Goal: Task Accomplishment & Management: Use online tool/utility

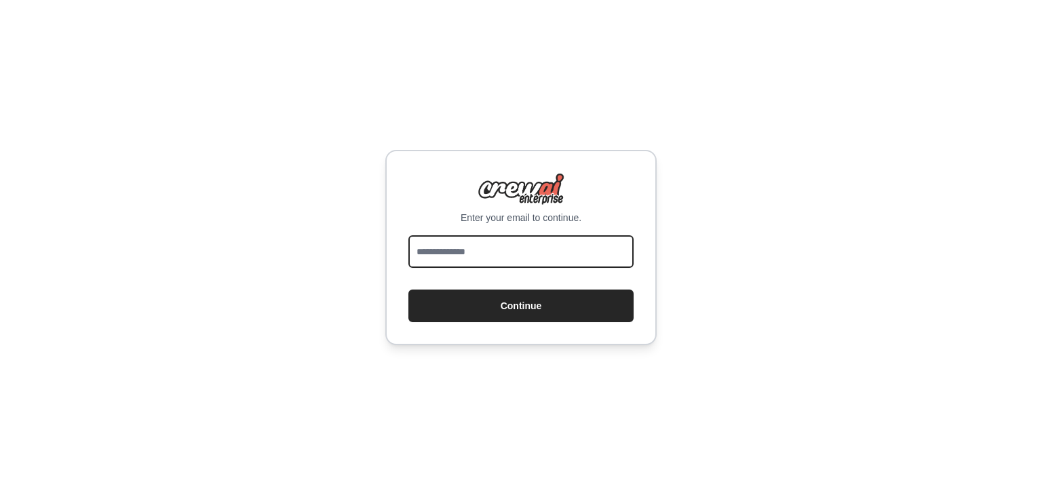
drag, startPoint x: 0, startPoint y: 0, endPoint x: 538, endPoint y: 249, distance: 592.4
click at [538, 249] on input "email" at bounding box center [521, 251] width 225 height 33
type input "**********"
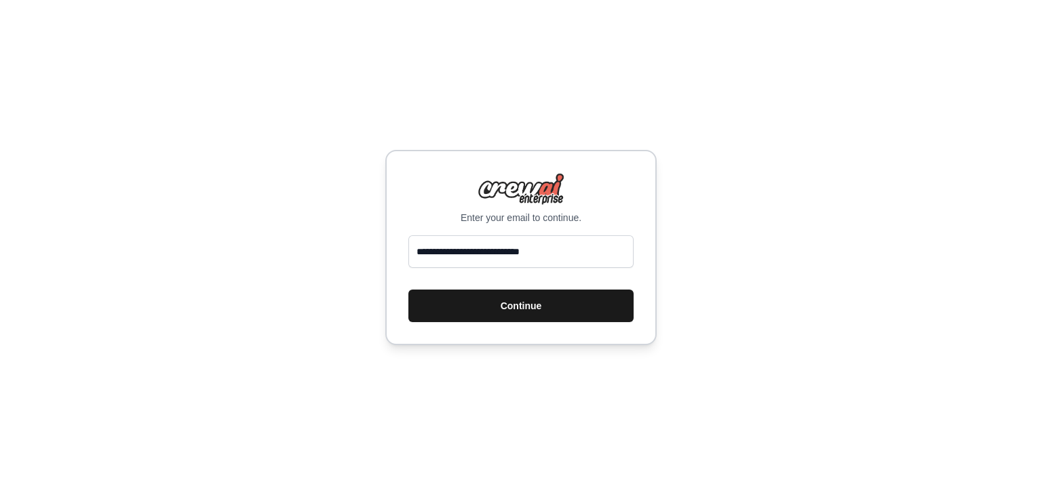
click at [480, 299] on button "Continue" at bounding box center [521, 306] width 225 height 33
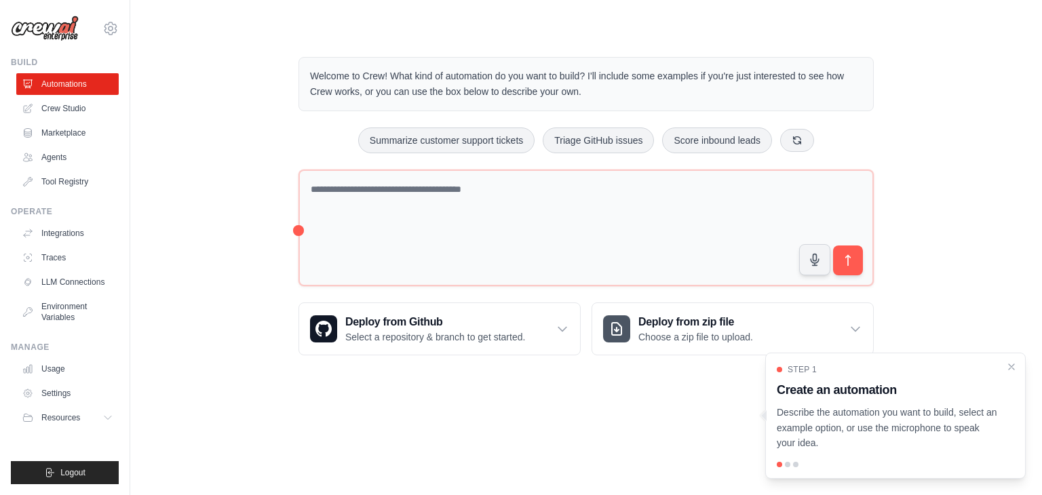
click at [787, 466] on div at bounding box center [787, 464] width 5 height 5
drag, startPoint x: 795, startPoint y: 463, endPoint x: 957, endPoint y: 419, distance: 167.4
click at [795, 463] on div at bounding box center [795, 464] width 5 height 5
click at [1014, 366] on icon "Close walkthrough" at bounding box center [1012, 366] width 12 height 12
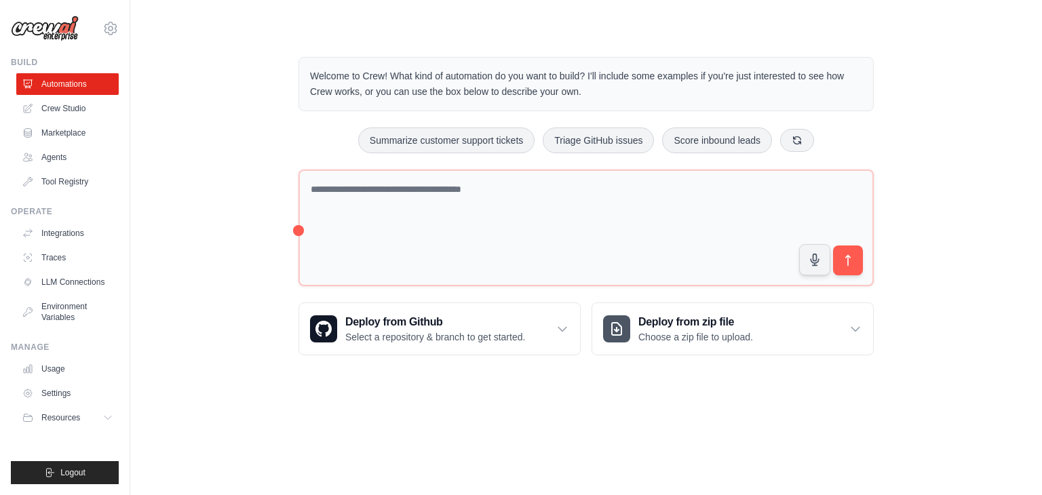
click at [496, 390] on body "anil.thakur@dhatusolutions.com Settings Build Automations Crew Studio Resources" at bounding box center [521, 247] width 1042 height 495
click at [568, 326] on icon at bounding box center [563, 329] width 14 height 14
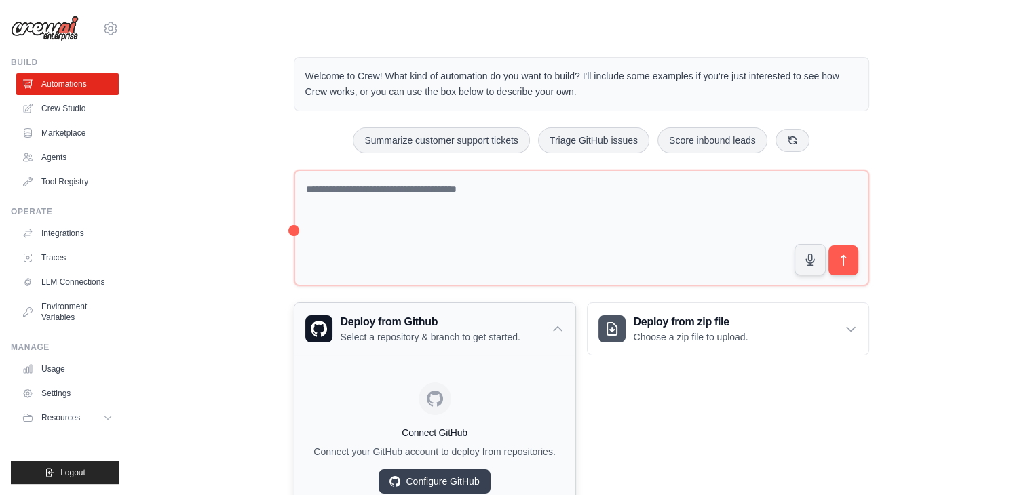
click at [568, 326] on div "Deploy from Github Select a repository & branch to get started." at bounding box center [435, 329] width 281 height 52
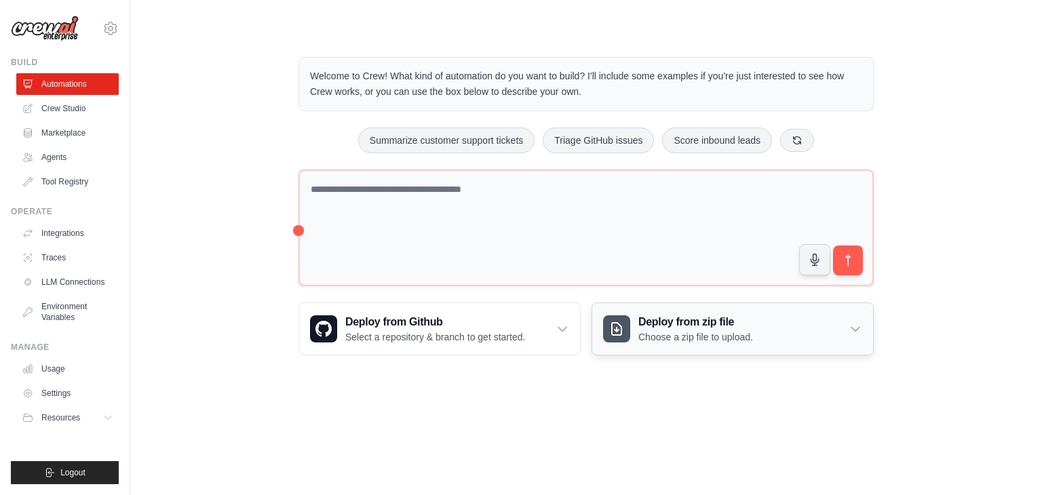
click at [824, 321] on div "Deploy from zip file Choose a zip file to upload." at bounding box center [732, 329] width 281 height 52
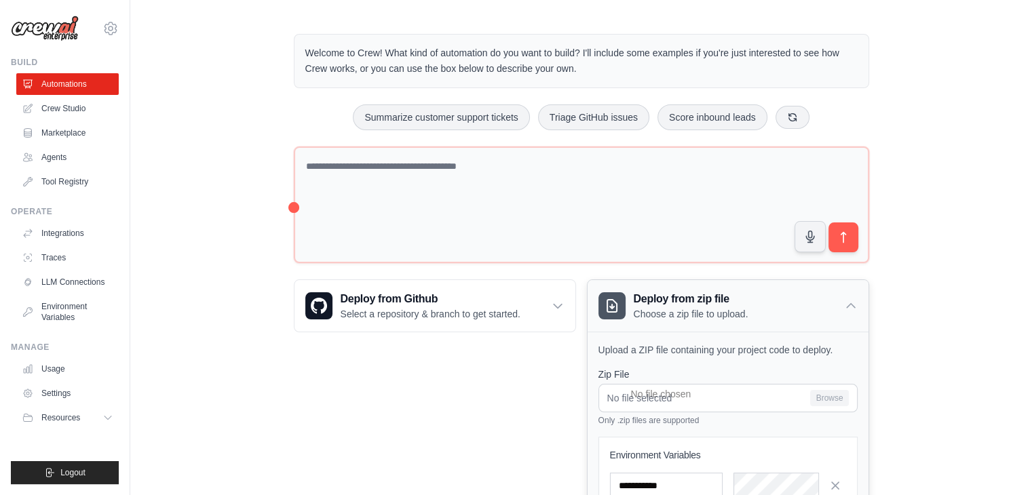
scroll to position [159, 0]
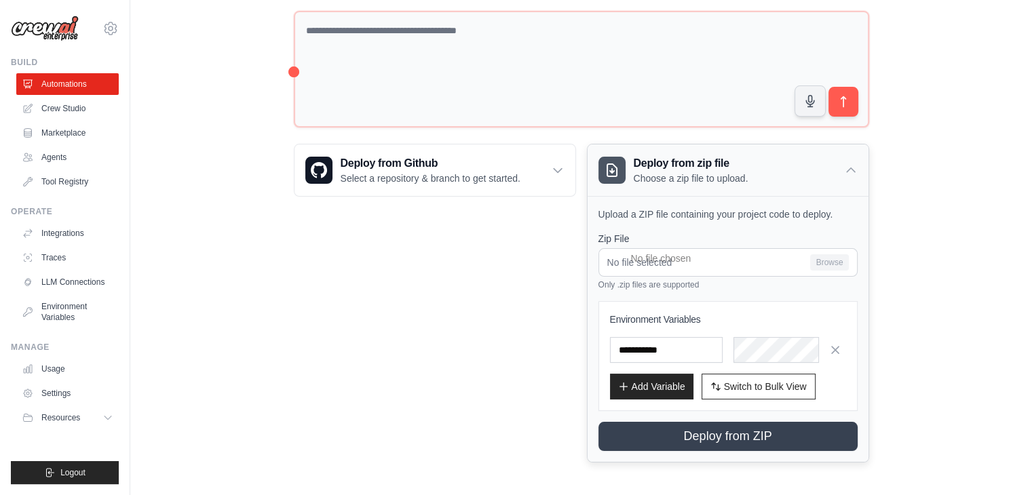
click at [833, 166] on div "Deploy from zip file Choose a zip file to upload." at bounding box center [728, 171] width 281 height 52
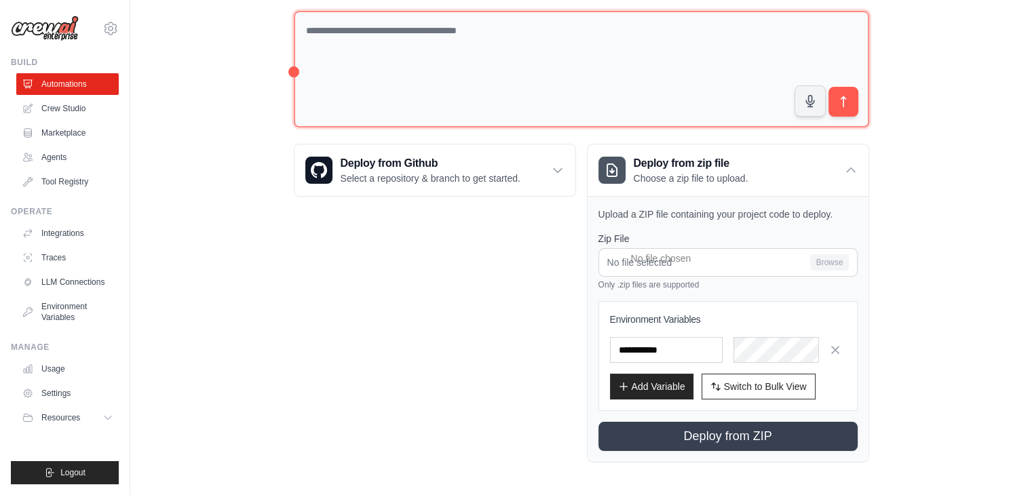
scroll to position [0, 0]
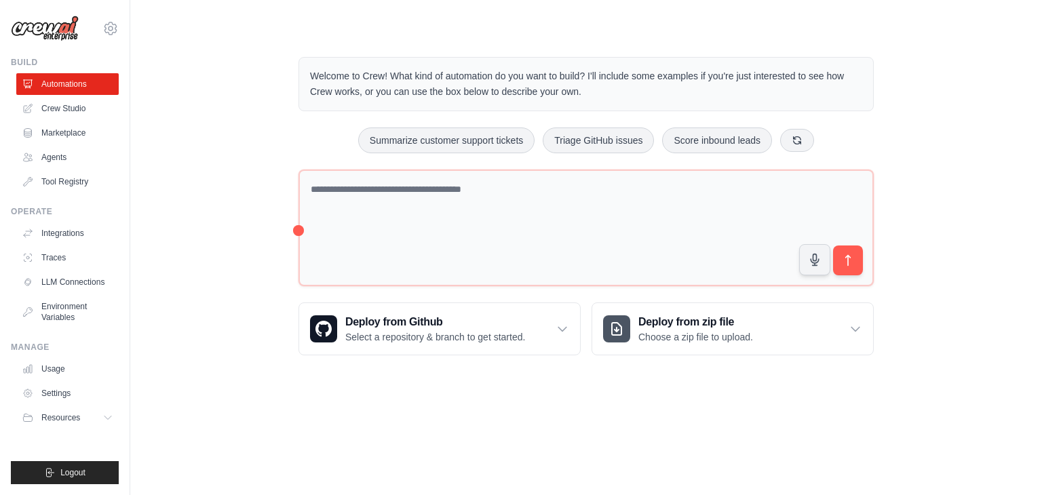
click at [238, 158] on div "Welcome to Crew! What kind of automation do you want to build? I'll include som…" at bounding box center [586, 206] width 869 height 342
click at [64, 162] on link "Agents" at bounding box center [69, 158] width 102 height 22
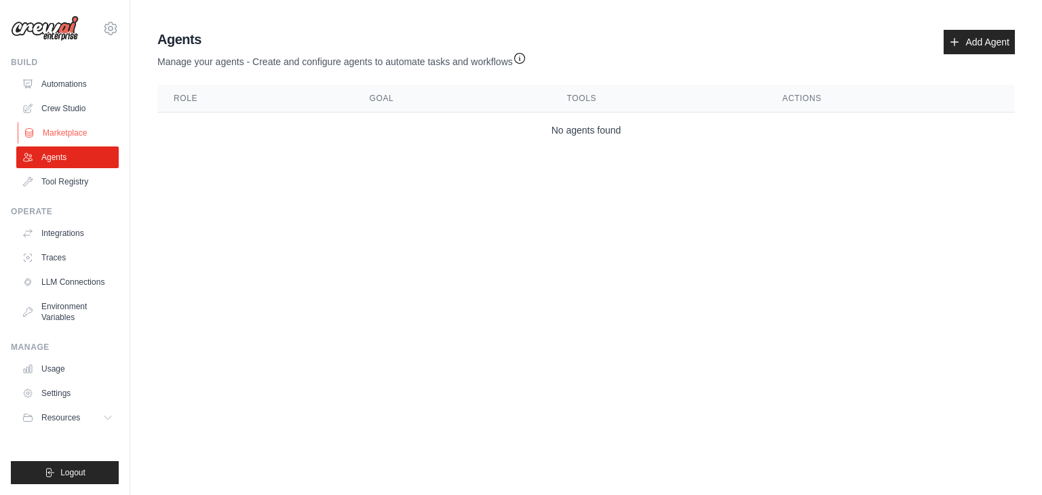
click at [82, 135] on link "Marketplace" at bounding box center [69, 133] width 102 height 22
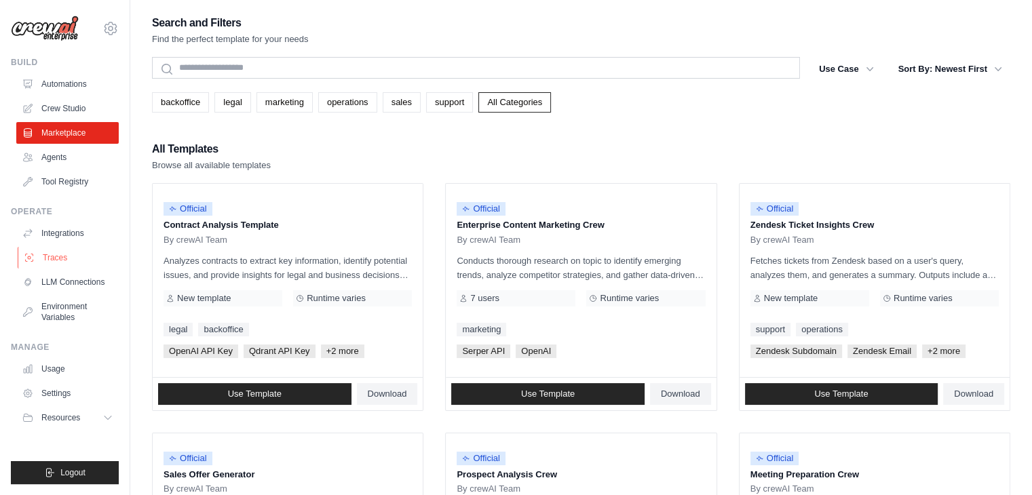
click at [71, 263] on link "Traces" at bounding box center [69, 258] width 102 height 22
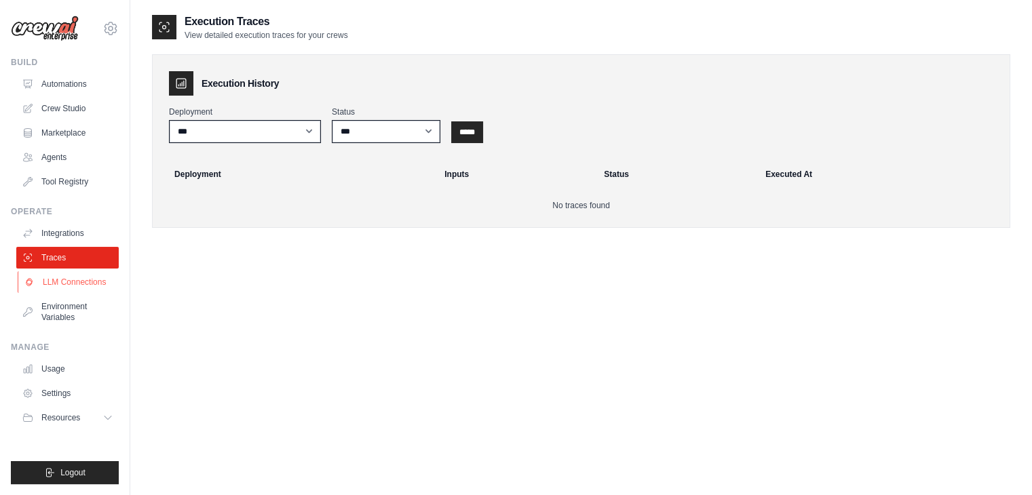
click at [68, 284] on link "LLM Connections" at bounding box center [69, 282] width 102 height 22
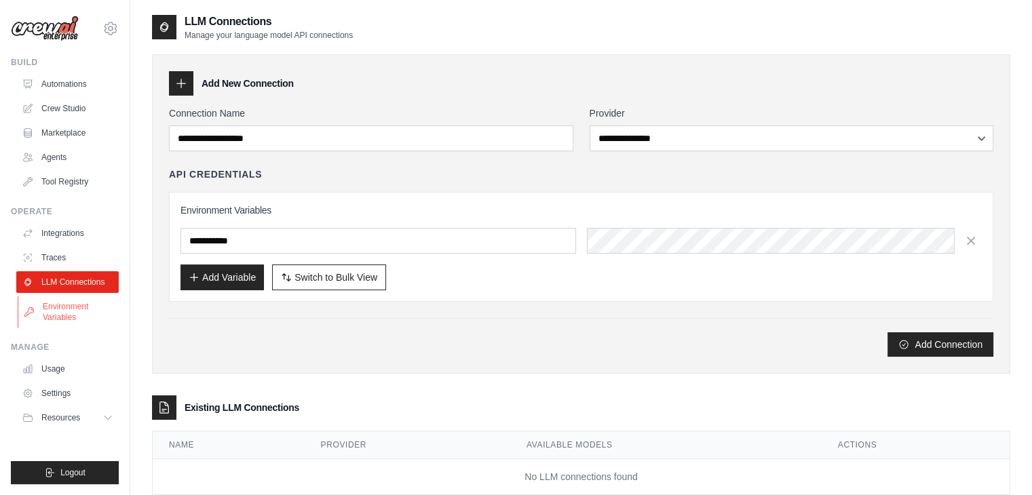
click at [67, 307] on link "Environment Variables" at bounding box center [69, 312] width 102 height 33
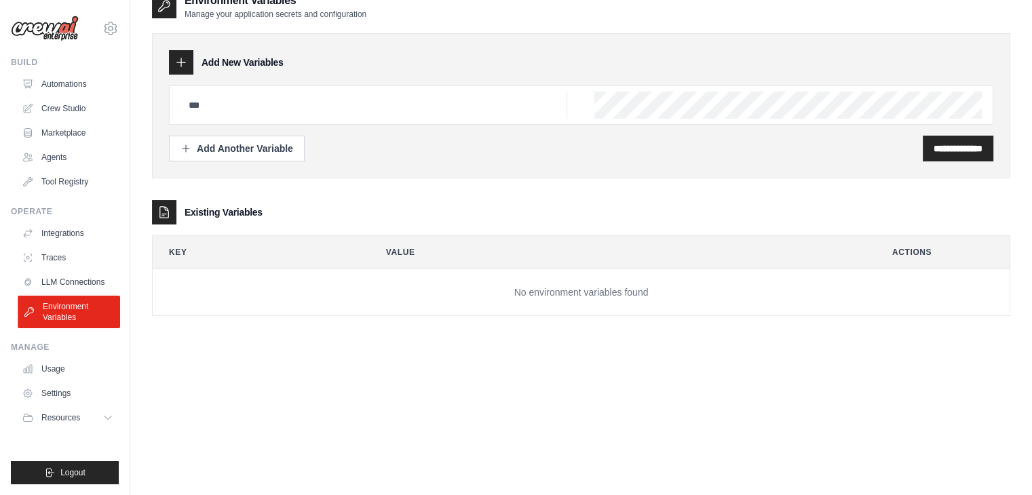
scroll to position [27, 0]
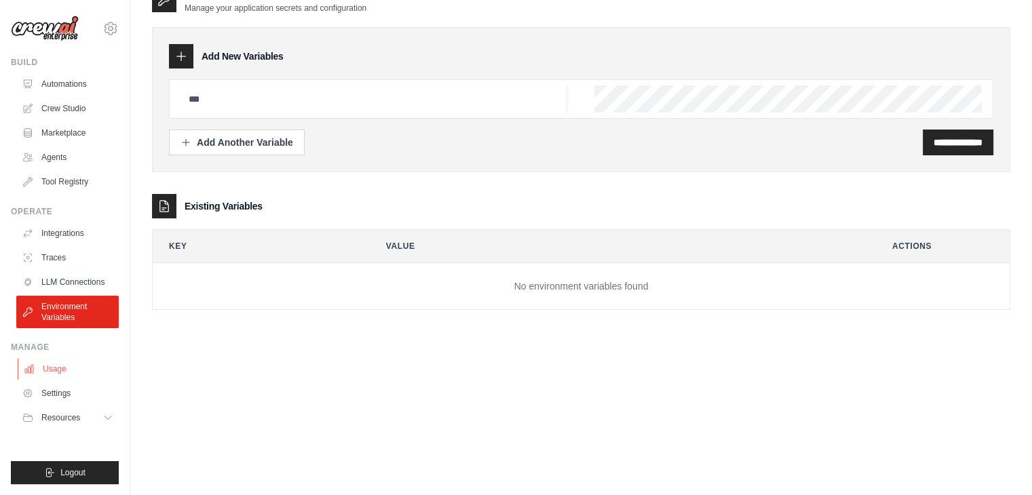
click at [52, 368] on link "Usage" at bounding box center [69, 369] width 102 height 22
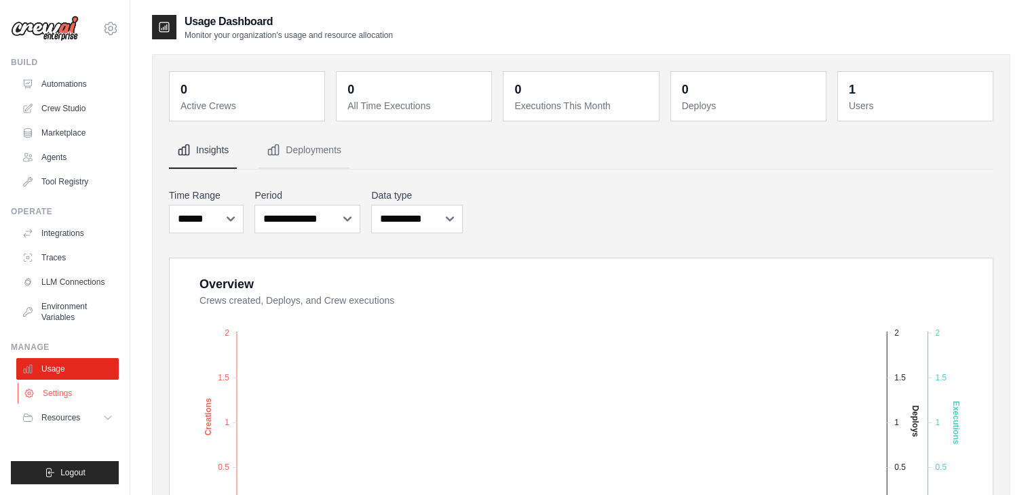
click at [44, 388] on link "Settings" at bounding box center [69, 394] width 102 height 22
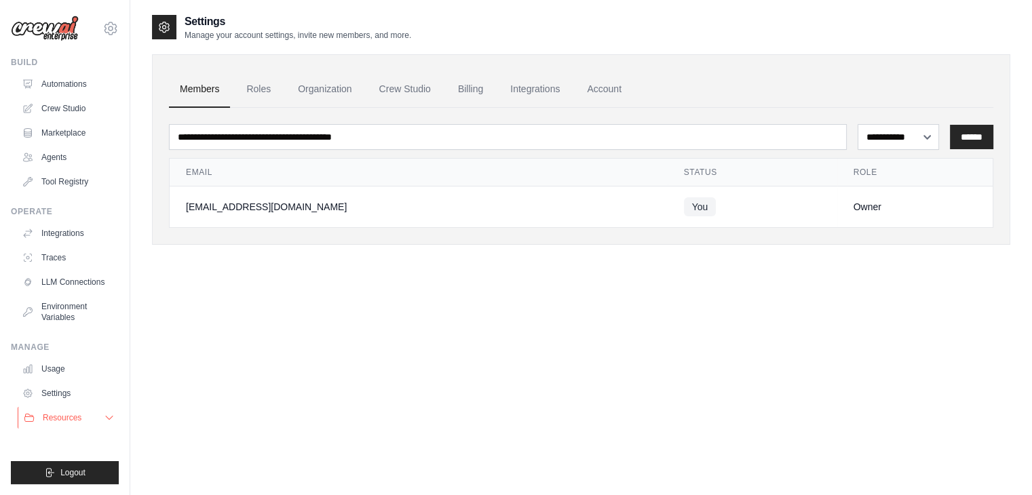
click at [58, 419] on span "Resources" at bounding box center [62, 418] width 39 height 11
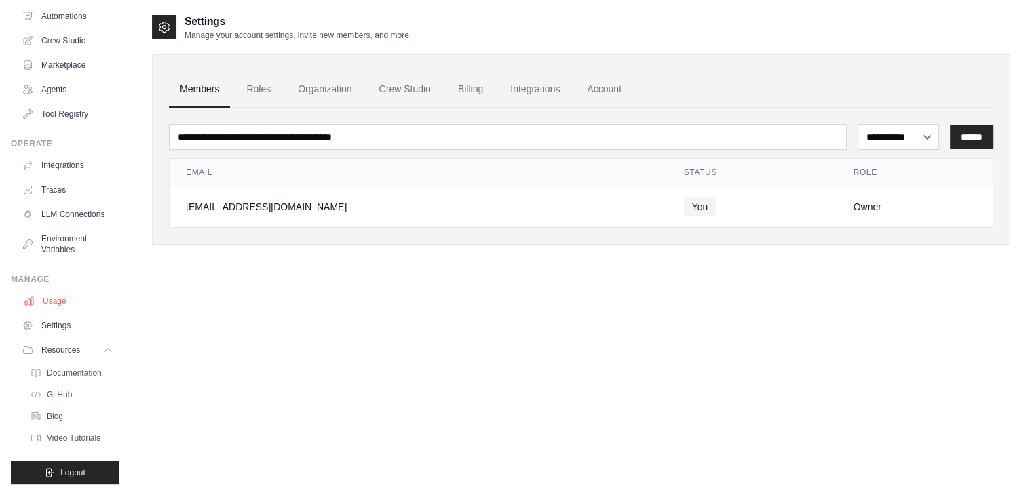
scroll to position [79, 0]
click at [77, 373] on span "Documentation" at bounding box center [75, 373] width 55 height 11
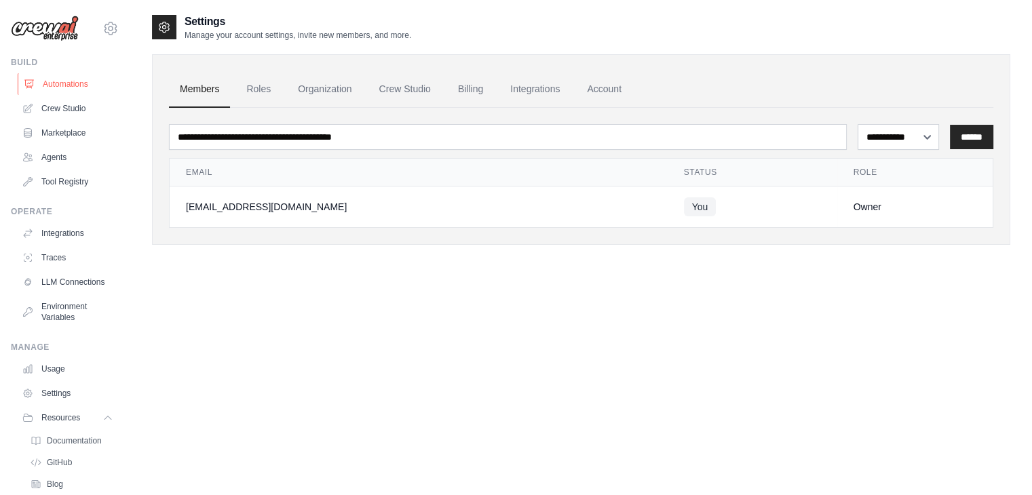
click at [62, 88] on link "Automations" at bounding box center [69, 84] width 102 height 22
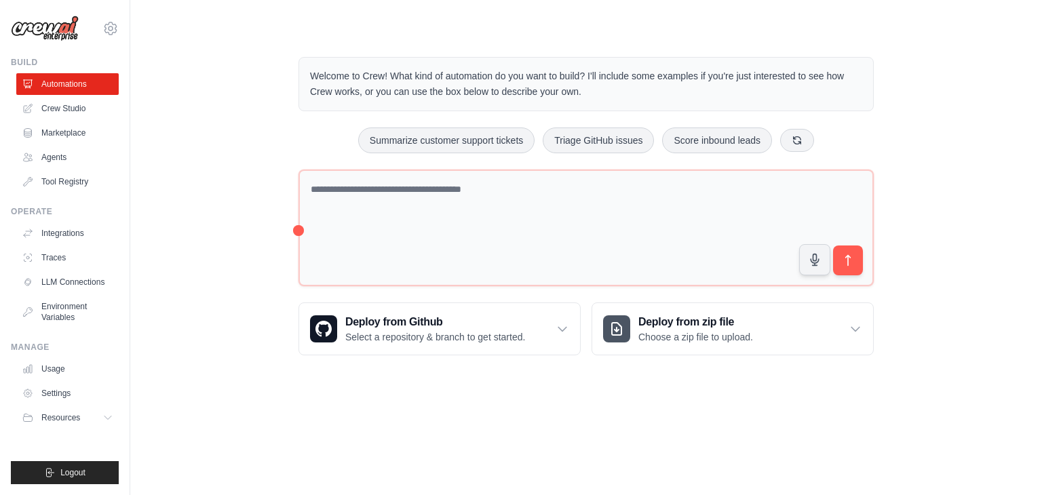
click at [204, 101] on div "Welcome to Crew! What kind of automation do you want to build? I'll include som…" at bounding box center [586, 206] width 869 height 342
click at [477, 140] on button "Summarize customer support tickets" at bounding box center [446, 140] width 176 height 26
click at [848, 260] on icon "submit" at bounding box center [848, 260] width 5 height 11
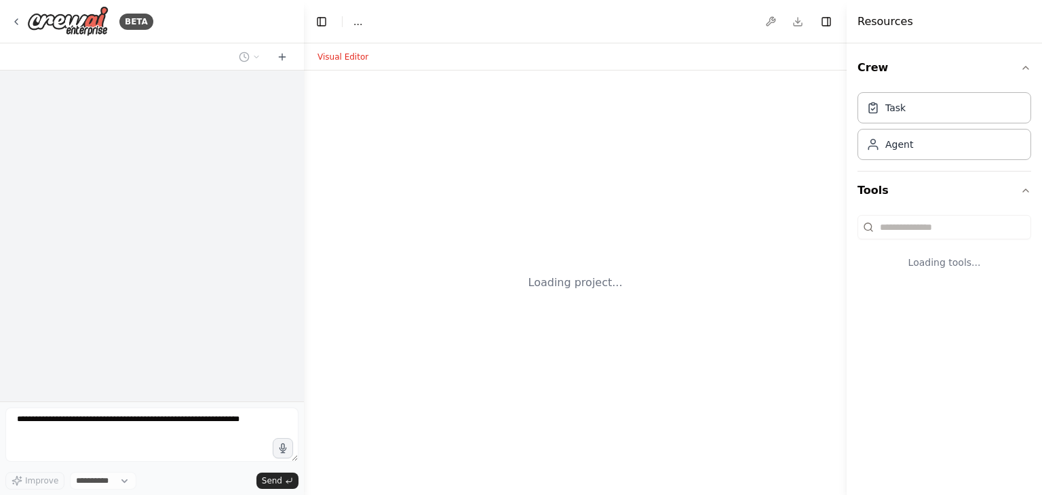
select select "****"
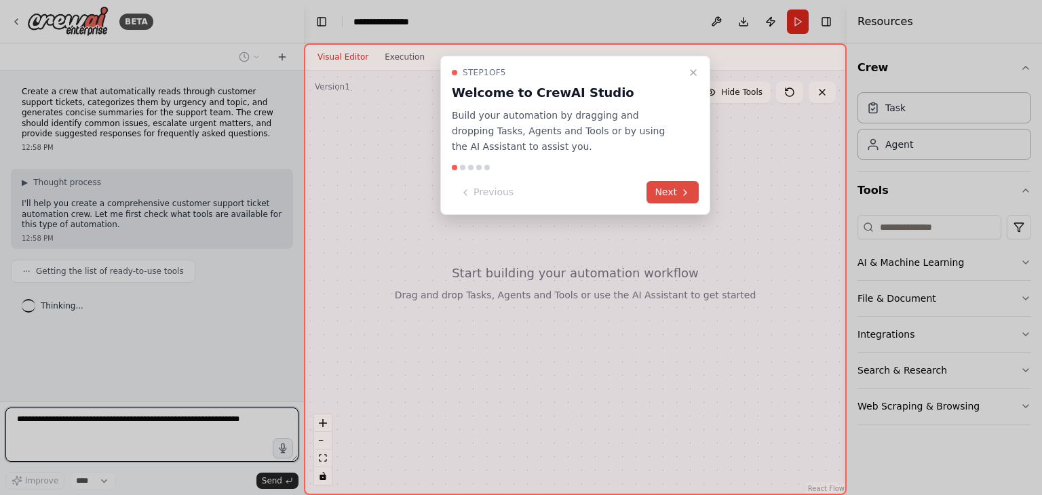
click at [684, 191] on icon at bounding box center [685, 192] width 11 height 11
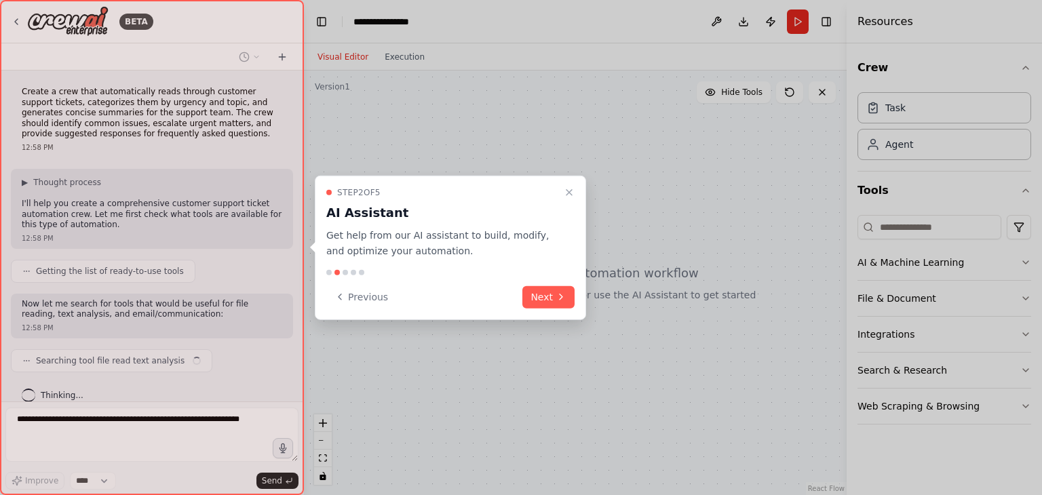
scroll to position [15, 0]
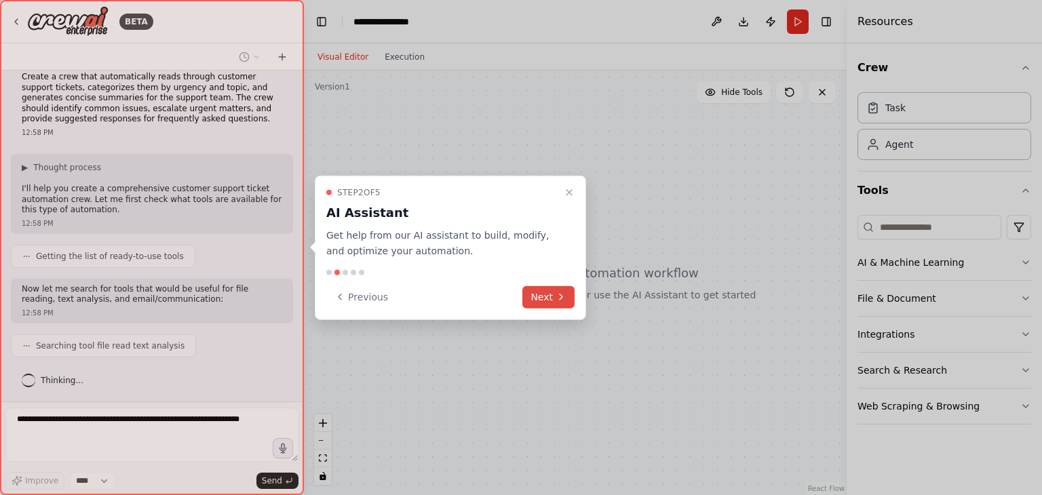
click at [562, 294] on icon at bounding box center [561, 297] width 11 height 11
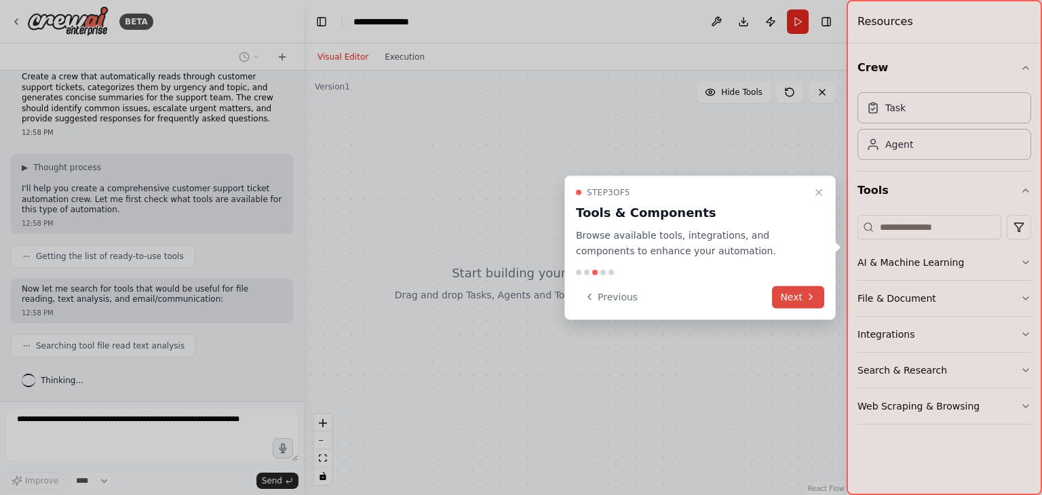
click at [806, 295] on icon at bounding box center [811, 297] width 11 height 11
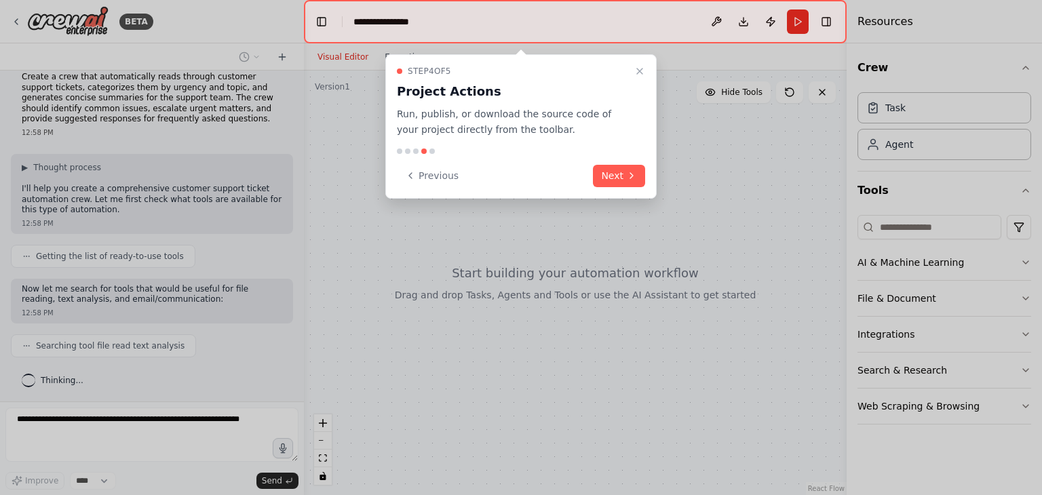
scroll to position [49, 0]
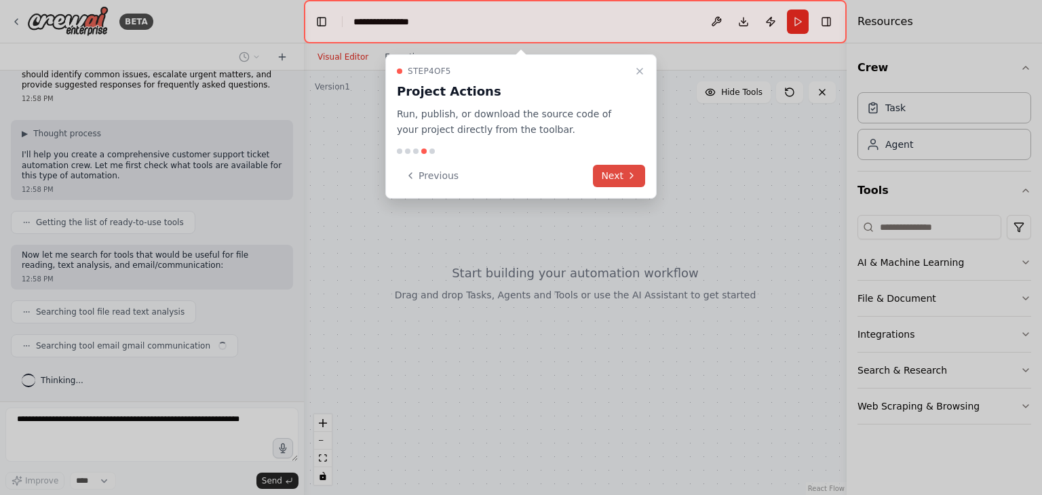
click at [619, 167] on button "Next" at bounding box center [619, 176] width 52 height 22
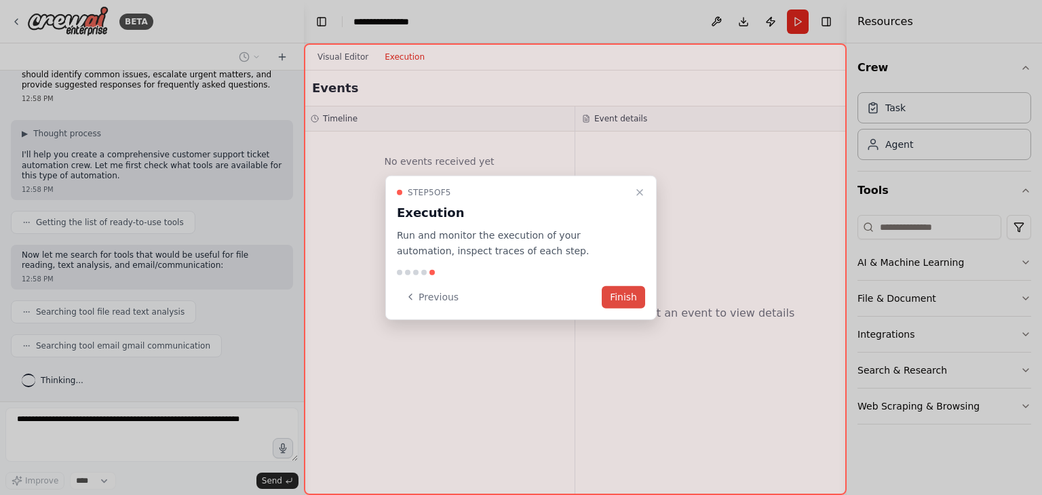
click at [622, 291] on button "Finish" at bounding box center [623, 297] width 43 height 22
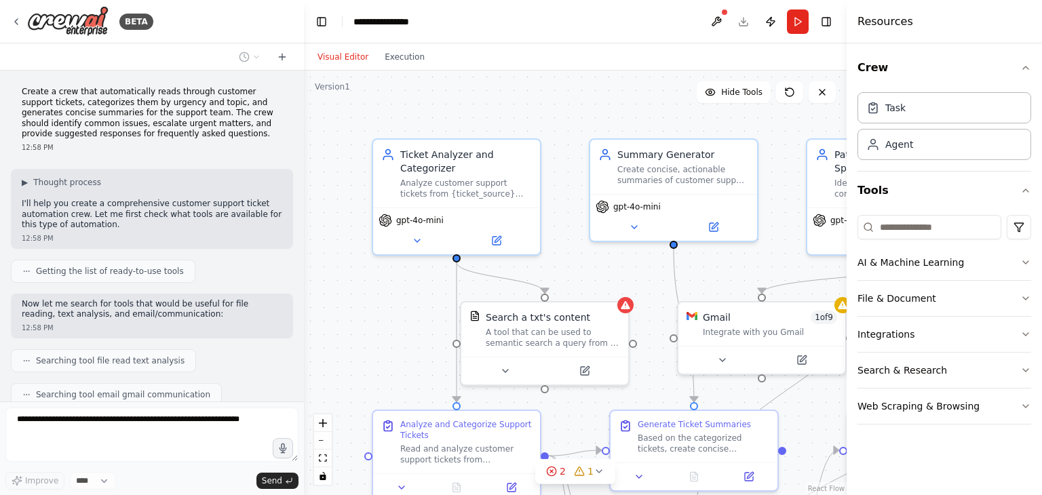
scroll to position [576, 0]
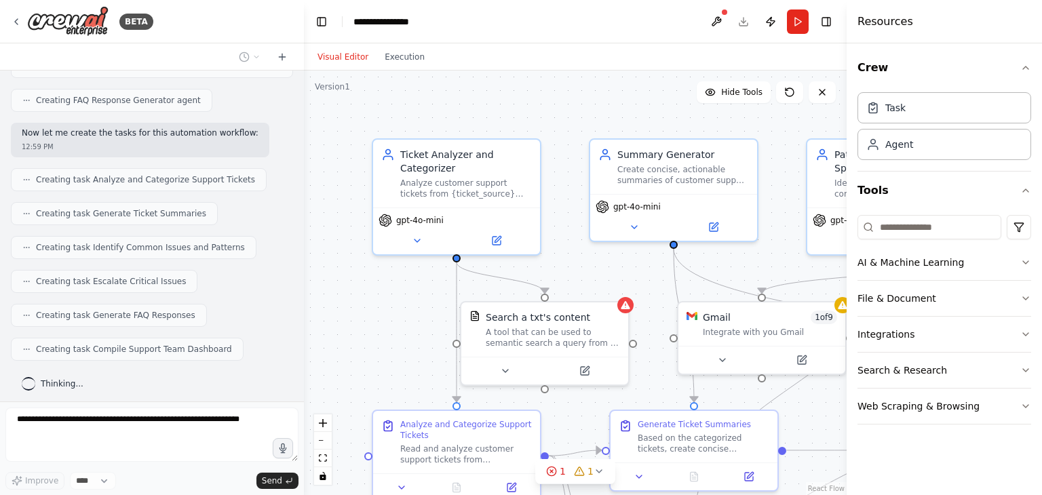
click at [299, 82] on div at bounding box center [301, 247] width 5 height 495
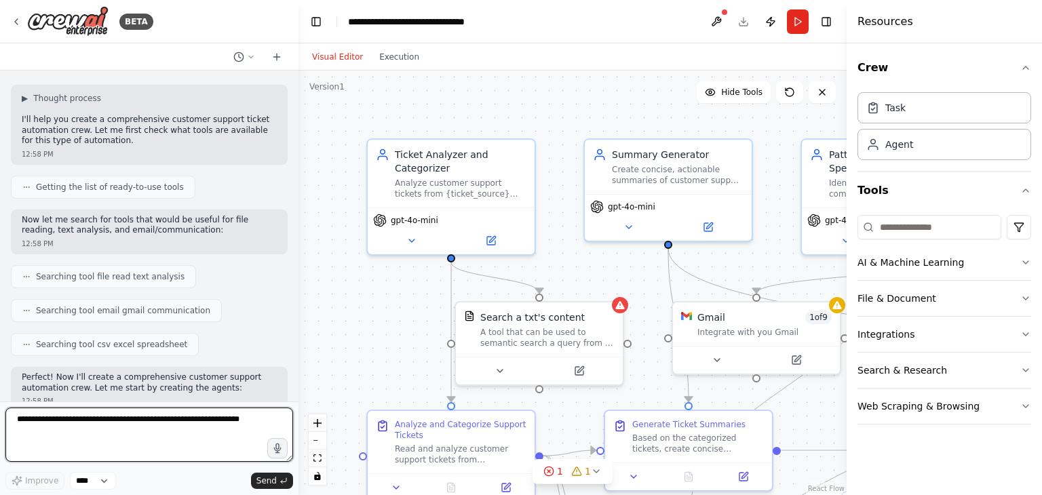
scroll to position [0, 0]
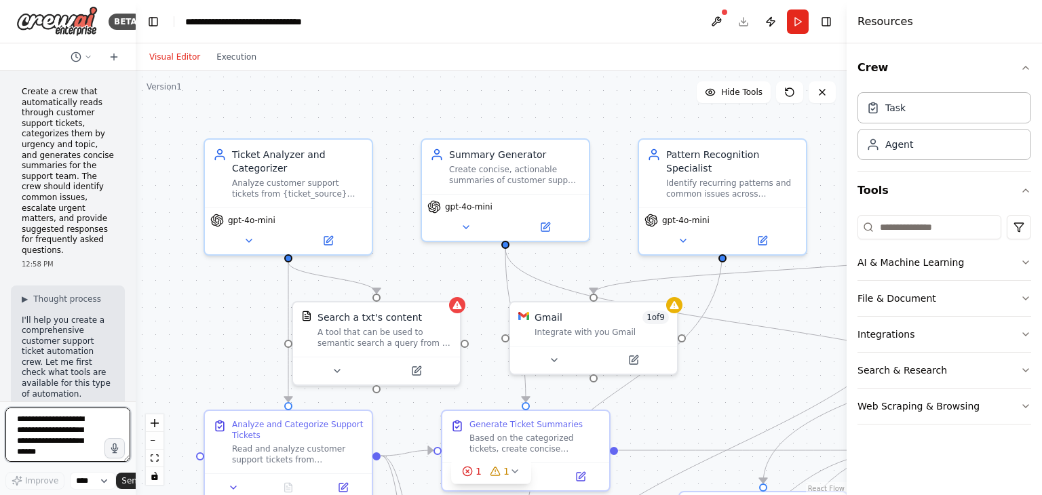
drag, startPoint x: 296, startPoint y: 164, endPoint x: 106, endPoint y: 174, distance: 190.3
click at [106, 174] on div "BETA Create a crew that automatically reads through customer support tickets, c…" at bounding box center [68, 247] width 136 height 495
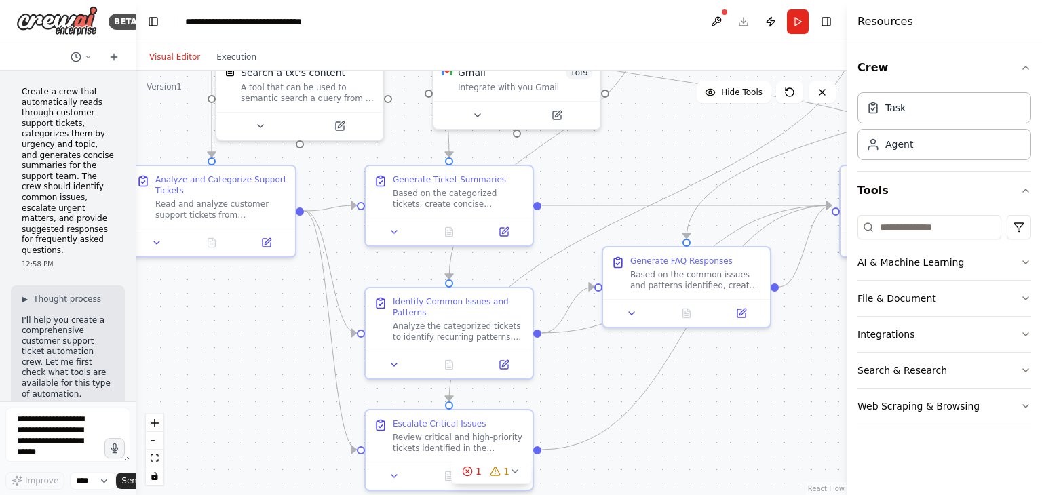
drag, startPoint x: 767, startPoint y: 301, endPoint x: 690, endPoint y: 56, distance: 256.7
click at [690, 56] on div "Visual Editor Execution Version 1 Hide Tools .deletable-edge-delete-btn { width…" at bounding box center [491, 269] width 711 height 452
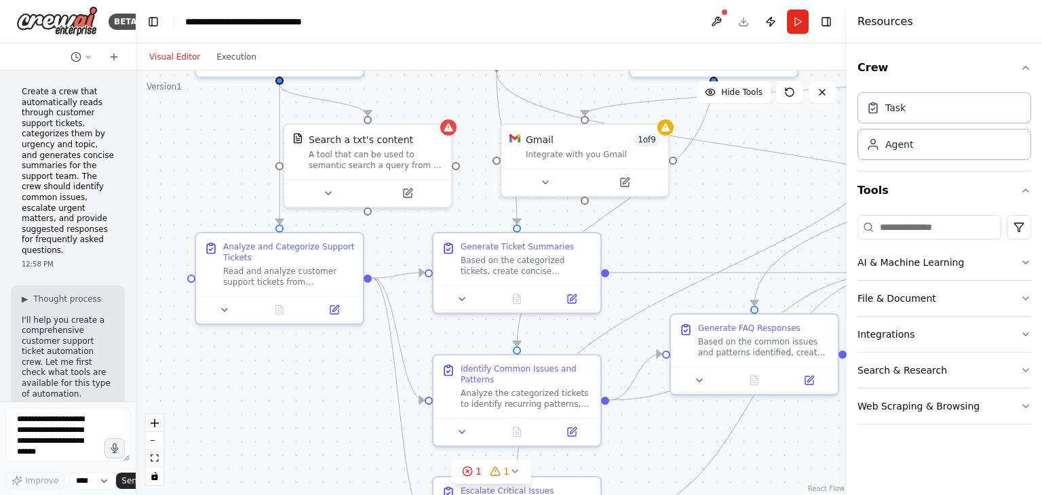
drag, startPoint x: 758, startPoint y: 419, endPoint x: 832, endPoint y: 517, distance: 122.6
click at [832, 495] on html "BETA Create a crew that automatically reads through customer support tickets, c…" at bounding box center [521, 247] width 1042 height 495
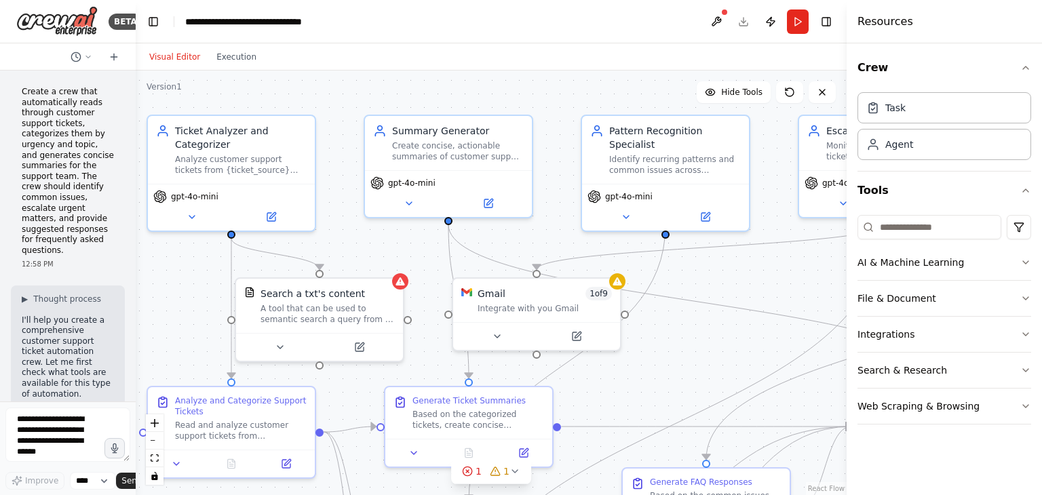
drag, startPoint x: 719, startPoint y: 212, endPoint x: 660, endPoint y: 335, distance: 136.6
click at [662, 335] on div ".deletable-edge-delete-btn { width: 20px; height: 20px; border: 0px solid #ffff…" at bounding box center [491, 283] width 711 height 425
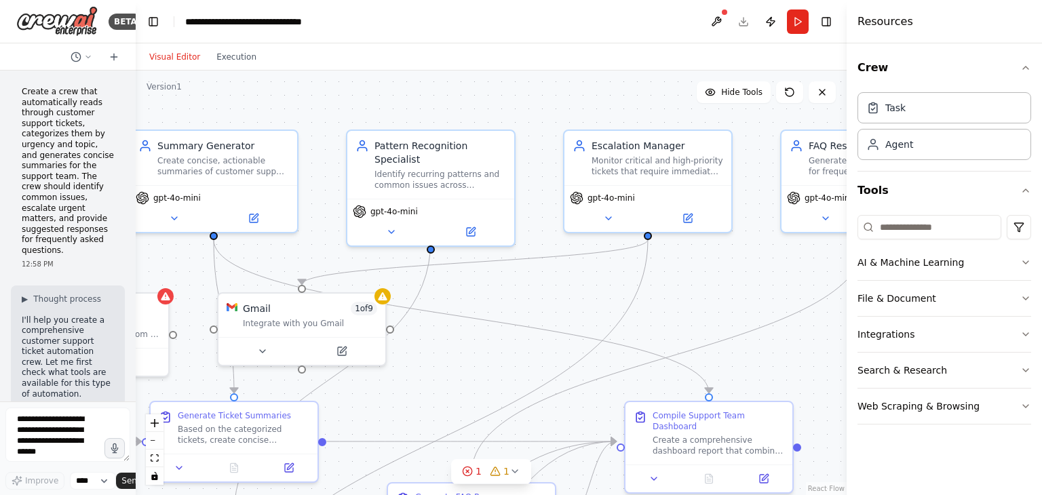
drag, startPoint x: 770, startPoint y: 287, endPoint x: 538, endPoint y: 302, distance: 233.3
click at [538, 302] on div ".deletable-edge-delete-btn { width: 20px; height: 20px; border: 0px solid #ffff…" at bounding box center [491, 283] width 711 height 425
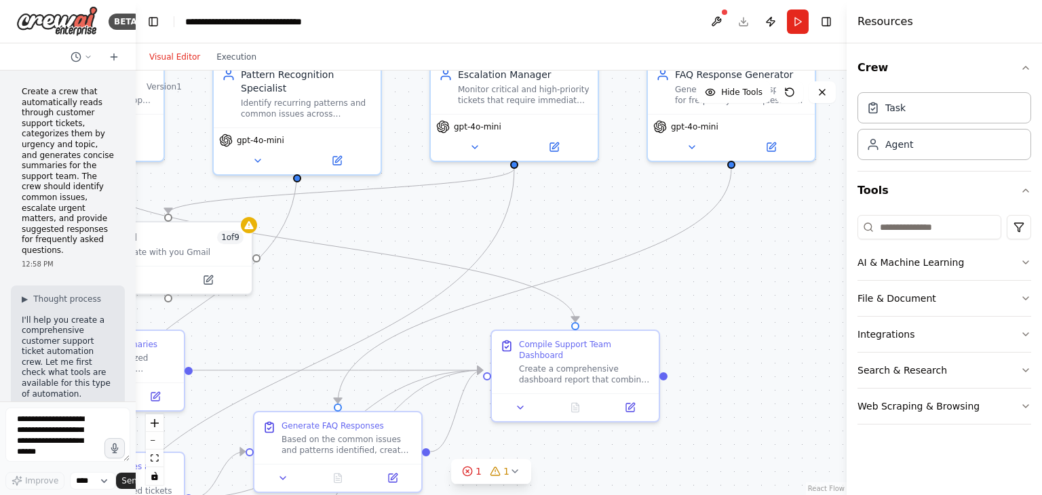
drag, startPoint x: 764, startPoint y: 270, endPoint x: 630, endPoint y: 199, distance: 151.5
click at [630, 199] on div ".deletable-edge-delete-btn { width: 20px; height: 20px; border: 0px solid #ffff…" at bounding box center [491, 283] width 711 height 425
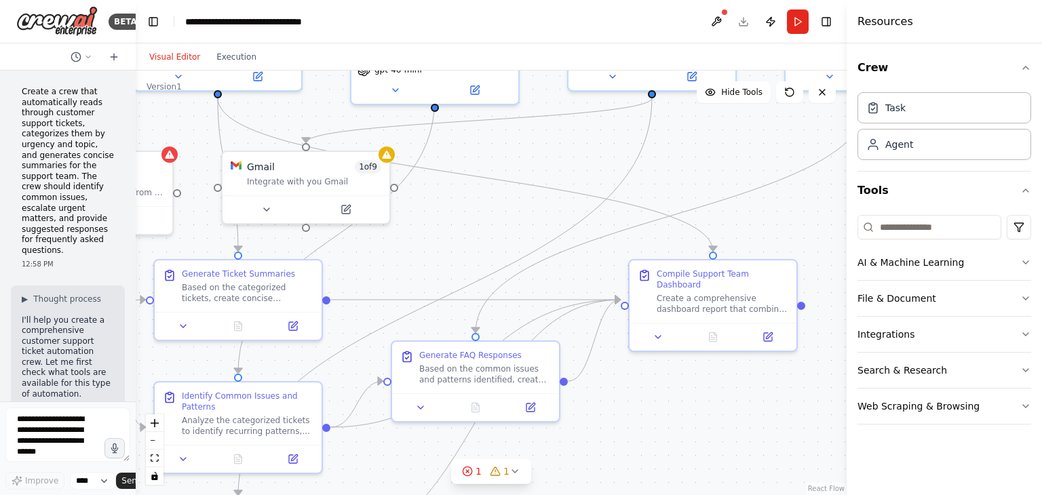
drag, startPoint x: 649, startPoint y: 286, endPoint x: 787, endPoint y: 215, distance: 154.8
click at [787, 215] on div ".deletable-edge-delete-btn { width: 20px; height: 20px; border: 0px solid #ffff…" at bounding box center [491, 283] width 711 height 425
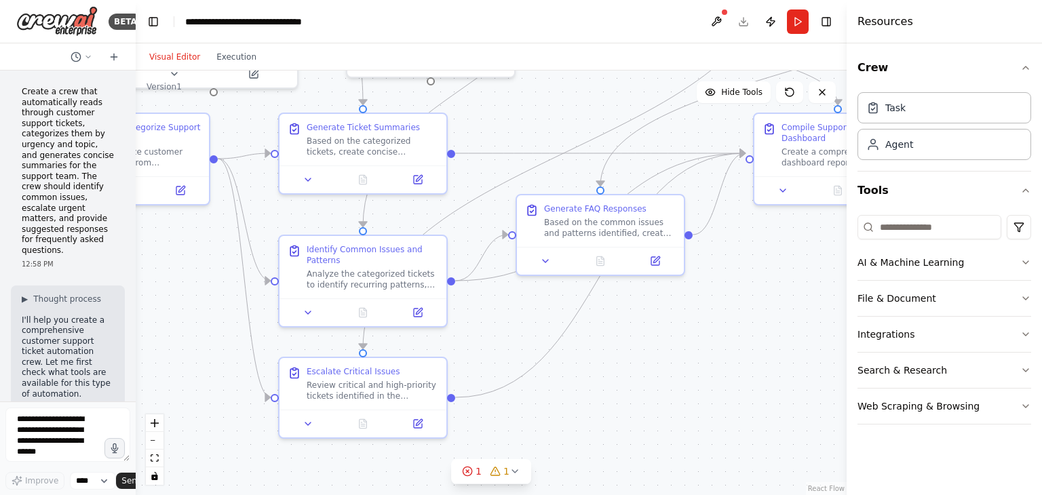
drag, startPoint x: 610, startPoint y: 419, endPoint x: 735, endPoint y: 272, distance: 192.6
click at [735, 272] on div ".deletable-edge-delete-btn { width: 20px; height: 20px; border: 0px solid #ffff…" at bounding box center [491, 283] width 711 height 425
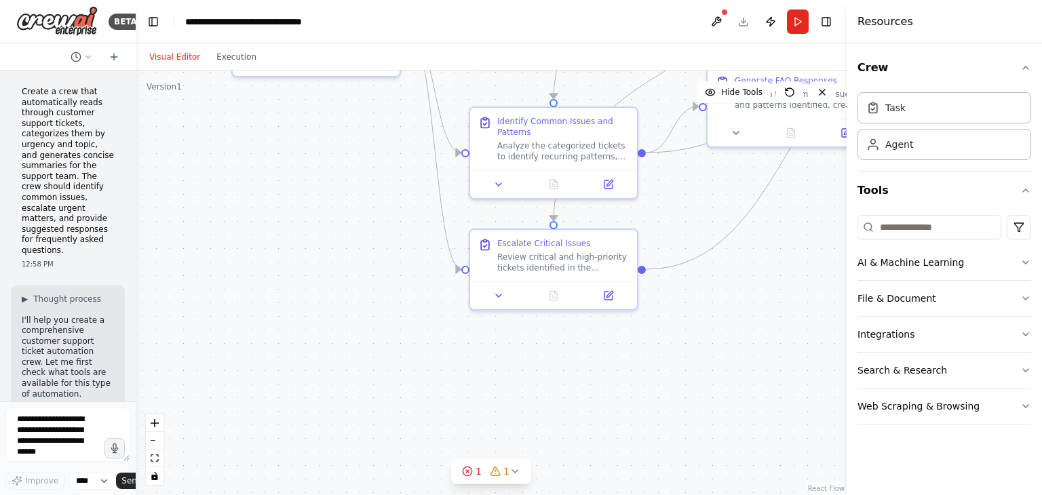
drag, startPoint x: 584, startPoint y: 396, endPoint x: 774, endPoint y: 268, distance: 229.8
click at [774, 268] on div ".deletable-edge-delete-btn { width: 20px; height: 20px; border: 0px solid #ffff…" at bounding box center [491, 283] width 711 height 425
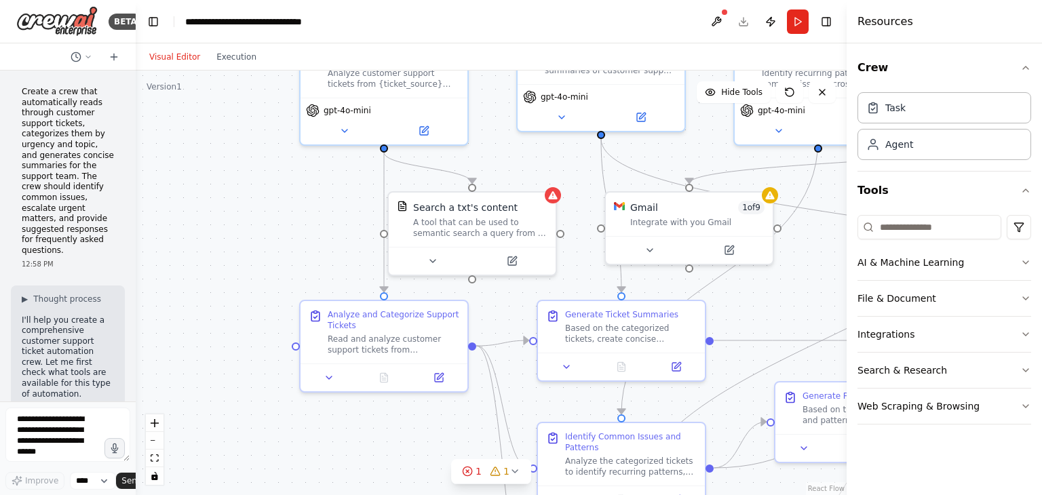
drag, startPoint x: 298, startPoint y: 211, endPoint x: 366, endPoint y: 527, distance: 322.8
click at [366, 495] on html "BETA Create a crew that automatically reads through customer support tickets, c…" at bounding box center [521, 247] width 1042 height 495
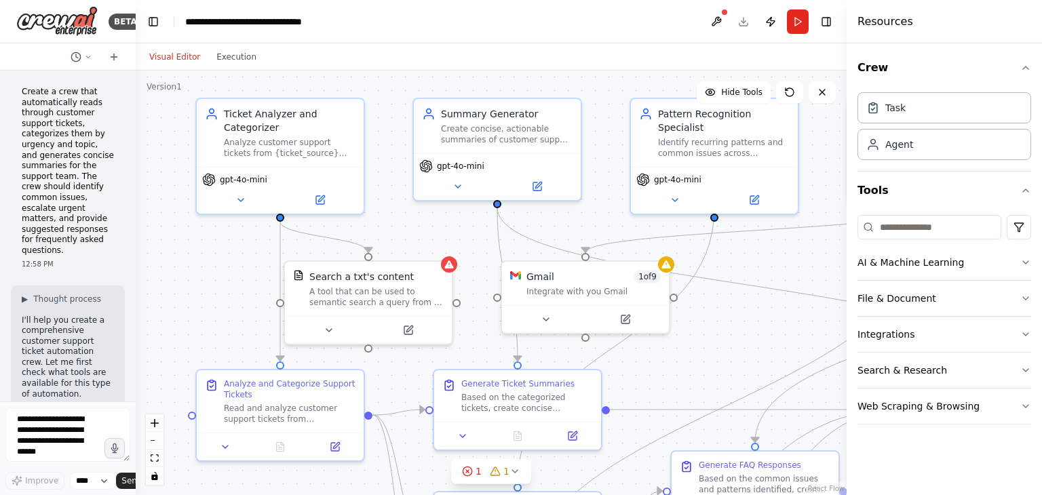
drag, startPoint x: 333, startPoint y: 230, endPoint x: 229, endPoint y: 299, distance: 124.8
click at [229, 299] on div ".deletable-edge-delete-btn { width: 20px; height: 20px; border: 0px solid #ffff…" at bounding box center [491, 283] width 711 height 425
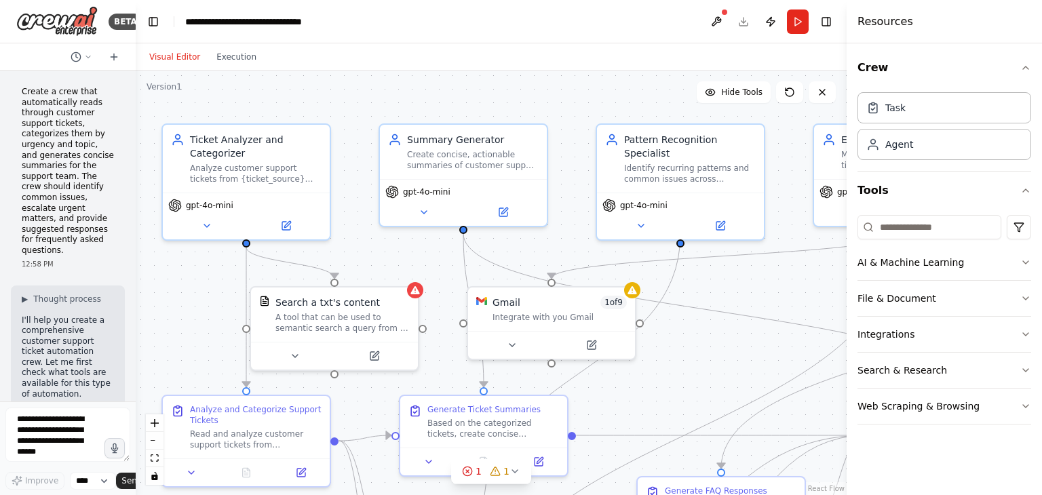
drag, startPoint x: 612, startPoint y: 98, endPoint x: 578, endPoint y: 124, distance: 42.6
click at [578, 124] on div ".deletable-edge-delete-btn { width: 20px; height: 20px; border: 0px solid #ffff…" at bounding box center [491, 283] width 711 height 425
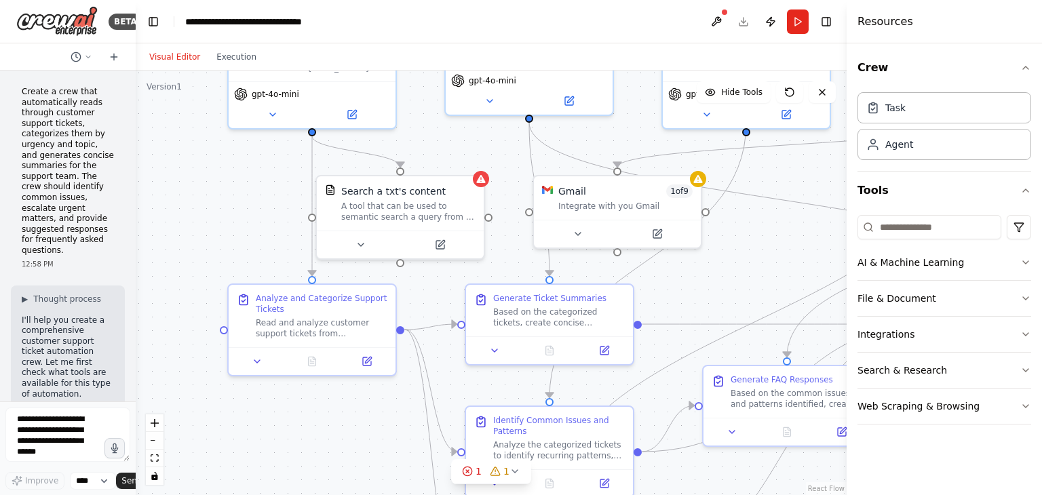
drag, startPoint x: 352, startPoint y: 199, endPoint x: 417, endPoint y: 88, distance: 129.3
click at [417, 88] on div ".deletable-edge-delete-btn { width: 20px; height: 20px; border: 0px solid #ffff…" at bounding box center [491, 283] width 711 height 425
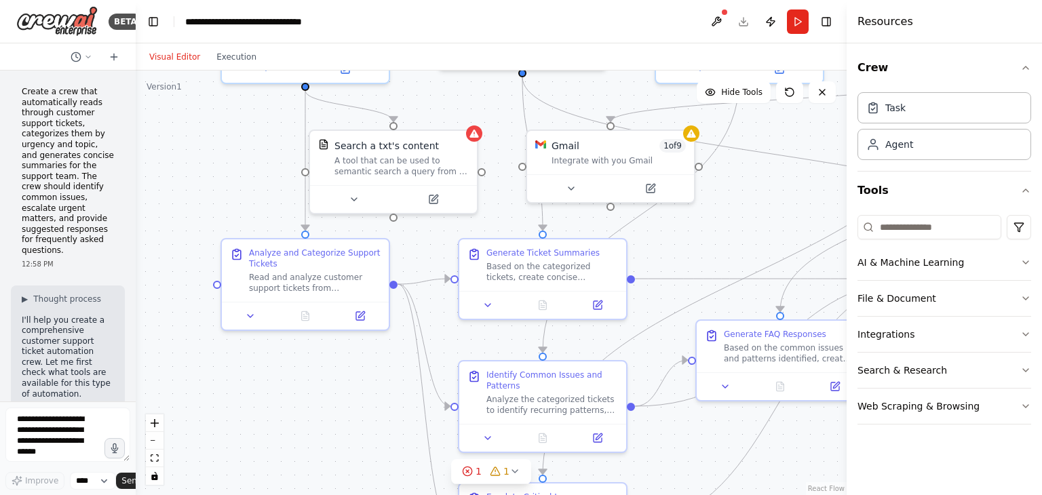
drag, startPoint x: 445, startPoint y: 152, endPoint x: 438, endPoint y: 107, distance: 46.0
click at [438, 107] on div ".deletable-edge-delete-btn { width: 20px; height: 20px; border: 0px solid #ffff…" at bounding box center [491, 283] width 711 height 425
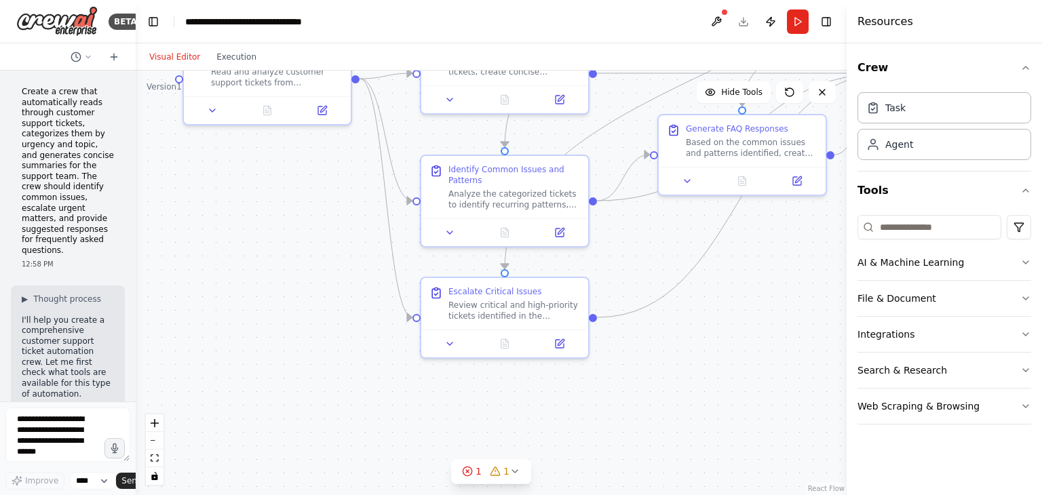
drag, startPoint x: 335, startPoint y: 382, endPoint x: 297, endPoint y: 176, distance: 209.1
click at [297, 176] on div ".deletable-edge-delete-btn { width: 20px; height: 20px; border: 0px solid #ffff…" at bounding box center [491, 283] width 711 height 425
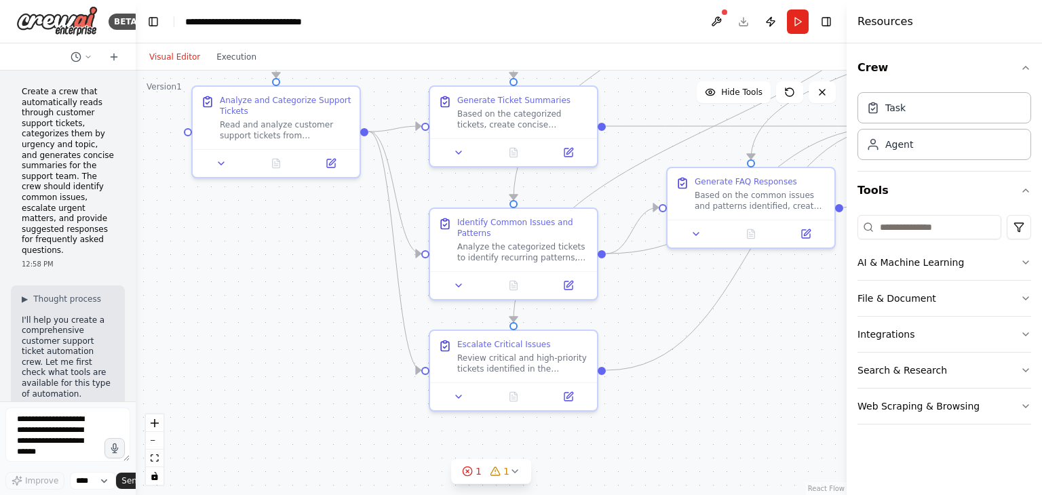
drag, startPoint x: 759, startPoint y: 320, endPoint x: 768, endPoint y: 373, distance: 53.7
click at [768, 373] on div ".deletable-edge-delete-btn { width: 20px; height: 20px; border: 0px solid #ffff…" at bounding box center [491, 283] width 711 height 425
click at [512, 474] on icon at bounding box center [515, 471] width 11 height 11
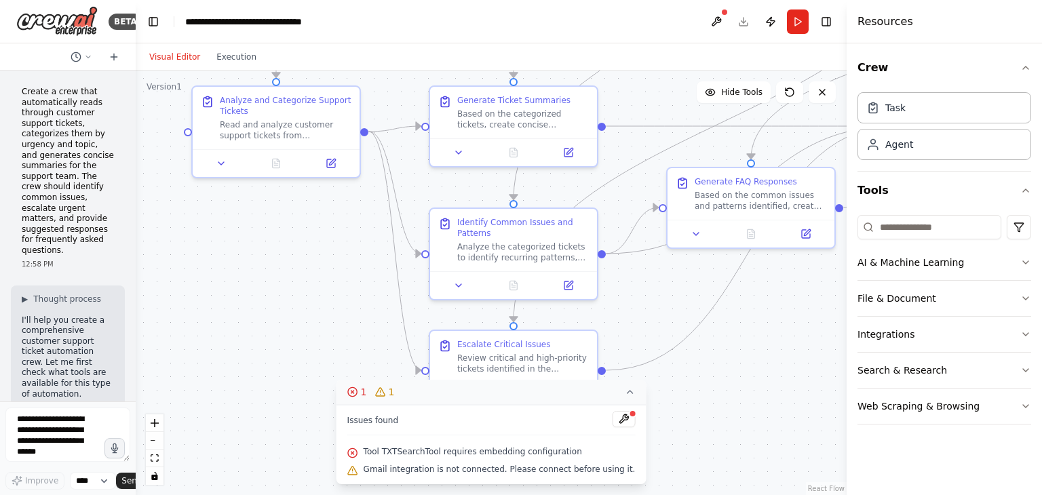
click at [772, 402] on div ".deletable-edge-delete-btn { width: 20px; height: 20px; border: 0px solid #ffff…" at bounding box center [491, 283] width 711 height 425
click at [624, 392] on icon at bounding box center [629, 392] width 11 height 11
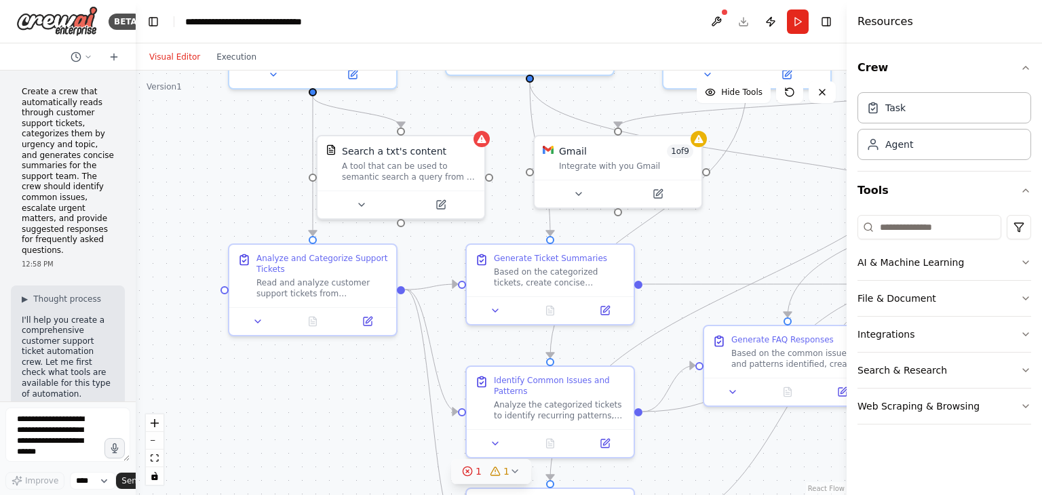
drag, startPoint x: 753, startPoint y: 318, endPoint x: 798, endPoint y: 492, distance: 179.6
click at [798, 492] on div ".deletable-edge-delete-btn { width: 20px; height: 20px; border: 0px solid #ffff…" at bounding box center [491, 283] width 711 height 425
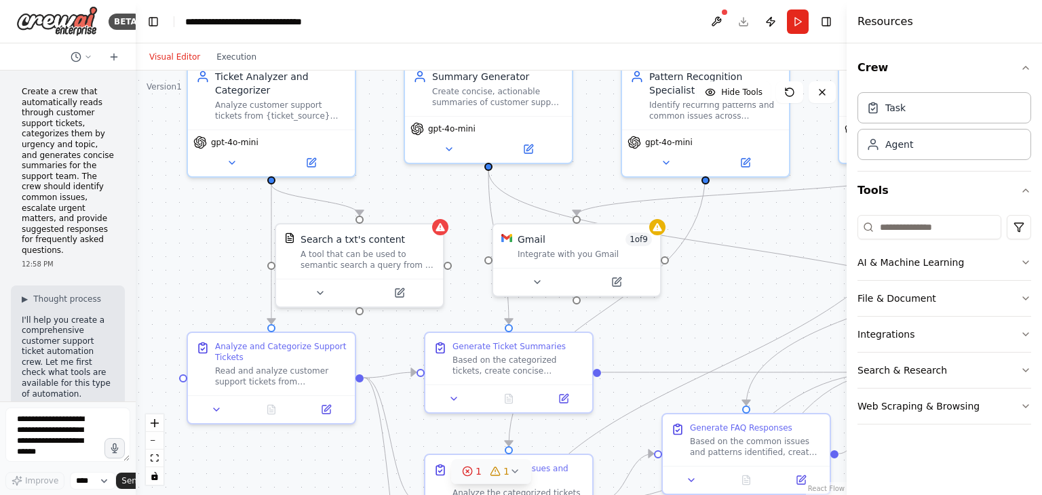
drag, startPoint x: 749, startPoint y: 213, endPoint x: 697, endPoint y: 282, distance: 86.3
click at [697, 282] on div ".deletable-edge-delete-btn { width: 20px; height: 20px; border: 0px solid #ffff…" at bounding box center [491, 283] width 711 height 425
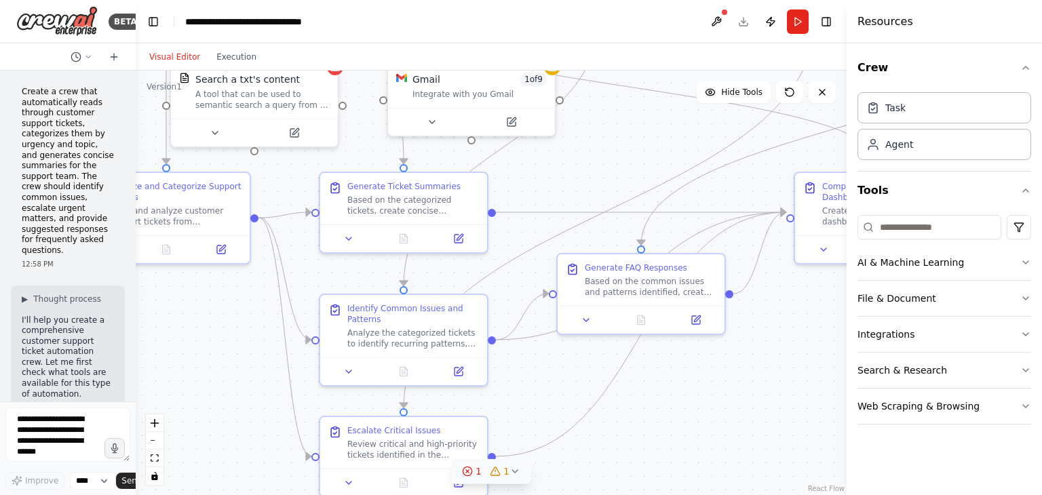
drag, startPoint x: 728, startPoint y: 301, endPoint x: 624, endPoint y: 144, distance: 188.0
click at [624, 144] on div ".deletable-edge-delete-btn { width: 20px; height: 20px; border: 0px solid #ffff…" at bounding box center [491, 283] width 711 height 425
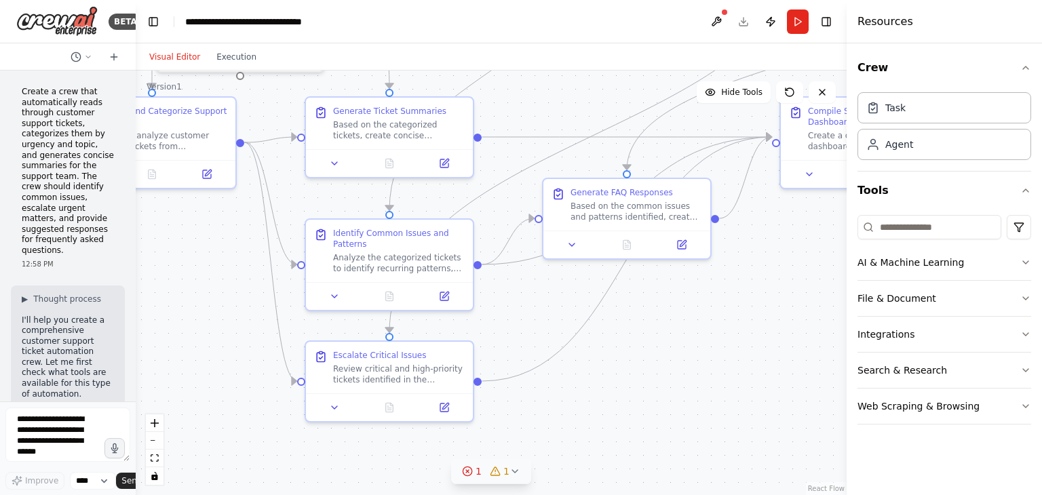
drag, startPoint x: 641, startPoint y: 170, endPoint x: 626, endPoint y: 93, distance: 78.0
click at [626, 93] on div ".deletable-edge-delete-btn { width: 20px; height: 20px; border: 0px solid #ffff…" at bounding box center [491, 283] width 711 height 425
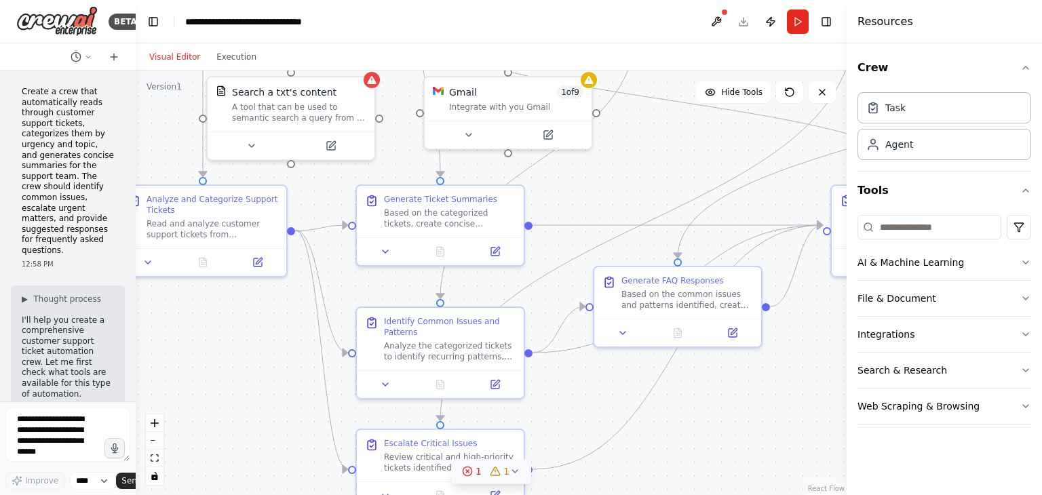
drag, startPoint x: 687, startPoint y: 331, endPoint x: 783, endPoint y: 497, distance: 191.6
click at [783, 495] on html "BETA Create a crew that automatically reads through customer support tickets, c…" at bounding box center [521, 247] width 1042 height 495
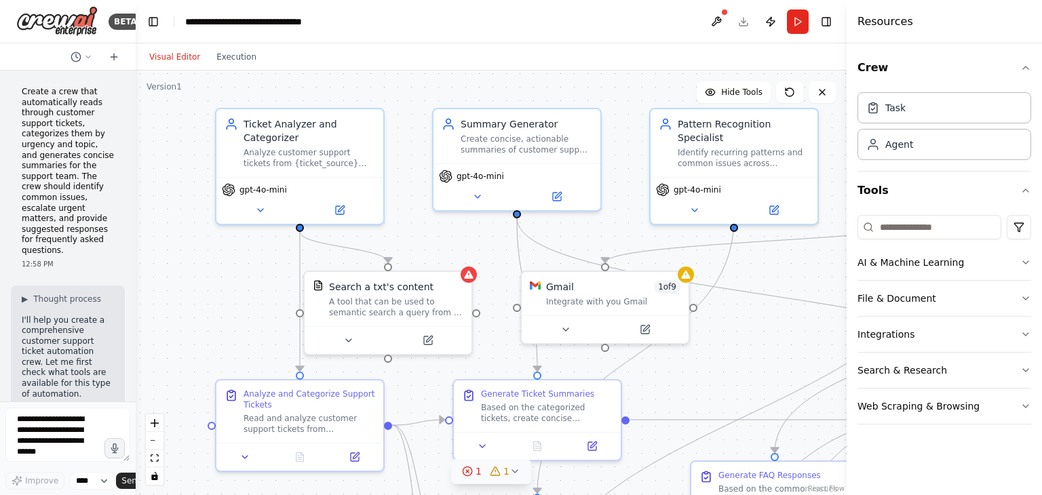
drag, startPoint x: 662, startPoint y: 220, endPoint x: 714, endPoint y: 339, distance: 129.5
click at [714, 339] on div ".deletable-edge-delete-btn { width: 20px; height: 20px; border: 0px solid #ffff…" at bounding box center [491, 283] width 711 height 425
click at [715, 16] on button at bounding box center [717, 22] width 22 height 24
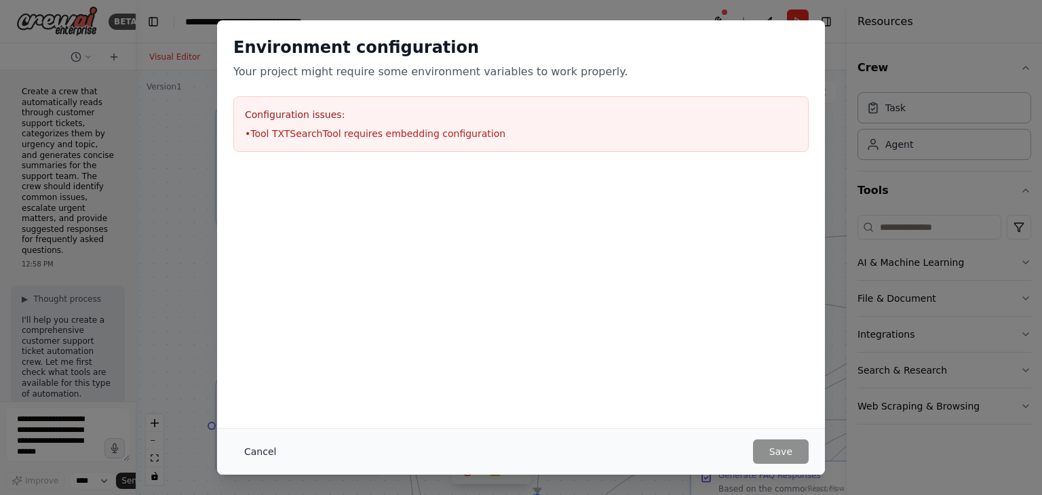
click at [255, 449] on button "Cancel" at bounding box center [260, 452] width 54 height 24
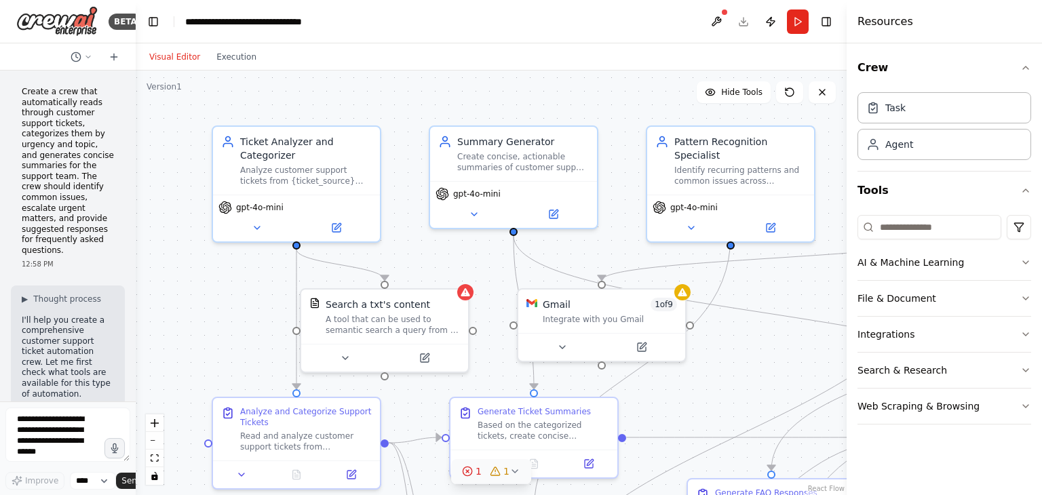
drag, startPoint x: 634, startPoint y: 88, endPoint x: 630, endPoint y: 105, distance: 18.0
click at [630, 105] on div ".deletable-edge-delete-btn { width: 20px; height: 20px; border: 0px solid #ffff…" at bounding box center [491, 283] width 711 height 425
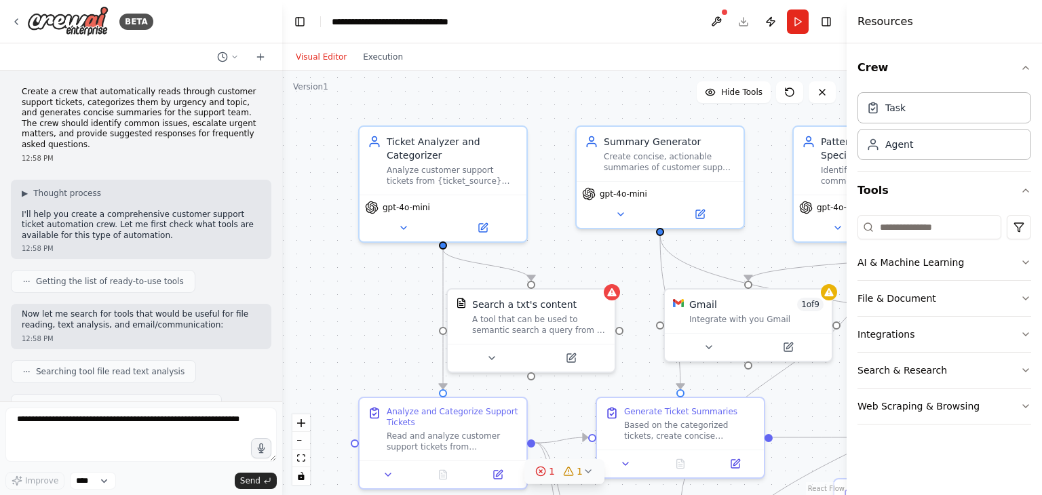
drag, startPoint x: 135, startPoint y: 178, endPoint x: 282, endPoint y: 226, distance: 155.0
click at [282, 226] on div "BETA Create a crew that automatically reads through customer support tickets, c…" at bounding box center [521, 247] width 1042 height 495
click at [1026, 193] on icon "button" at bounding box center [1026, 190] width 11 height 11
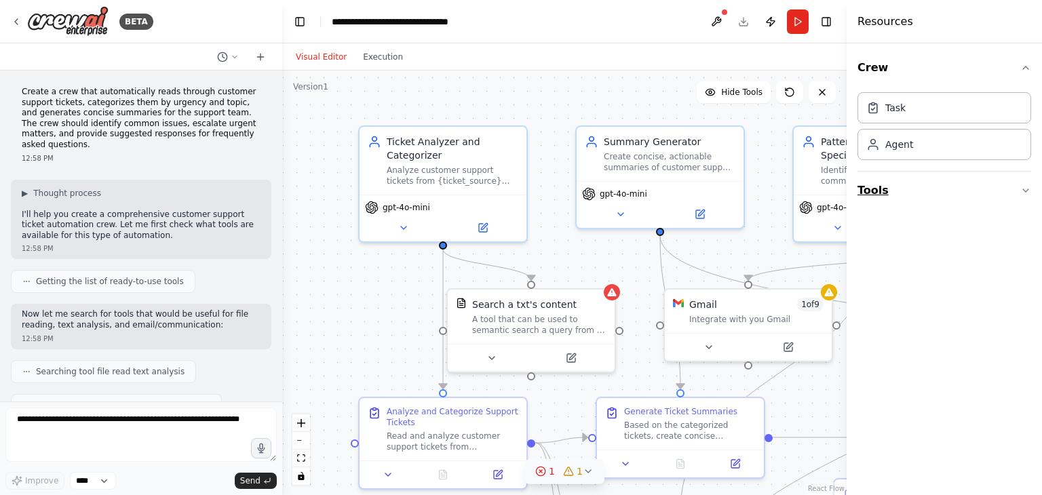
click at [1025, 190] on icon "button" at bounding box center [1025, 190] width 5 height 3
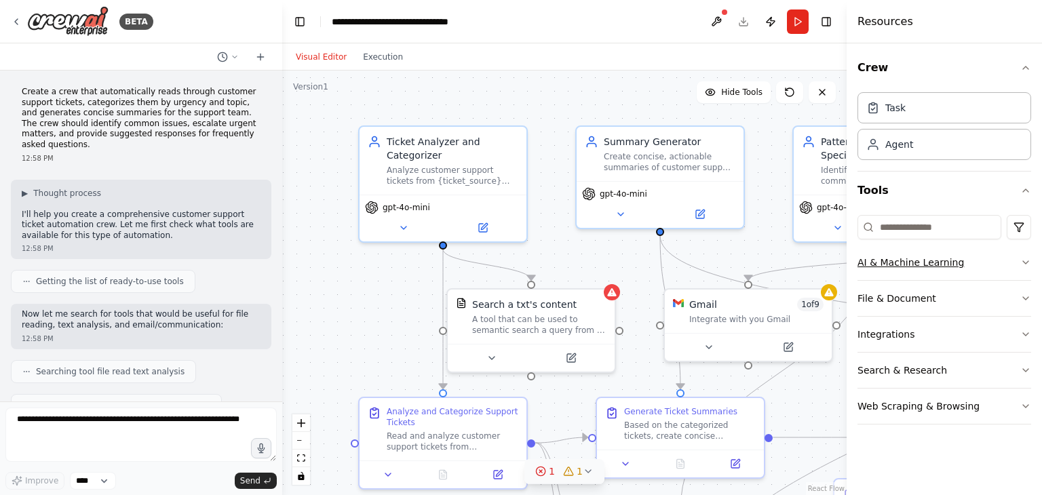
click at [1021, 267] on icon "button" at bounding box center [1026, 262] width 11 height 11
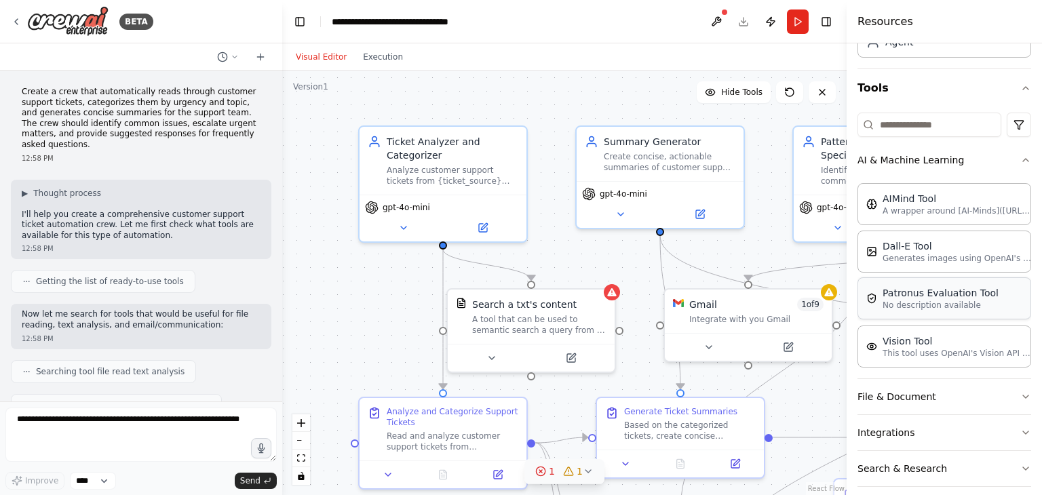
scroll to position [81, 0]
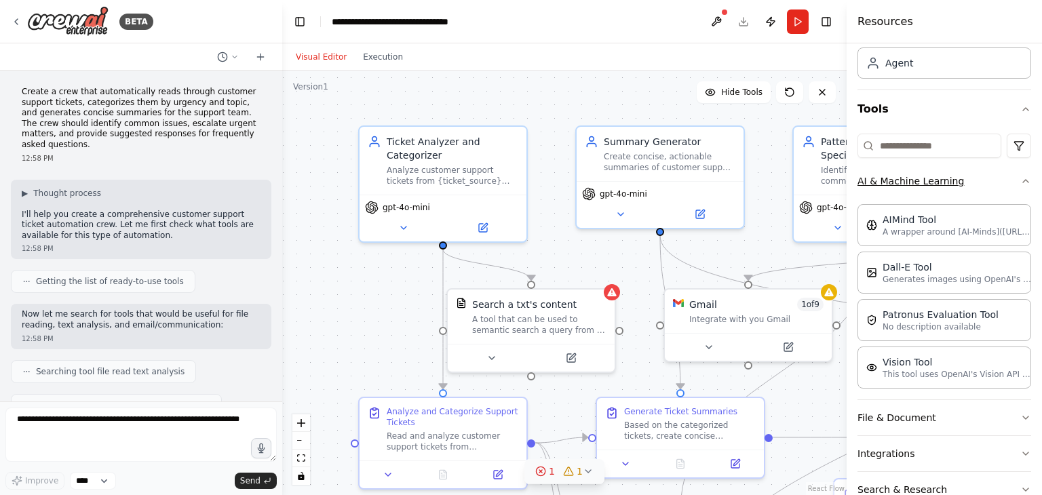
click at [956, 185] on button "AI & Machine Learning" at bounding box center [945, 181] width 174 height 35
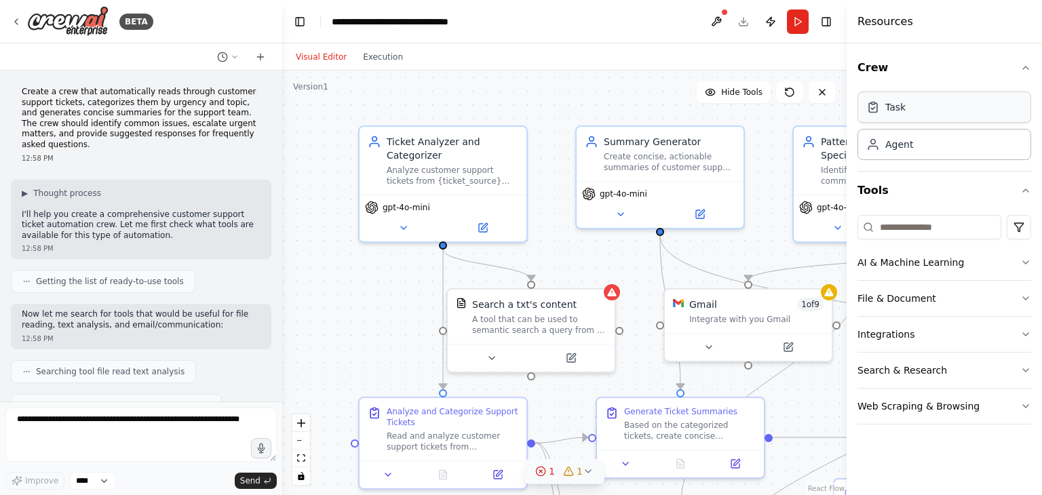
click at [920, 115] on div "Task" at bounding box center [945, 107] width 174 height 31
click at [911, 147] on div "Agent" at bounding box center [900, 144] width 28 height 14
click at [1023, 63] on icon "button" at bounding box center [1026, 67] width 11 height 11
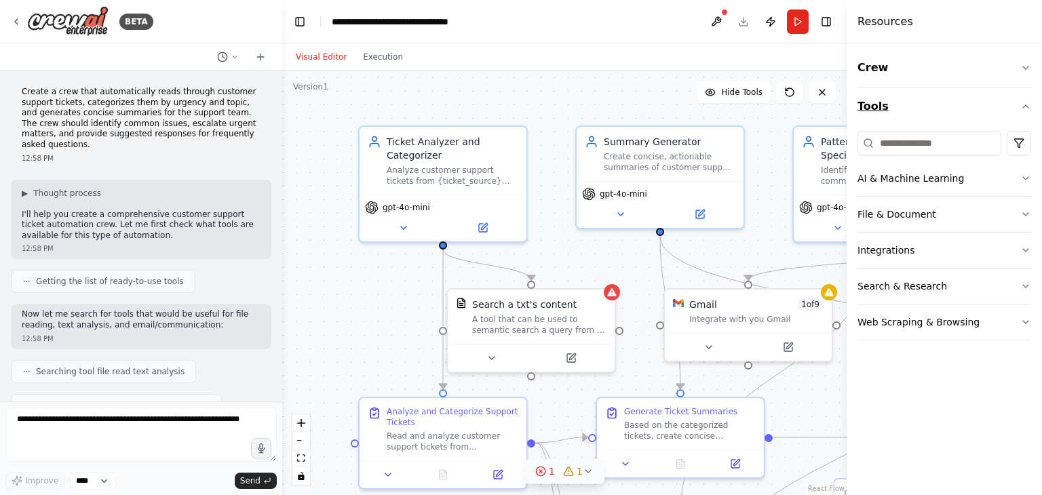
click at [1021, 102] on icon "button" at bounding box center [1026, 106] width 11 height 11
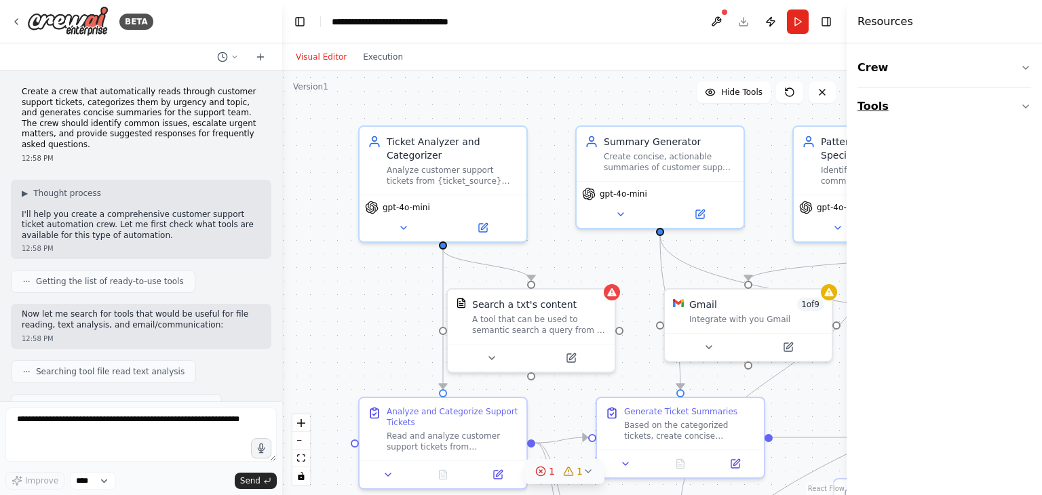
click at [1019, 108] on button "Tools" at bounding box center [945, 107] width 174 height 38
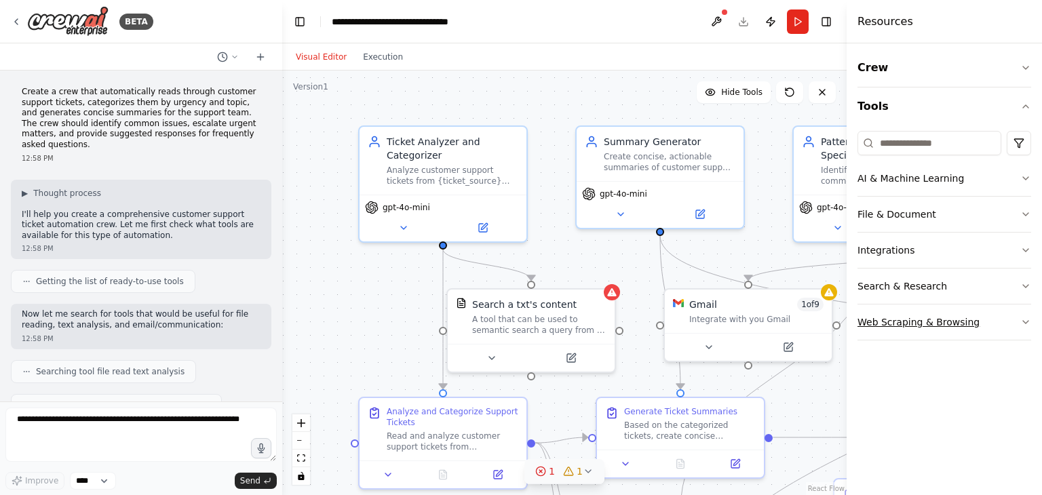
click at [1004, 321] on button "Web Scraping & Browsing" at bounding box center [945, 322] width 174 height 35
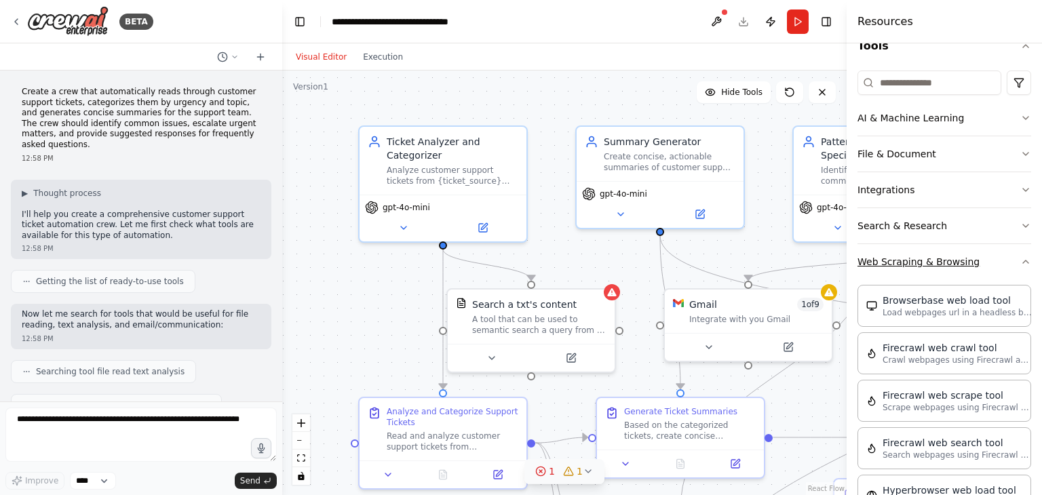
scroll to position [36, 0]
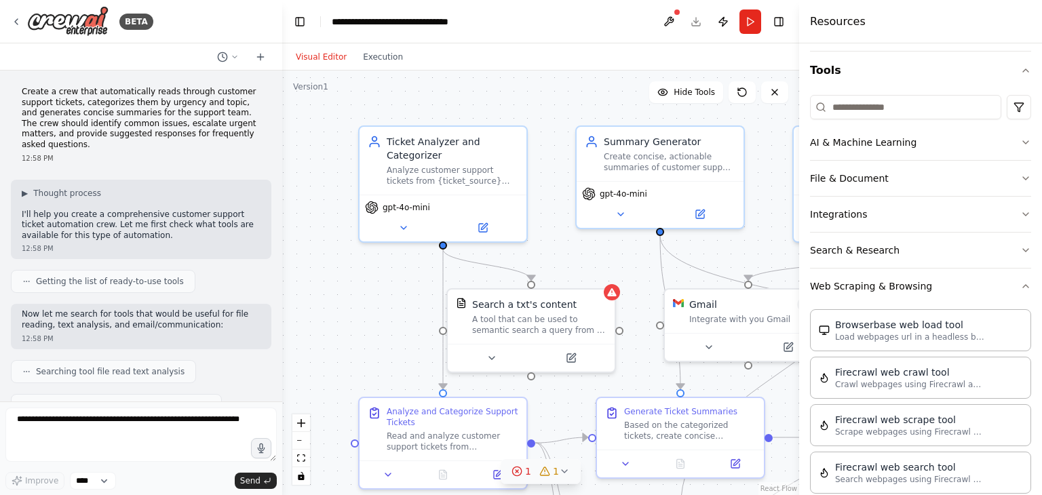
drag, startPoint x: 848, startPoint y: 295, endPoint x: 788, endPoint y: 299, distance: 59.9
click at [799, 299] on div at bounding box center [801, 247] width 5 height 495
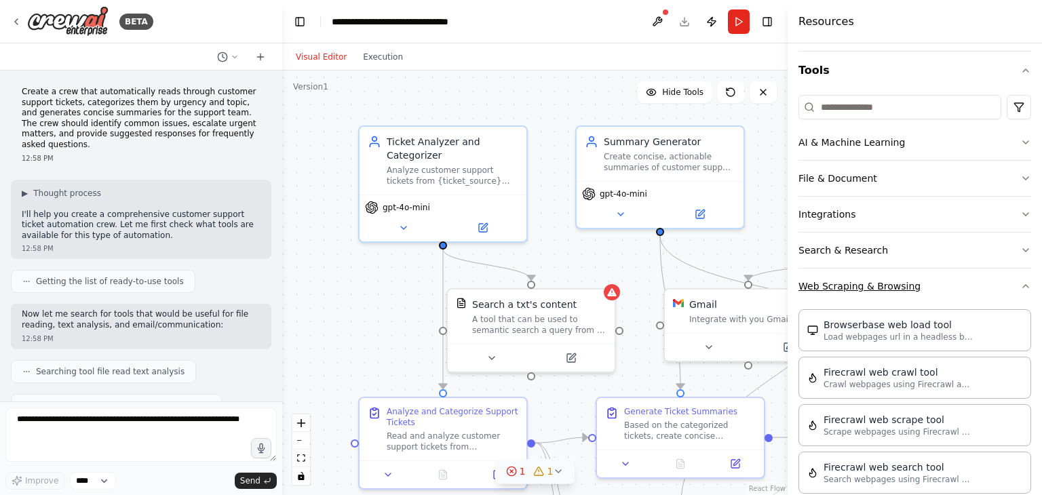
click at [1010, 285] on button "Web Scraping & Browsing" at bounding box center [915, 286] width 233 height 35
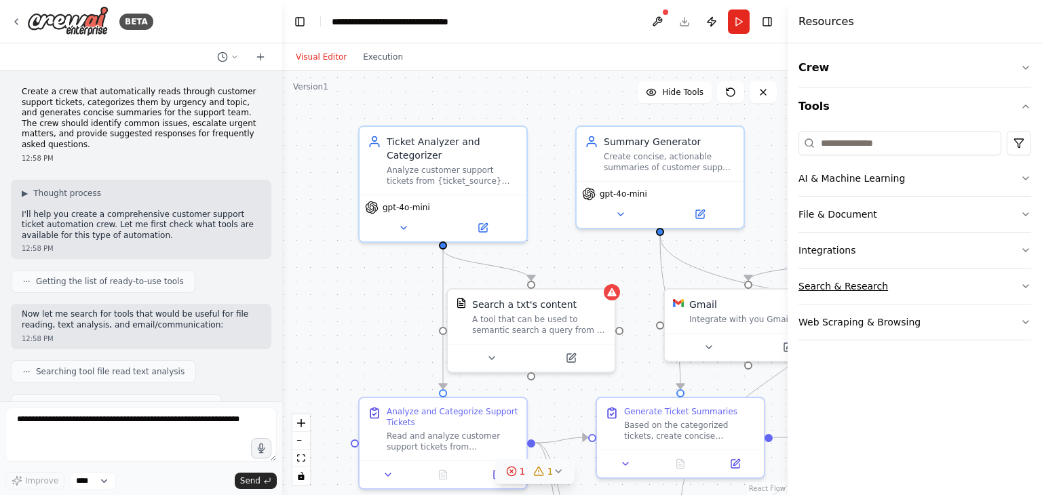
click at [995, 294] on button "Search & Research" at bounding box center [915, 286] width 233 height 35
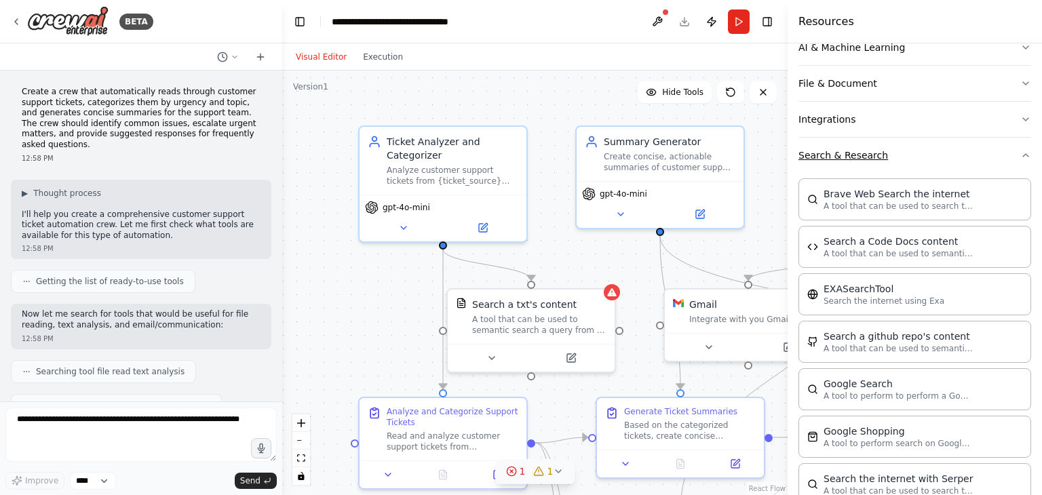
scroll to position [63, 0]
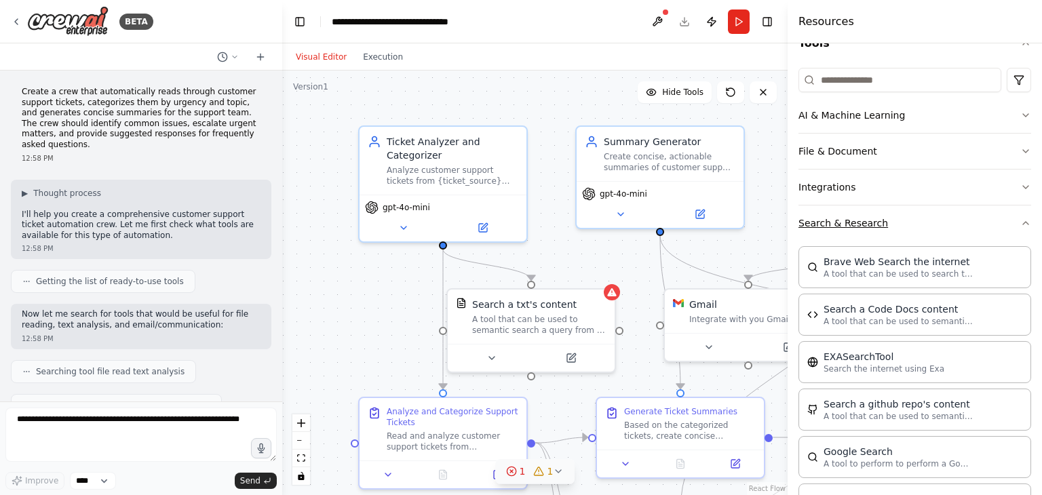
click at [934, 215] on button "Search & Research" at bounding box center [915, 223] width 233 height 35
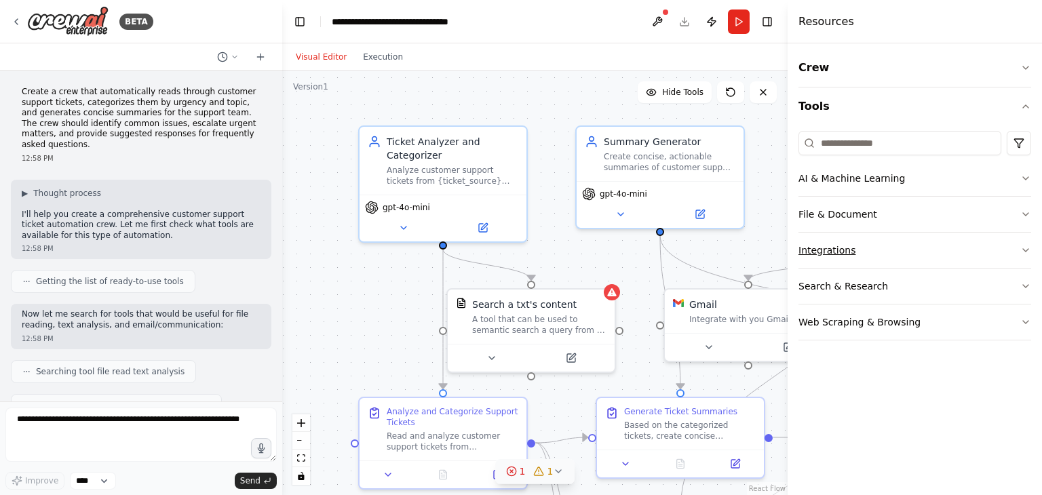
click at [888, 261] on button "Integrations" at bounding box center [915, 250] width 233 height 35
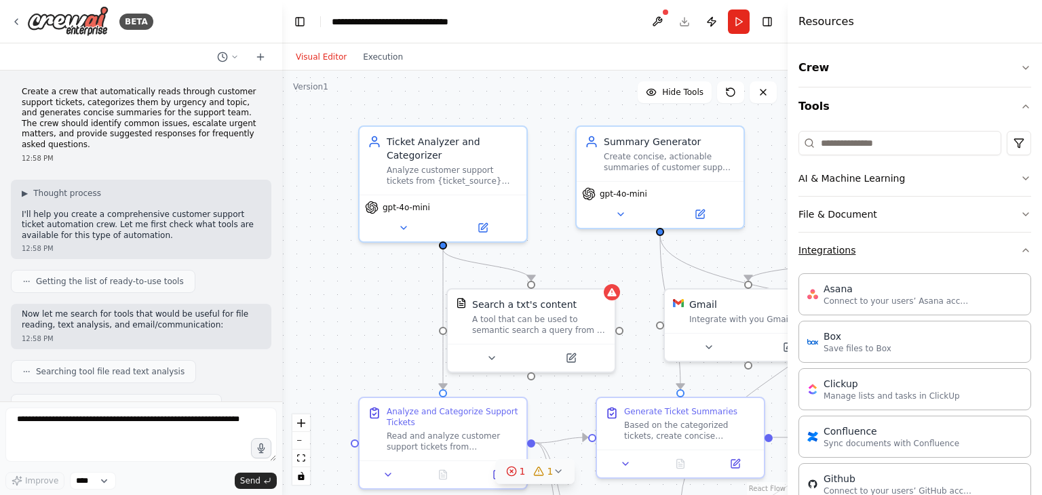
click at [927, 255] on button "Integrations" at bounding box center [915, 250] width 233 height 35
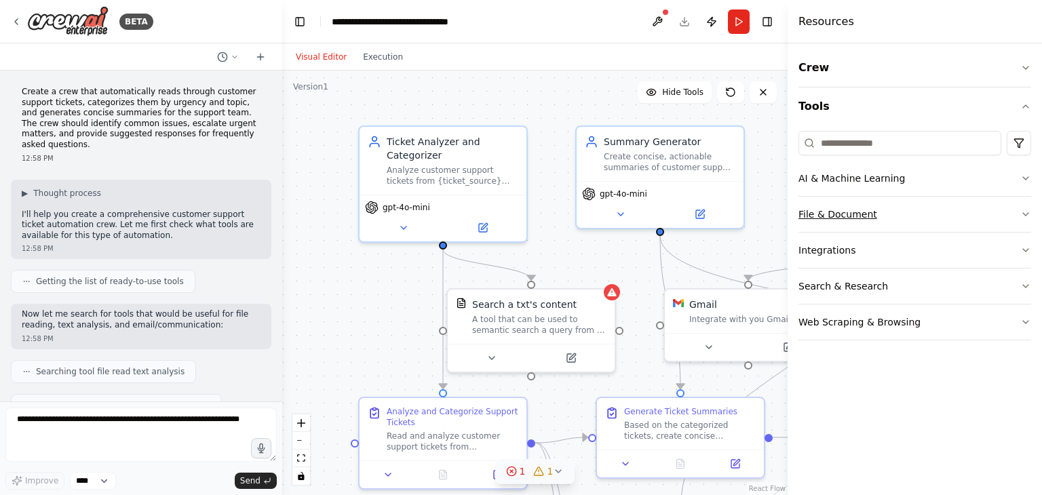
click at [889, 212] on button "File & Document" at bounding box center [915, 214] width 233 height 35
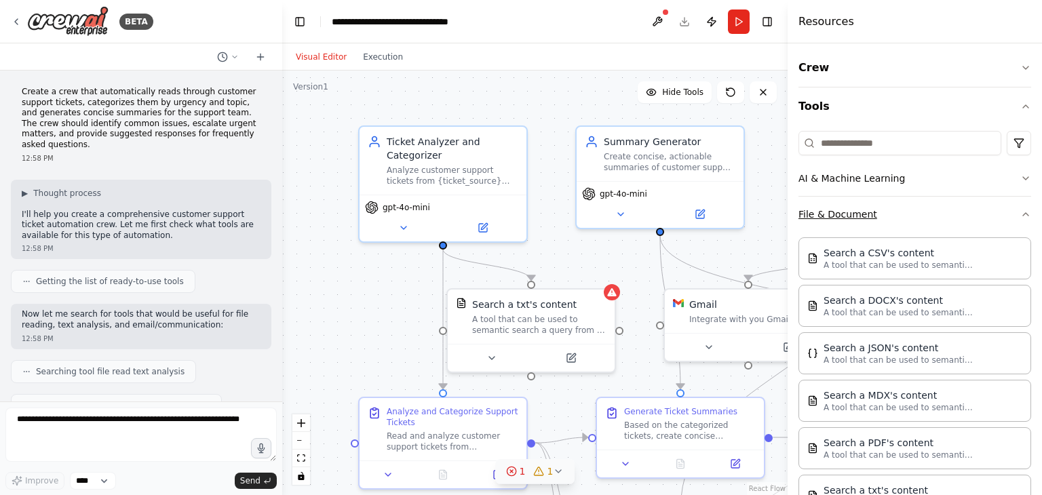
click at [864, 218] on button "File & Document" at bounding box center [915, 214] width 233 height 35
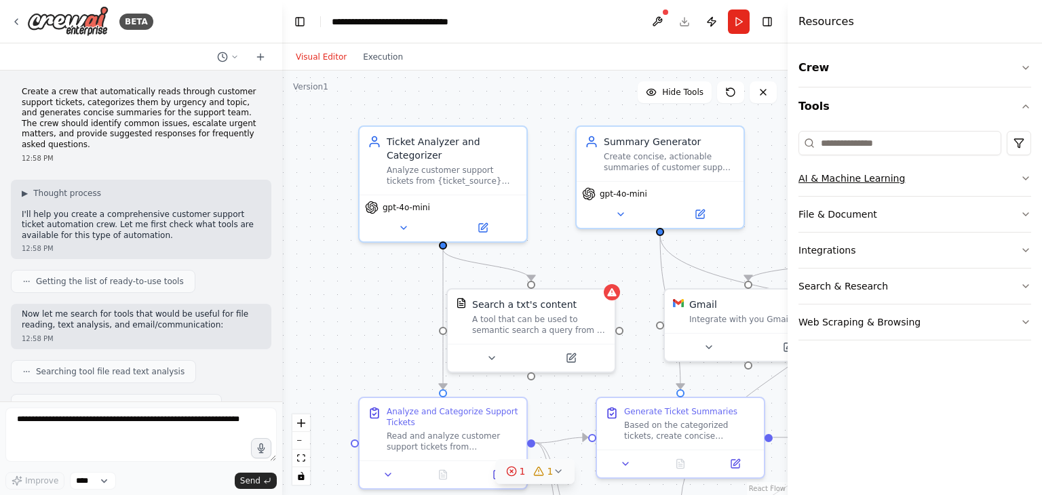
click at [874, 185] on button "AI & Machine Learning" at bounding box center [915, 178] width 233 height 35
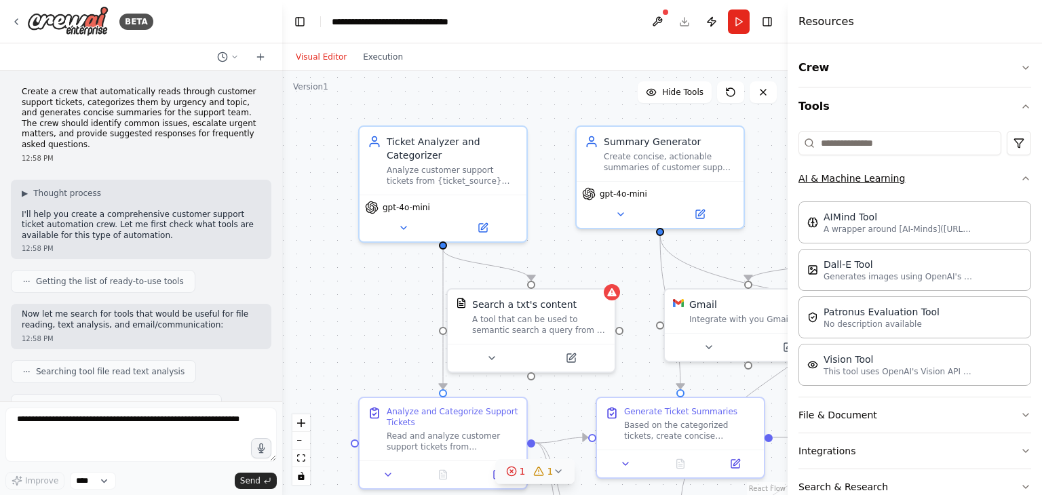
click at [874, 185] on button "AI & Machine Learning" at bounding box center [915, 178] width 233 height 35
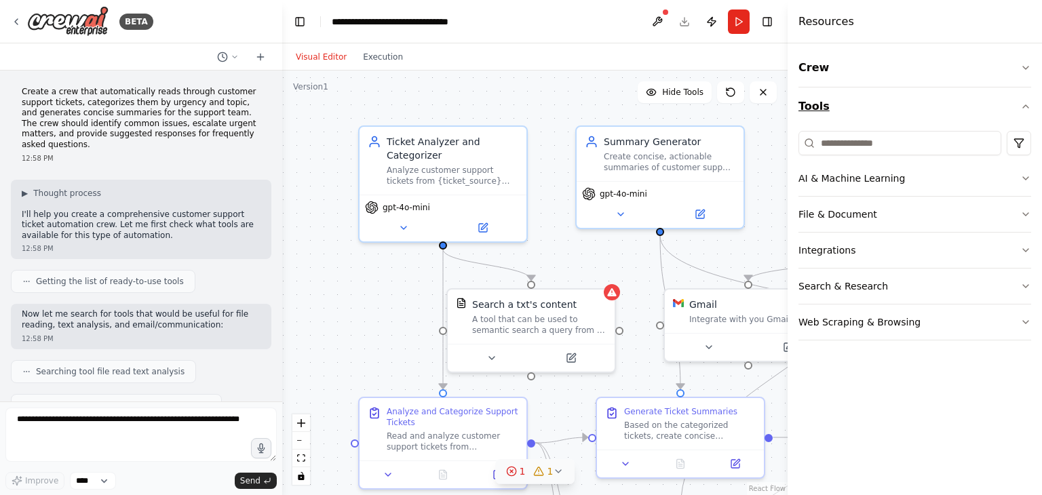
click at [1020, 101] on button "Tools" at bounding box center [915, 107] width 233 height 38
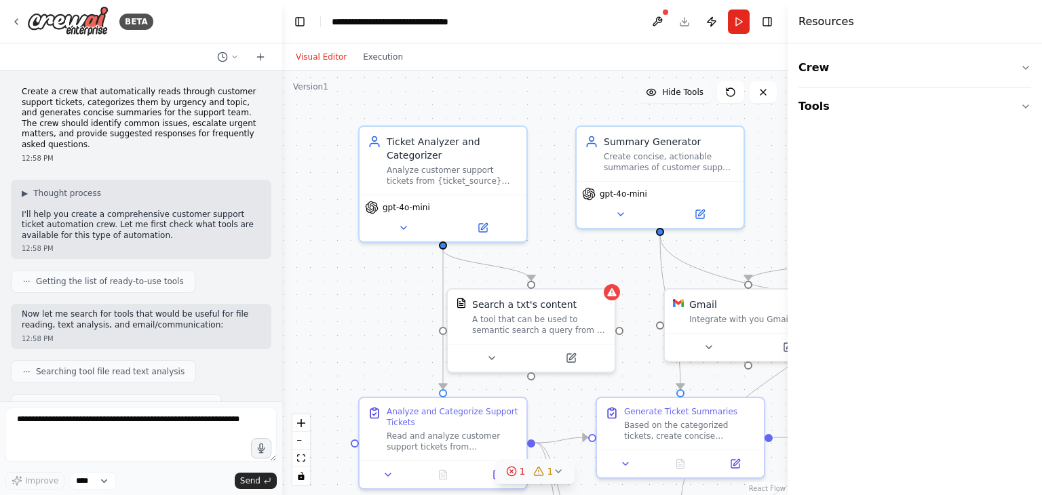
click at [657, 90] on icon at bounding box center [651, 92] width 11 height 11
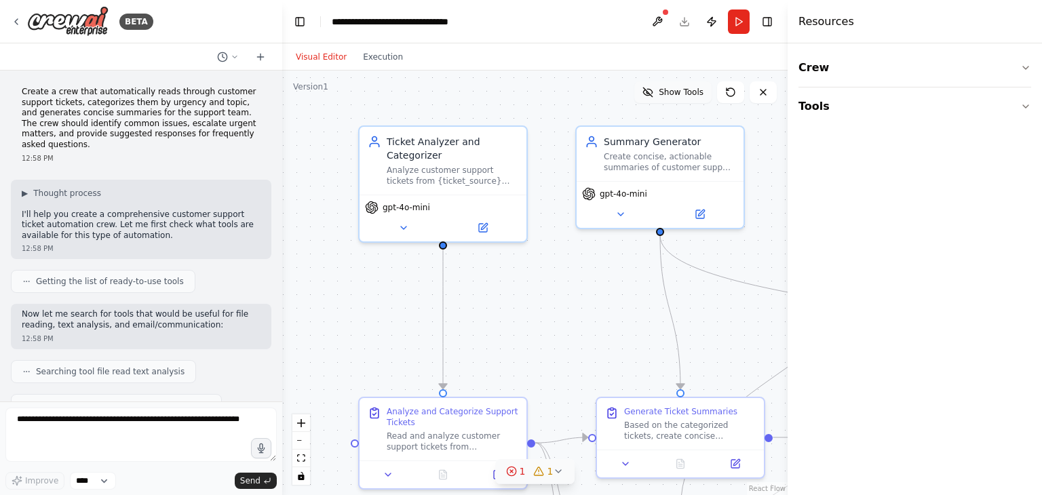
click at [660, 90] on button "Show Tools" at bounding box center [673, 92] width 77 height 22
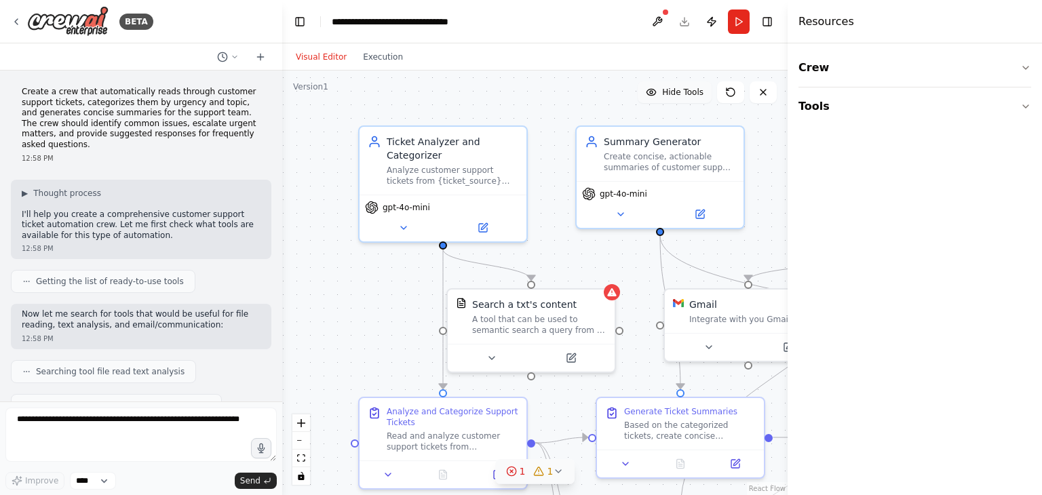
click at [657, 90] on icon at bounding box center [651, 92] width 11 height 11
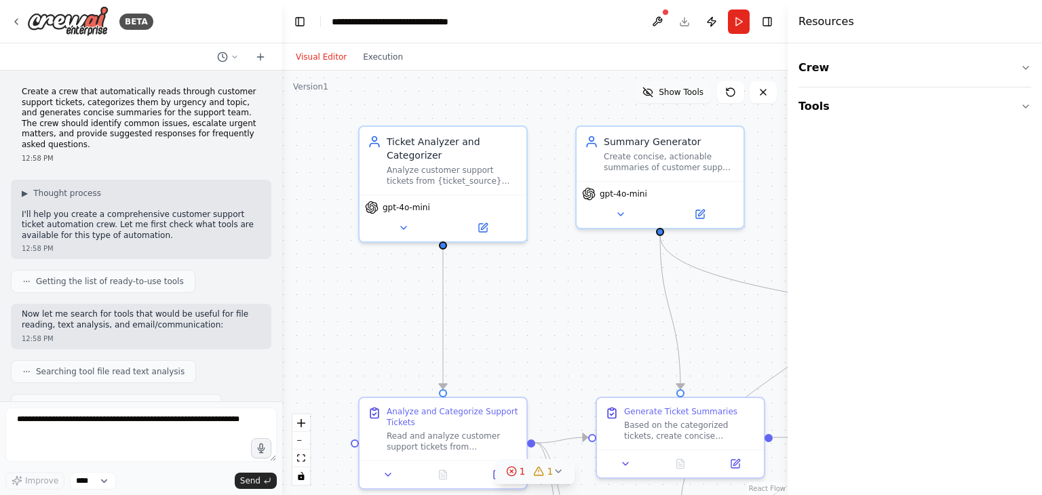
click at [660, 90] on button "Show Tools" at bounding box center [673, 92] width 77 height 22
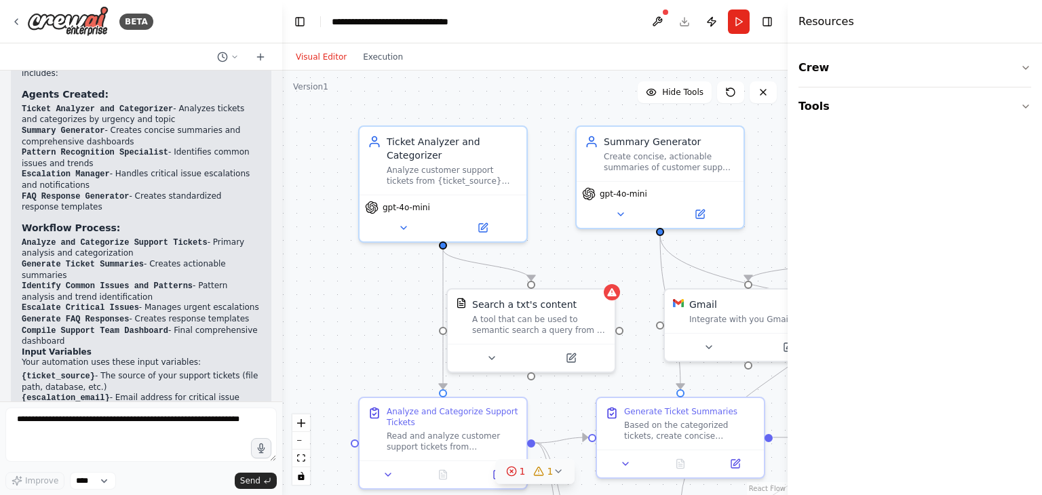
scroll to position [981, 0]
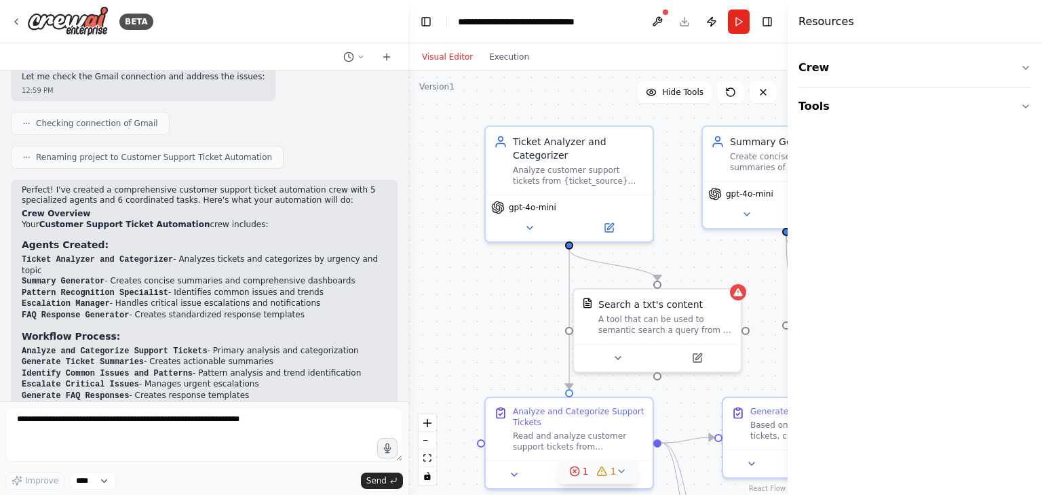
drag, startPoint x: 280, startPoint y: 197, endPoint x: 426, endPoint y: 196, distance: 146.6
click at [426, 196] on div "BETA Create a crew that automatically reads through customer support tickets, c…" at bounding box center [521, 247] width 1042 height 495
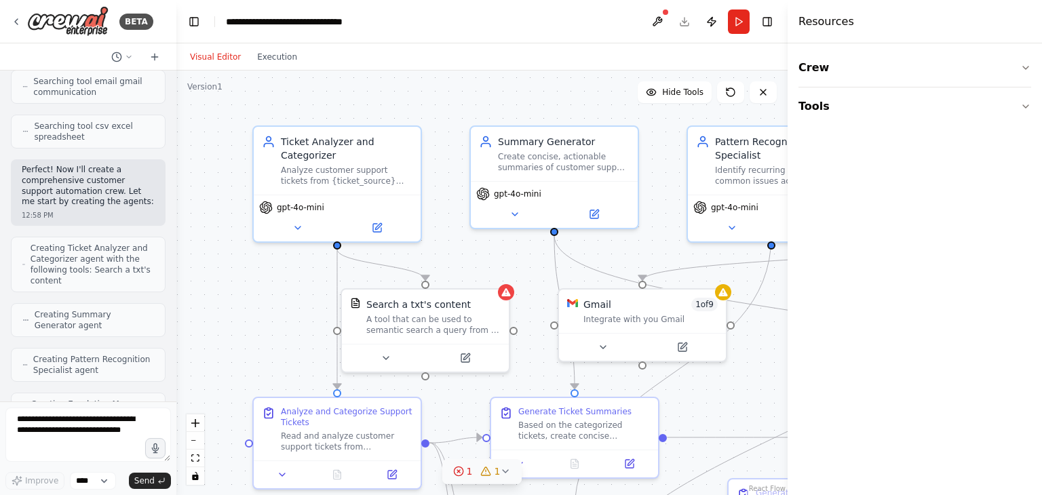
scroll to position [451, 0]
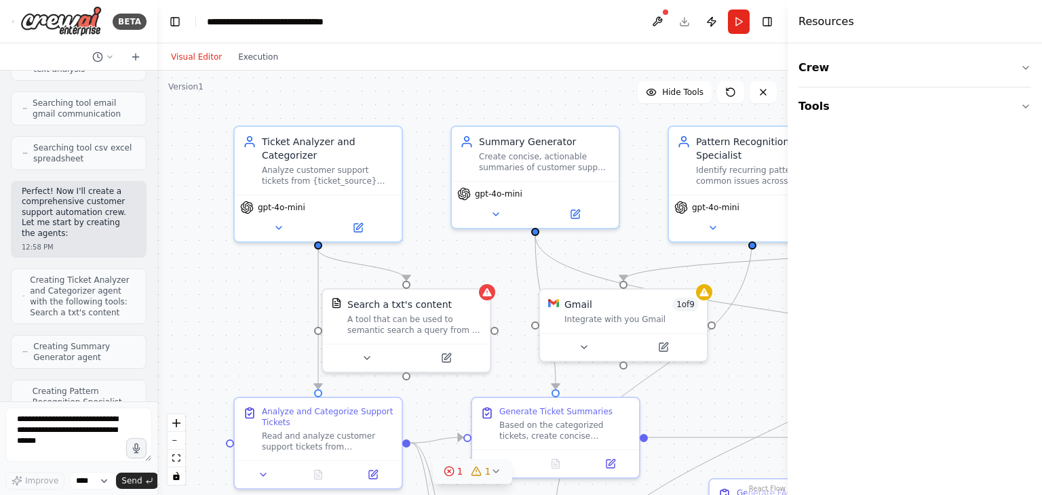
drag, startPoint x: 421, startPoint y: 120, endPoint x: 157, endPoint y: 136, distance: 264.5
click at [157, 136] on div "BETA Create a crew that automatically reads through customer support tickets, c…" at bounding box center [521, 247] width 1042 height 495
click at [660, 20] on button at bounding box center [658, 22] width 22 height 24
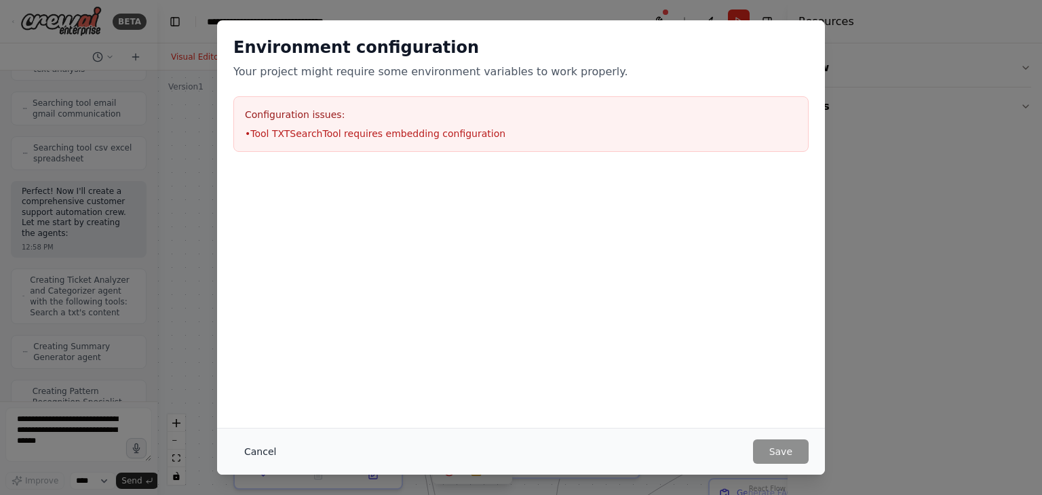
click at [250, 452] on button "Cancel" at bounding box center [260, 452] width 54 height 24
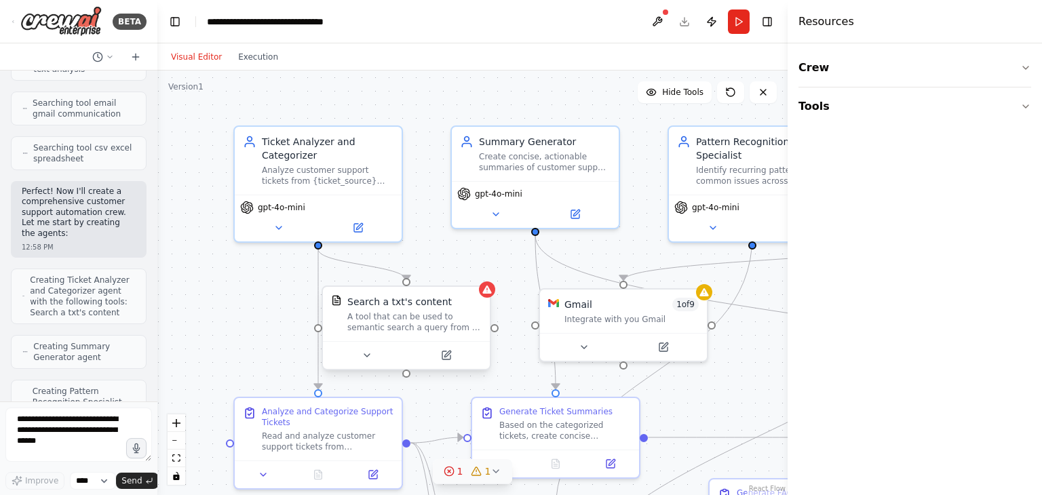
click at [439, 314] on div "A tool that can be used to semantic search a query from a txt's content." at bounding box center [414, 323] width 134 height 22
click at [367, 357] on icon at bounding box center [367, 355] width 11 height 11
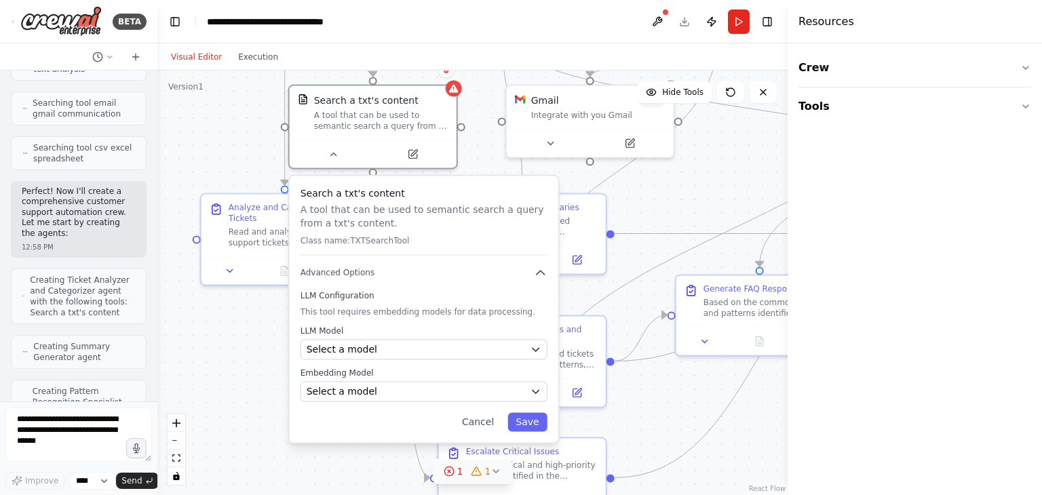
drag, startPoint x: 528, startPoint y: 307, endPoint x: 483, endPoint y: 107, distance: 204.5
click at [483, 107] on div ".deletable-edge-delete-btn { width: 20px; height: 20px; border: 0px solid #ffff…" at bounding box center [472, 283] width 630 height 425
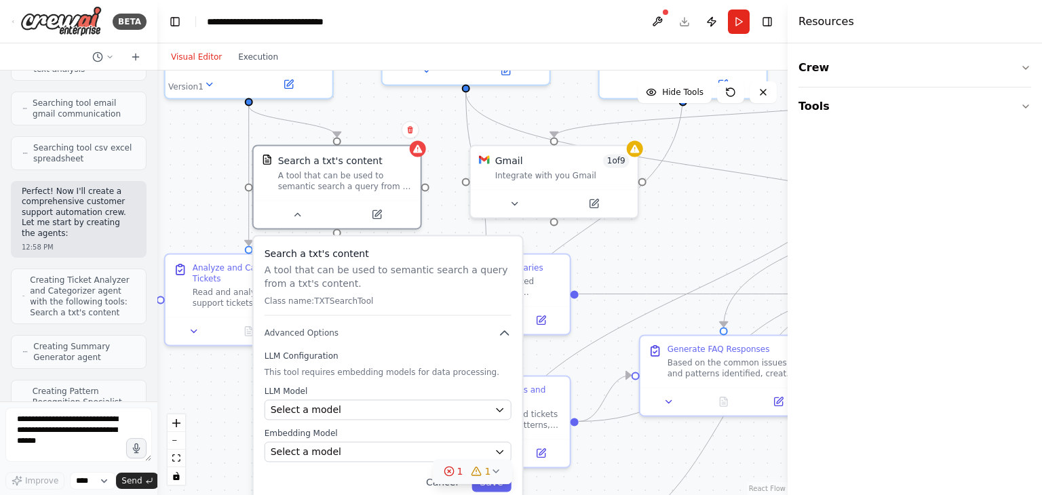
drag, startPoint x: 242, startPoint y: 157, endPoint x: 206, endPoint y: 218, distance: 70.3
click at [206, 218] on div ".deletable-edge-delete-btn { width: 20px; height: 20px; border: 0px solid #ffff…" at bounding box center [472, 283] width 630 height 425
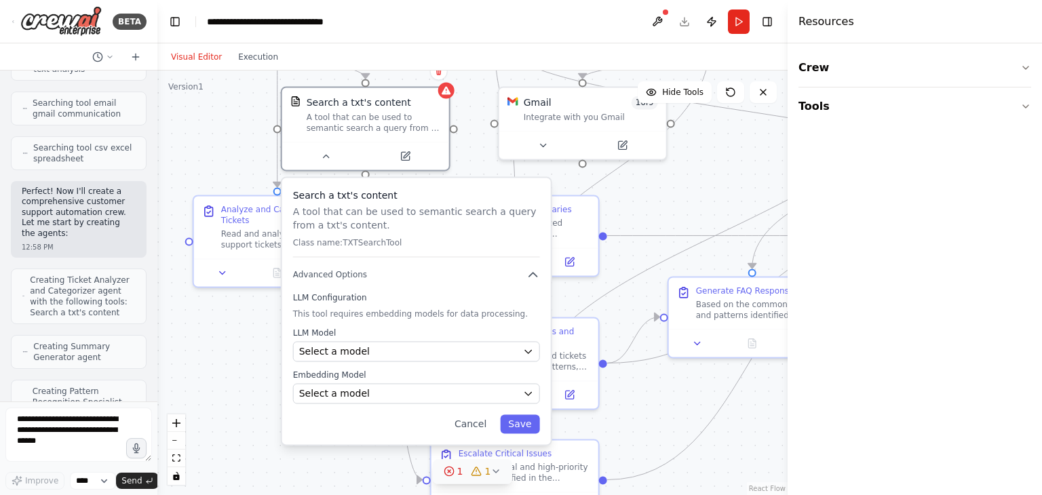
drag, startPoint x: 203, startPoint y: 204, endPoint x: 231, endPoint y: 145, distance: 65.0
click at [231, 145] on div ".deletable-edge-delete-btn { width: 20px; height: 20px; border: 0px solid #ffff…" at bounding box center [472, 283] width 630 height 425
click at [391, 346] on div "Select a model" at bounding box center [408, 352] width 219 height 14
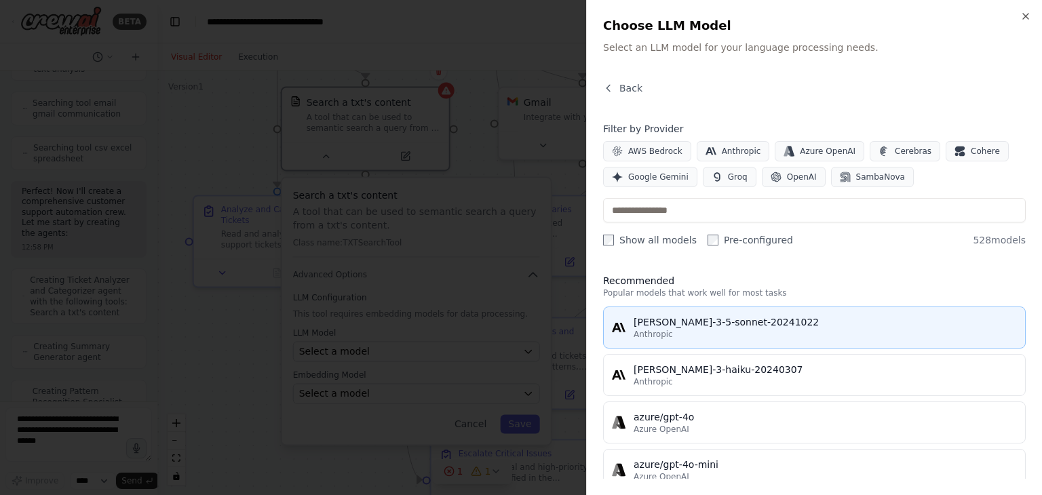
click at [738, 326] on div "claude-3-5-sonnet-20241022" at bounding box center [825, 323] width 383 height 14
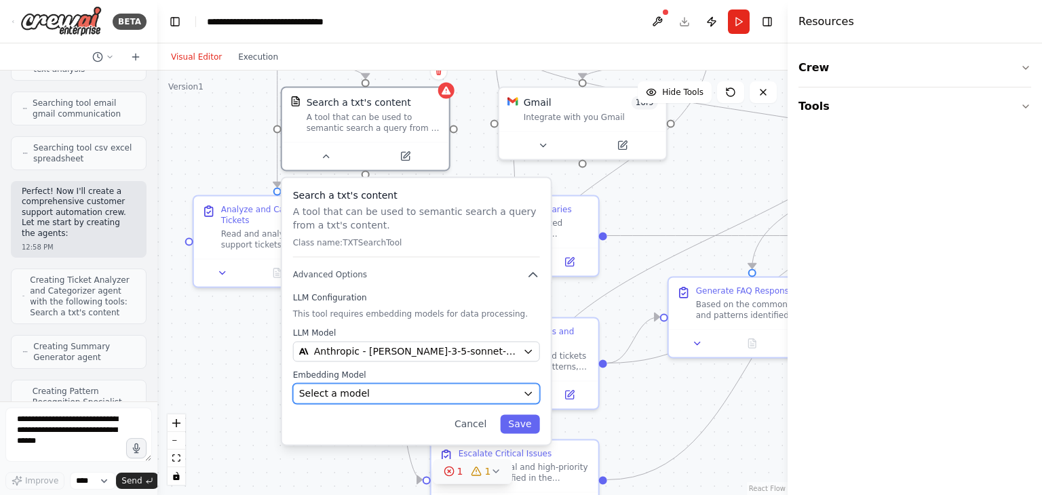
click at [372, 396] on div "Select a model" at bounding box center [408, 394] width 219 height 14
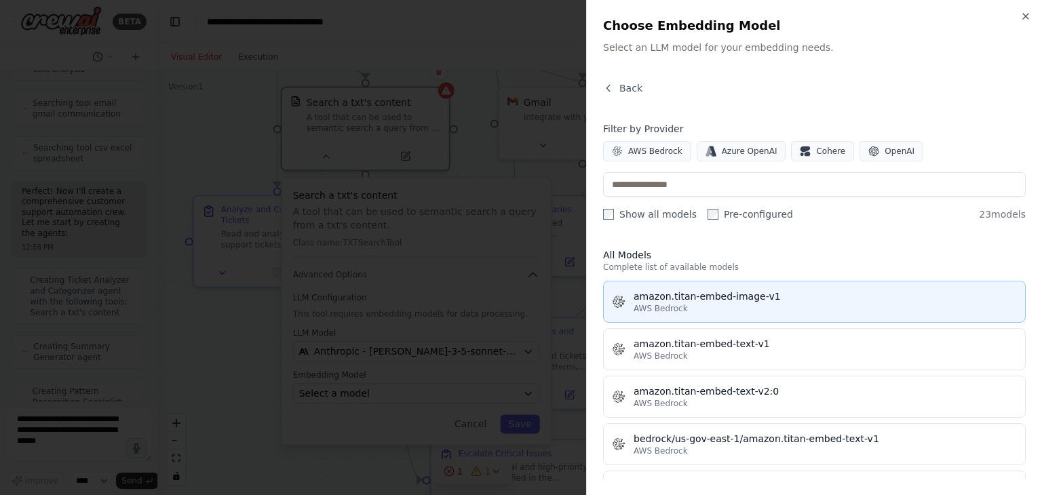
click at [764, 295] on div "amazon.titan-embed-image-v1" at bounding box center [825, 297] width 383 height 14
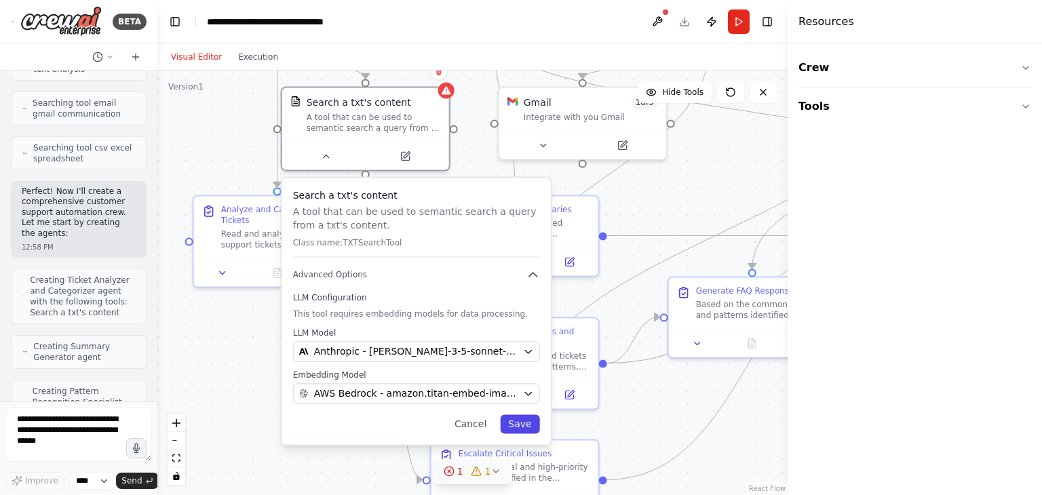
click at [522, 425] on button "Save" at bounding box center [519, 424] width 39 height 19
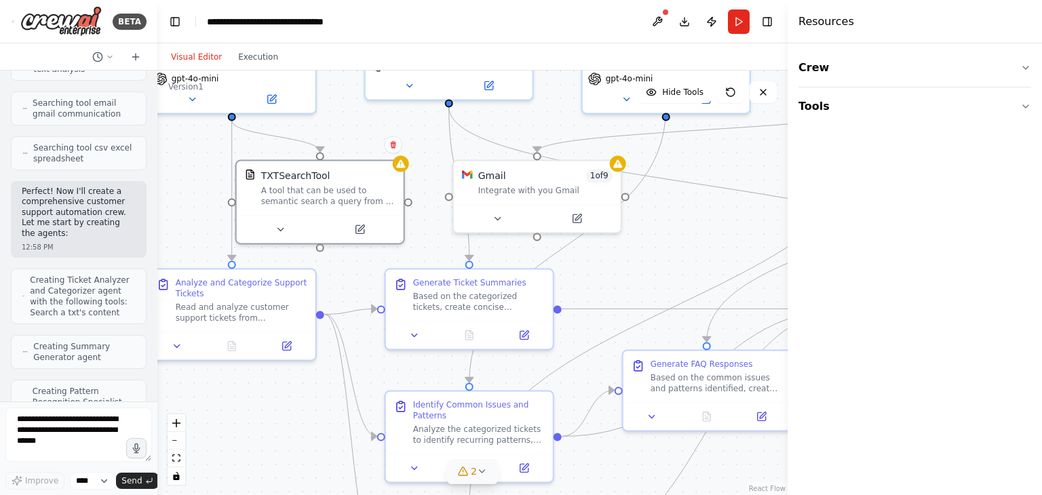
drag, startPoint x: 320, startPoint y: 362, endPoint x: 275, endPoint y: 436, distance: 86.3
click at [275, 436] on div ".deletable-edge-delete-btn { width: 20px; height: 20px; border: 0px solid #ffff…" at bounding box center [472, 283] width 630 height 425
click at [379, 231] on button at bounding box center [360, 227] width 77 height 16
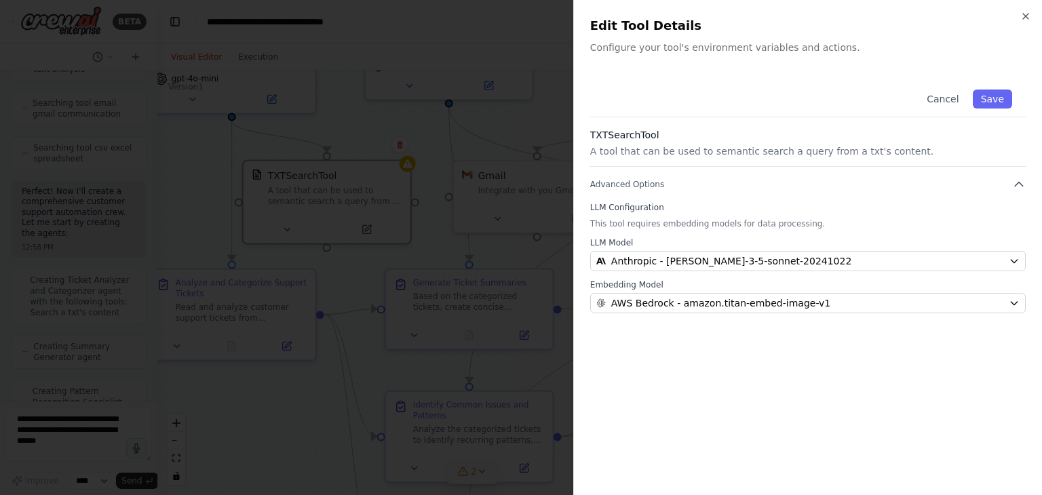
click at [837, 48] on p "Configure your tool's environment variables and actions." at bounding box center [808, 48] width 436 height 14
click at [766, 185] on button "Advanced Options" at bounding box center [808, 185] width 436 height 14
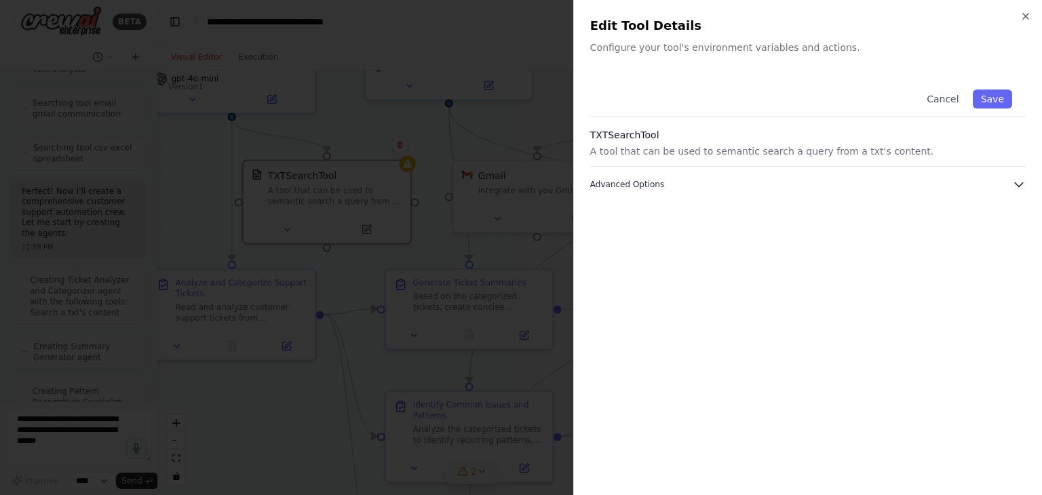
click at [766, 185] on button "Advanced Options" at bounding box center [808, 185] width 436 height 14
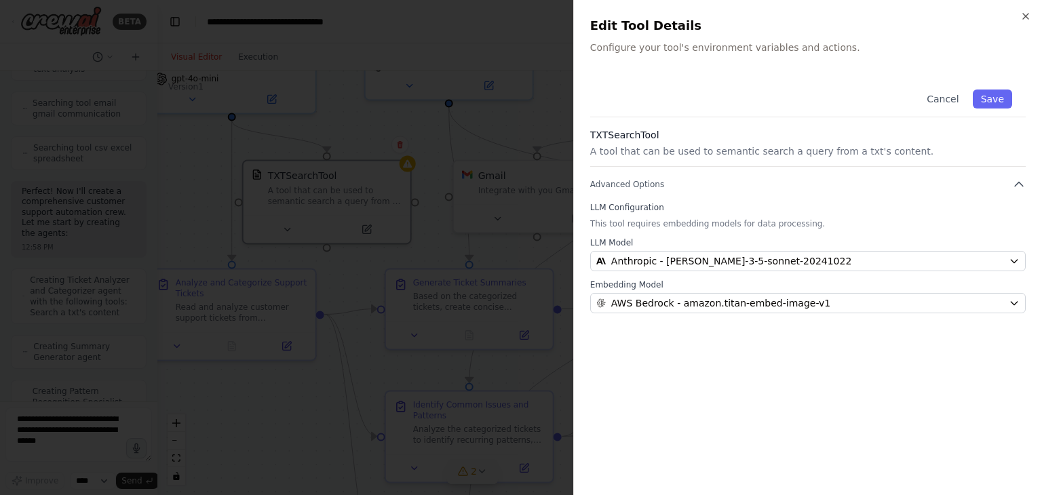
click at [685, 127] on div "Cancel Save TXTSearchTool A tool that can be used to semantic search a query fr…" at bounding box center [808, 195] width 436 height 238
click at [719, 213] on div "LLM Configuration This tool requires embedding models for data processing. LLM …" at bounding box center [808, 257] width 436 height 111
click at [1000, 90] on button "Save" at bounding box center [992, 99] width 39 height 19
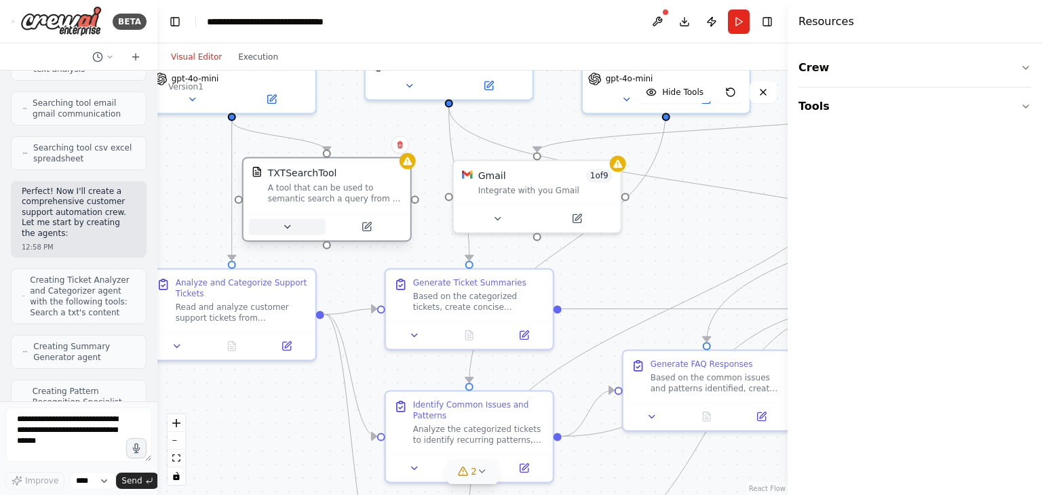
click at [286, 229] on icon at bounding box center [287, 226] width 11 height 11
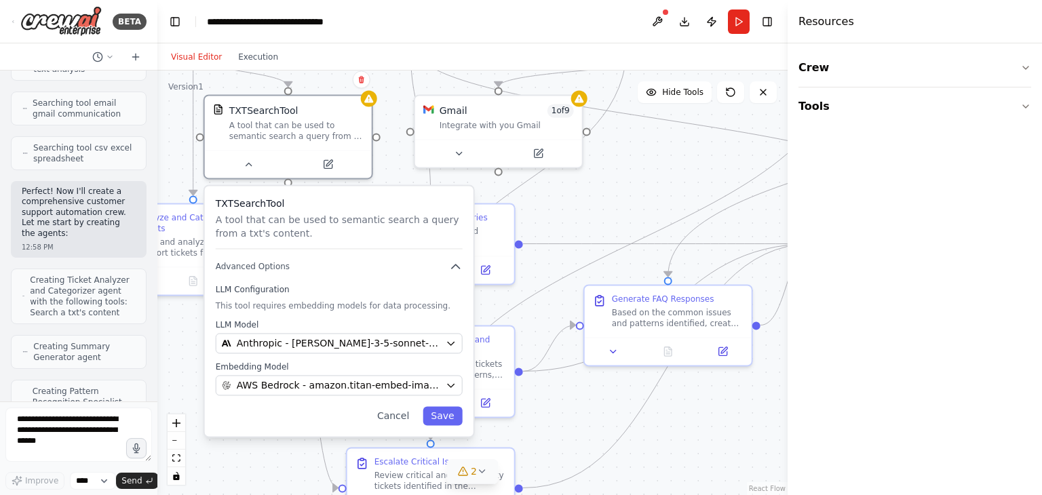
drag, startPoint x: 595, startPoint y: 276, endPoint x: 548, endPoint y: 229, distance: 66.2
click at [548, 229] on div ".deletable-edge-delete-btn { width: 20px; height: 20px; border: 0px solid #ffff…" at bounding box center [472, 283] width 630 height 425
click at [451, 421] on button "Save" at bounding box center [442, 416] width 39 height 19
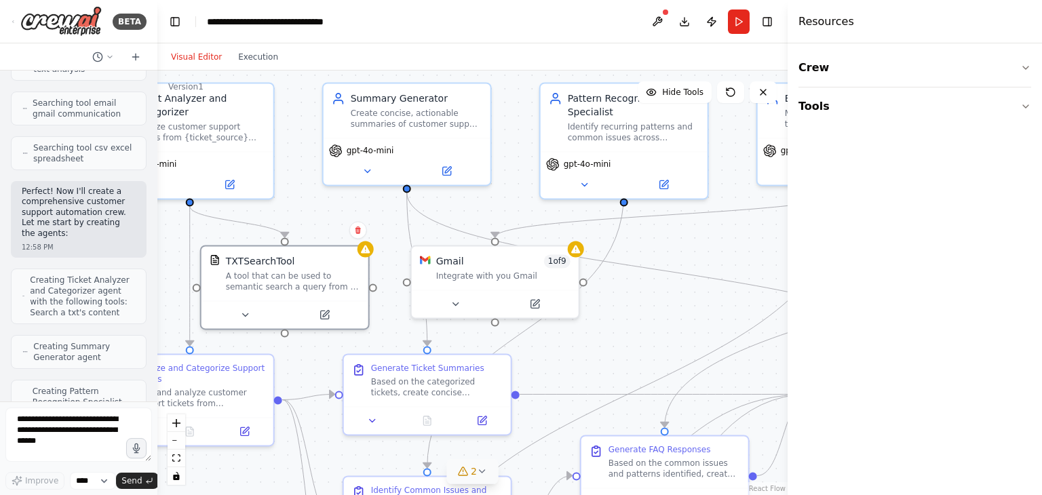
drag, startPoint x: 578, startPoint y: 213, endPoint x: 574, endPoint y: 364, distance: 151.4
click at [574, 364] on div ".deletable-edge-delete-btn { width: 20px; height: 20px; border: 0px solid #ffff…" at bounding box center [472, 283] width 630 height 425
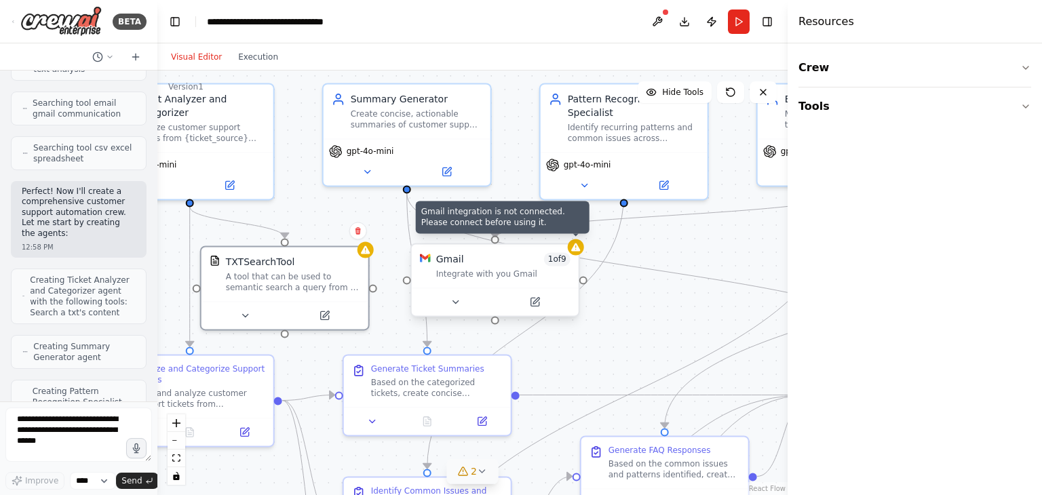
click at [577, 250] on icon at bounding box center [575, 247] width 9 height 8
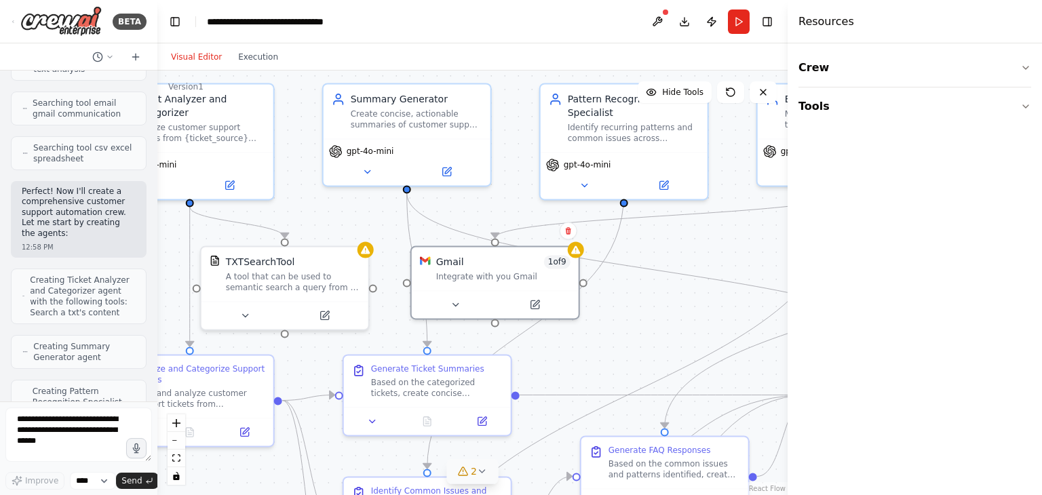
click at [629, 322] on div ".deletable-edge-delete-btn { width: 20px; height: 20px; border: 0px solid #ffff…" at bounding box center [472, 283] width 630 height 425
click at [654, 20] on button at bounding box center [658, 22] width 22 height 24
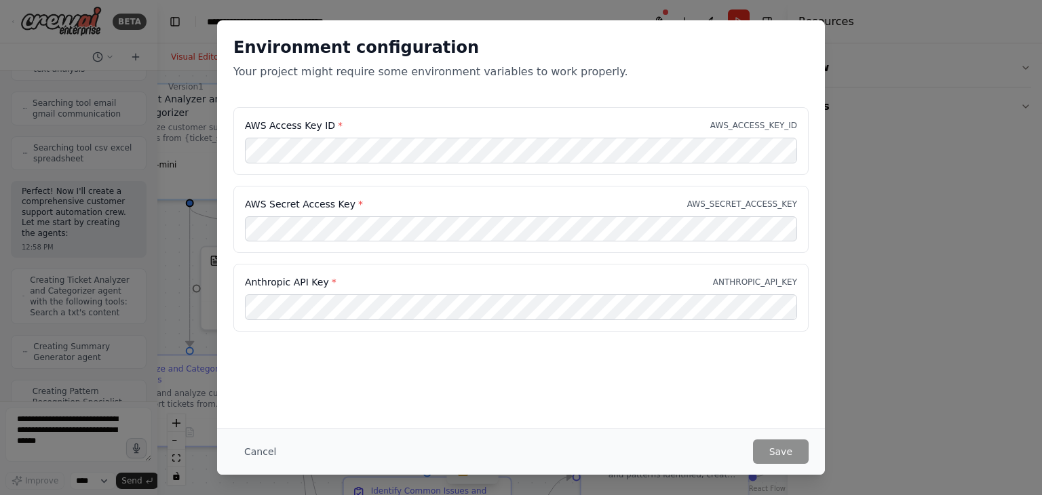
click at [453, 394] on div "Environment configuration Your project might require some environment variables…" at bounding box center [521, 224] width 608 height 408
click at [421, 96] on div "Environment configuration Your project might require some environment variables…" at bounding box center [521, 63] width 608 height 87
click at [181, 119] on div "Environment configuration Your project might require some environment variables…" at bounding box center [521, 247] width 1042 height 495
click at [242, 452] on button "Cancel" at bounding box center [260, 452] width 54 height 24
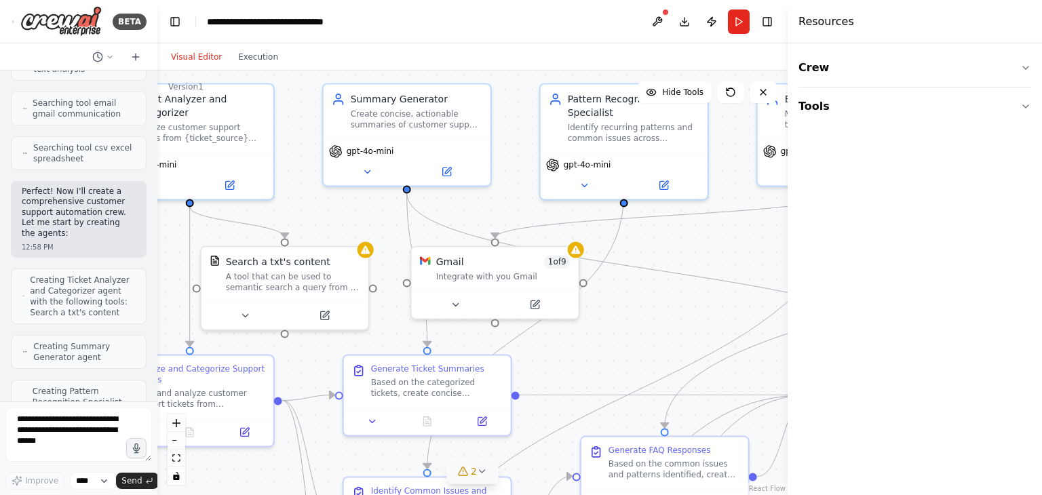
click at [824, 25] on h4 "Resources" at bounding box center [827, 22] width 56 height 16
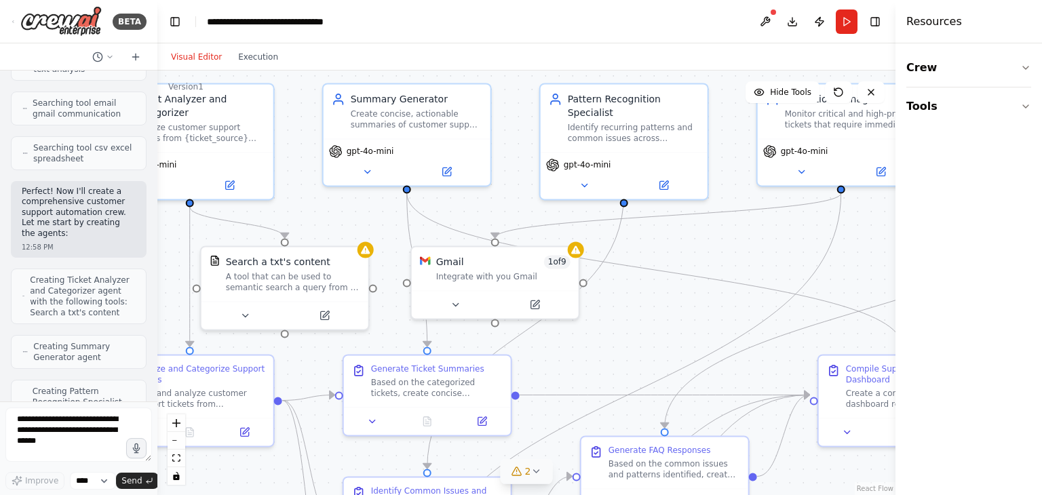
drag, startPoint x: 789, startPoint y: 177, endPoint x: 1042, endPoint y: 192, distance: 253.6
click at [1042, 192] on div "Resources Crew Tools" at bounding box center [969, 247] width 147 height 495
click at [172, 21] on button "Toggle Left Sidebar" at bounding box center [175, 21] width 19 height 19
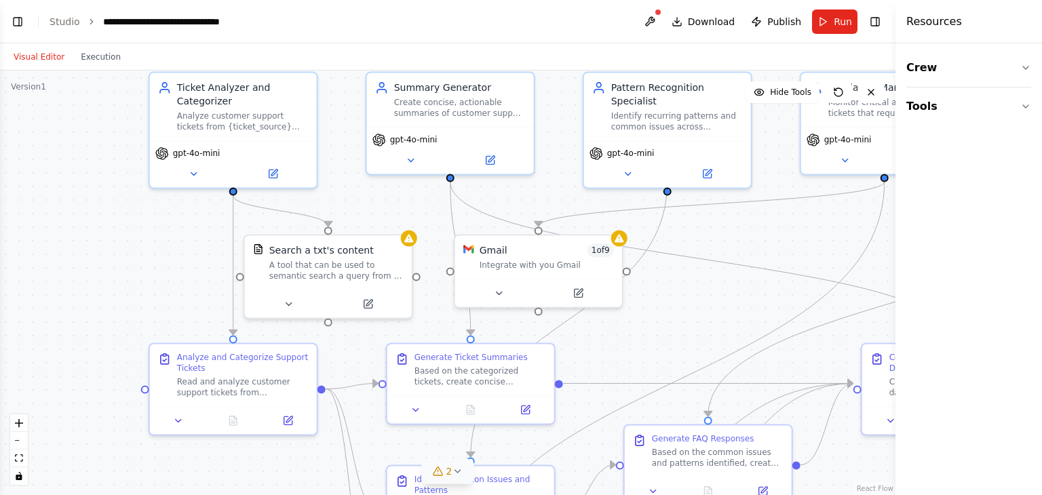
drag, startPoint x: 515, startPoint y: 241, endPoint x: 702, endPoint y: 243, distance: 186.6
click at [702, 242] on div ".deletable-edge-delete-btn { width: 20px; height: 20px; border: 0px solid #ffff…" at bounding box center [448, 283] width 896 height 425
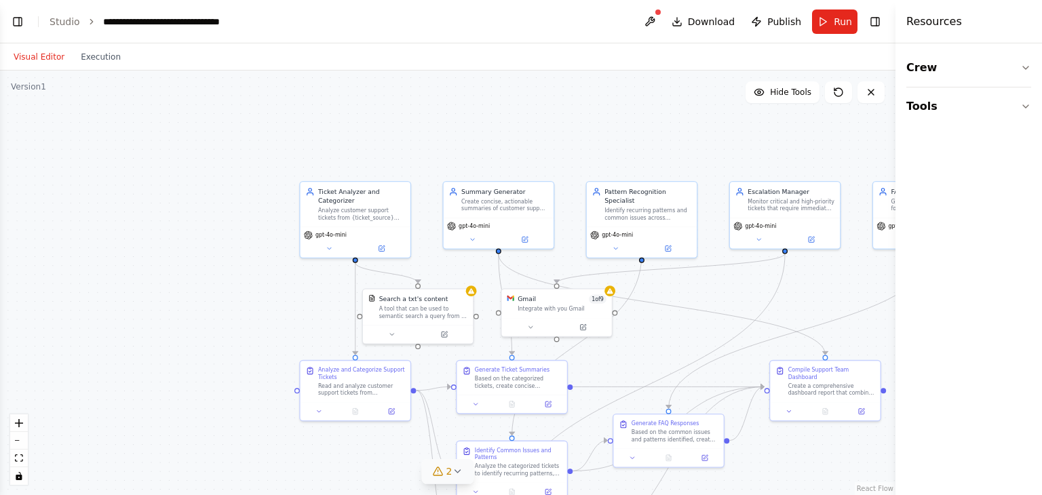
drag, startPoint x: 730, startPoint y: 251, endPoint x: 702, endPoint y: 294, distance: 51.0
click at [702, 294] on div ".deletable-edge-delete-btn { width: 20px; height: 20px; border: 0px solid #ffff…" at bounding box center [448, 283] width 896 height 425
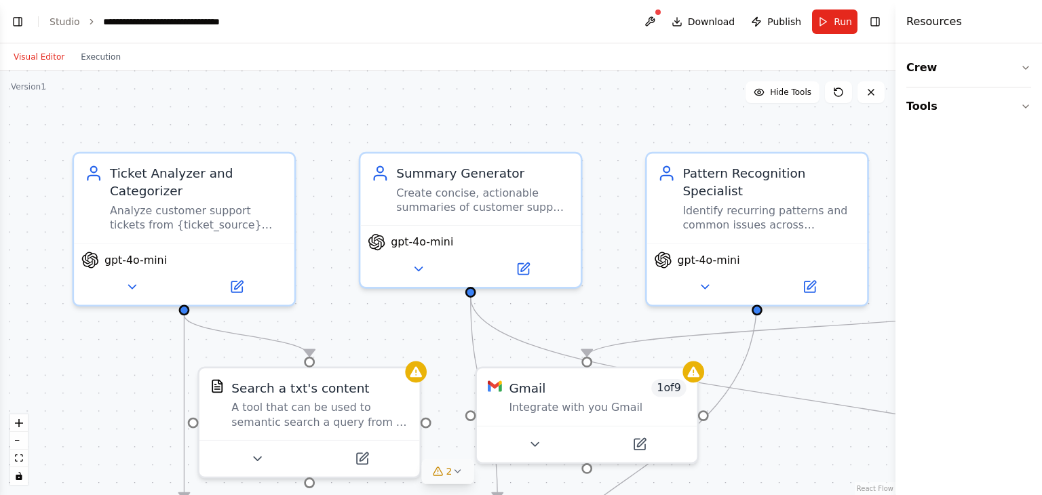
drag, startPoint x: 573, startPoint y: 183, endPoint x: 554, endPoint y: 114, distance: 71.1
click at [554, 114] on div ".deletable-edge-delete-btn { width: 20px; height: 20px; border: 0px solid #ffff…" at bounding box center [448, 283] width 896 height 425
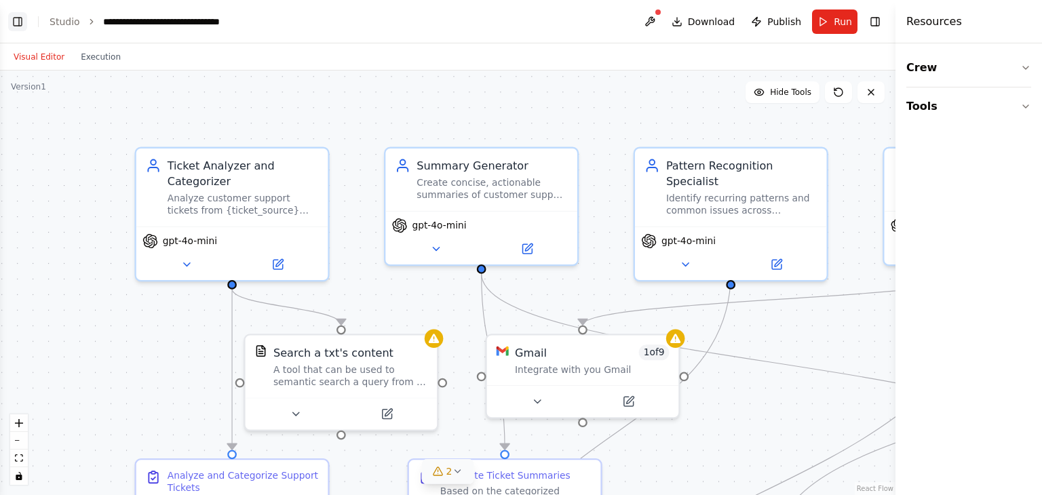
click at [20, 20] on button "Toggle Left Sidebar" at bounding box center [17, 21] width 19 height 19
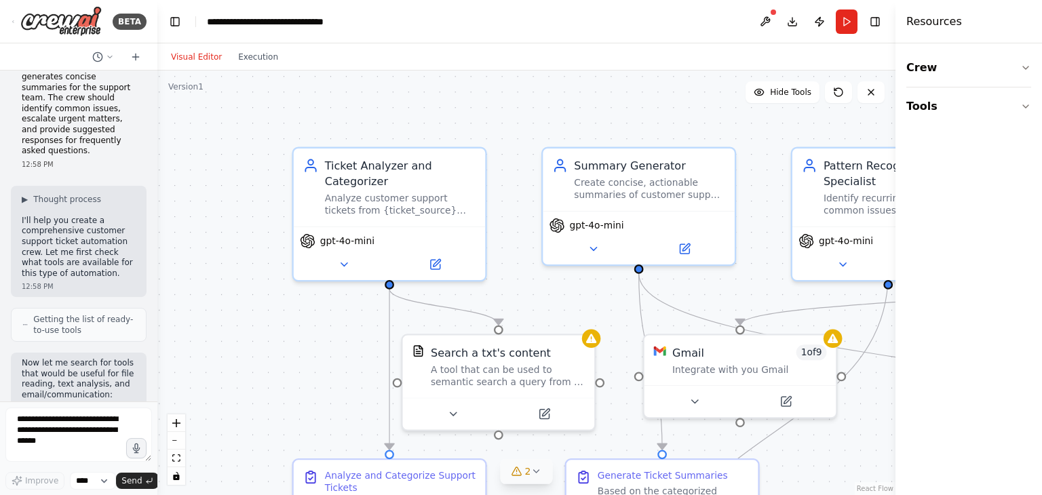
scroll to position [0, 0]
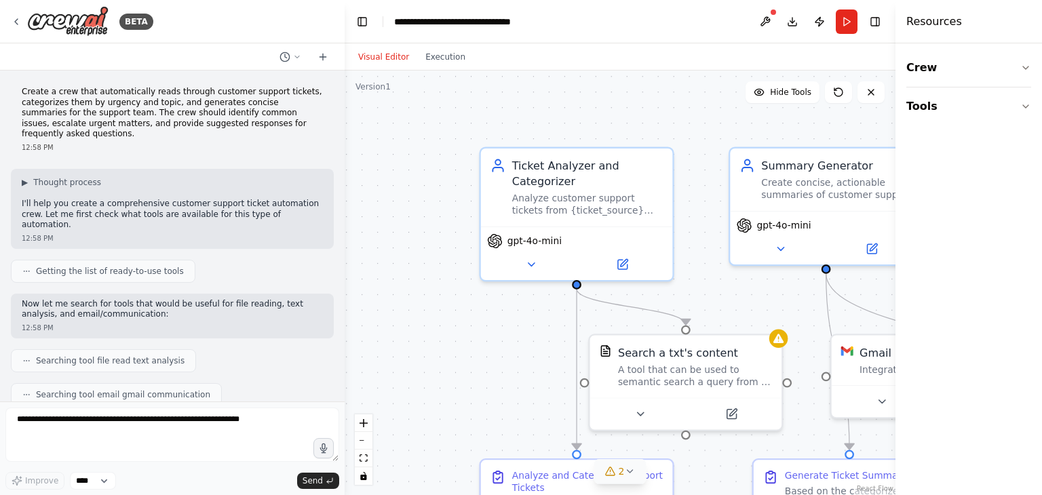
drag, startPoint x: 154, startPoint y: 201, endPoint x: 345, endPoint y: 201, distance: 190.7
click at [345, 201] on div "BETA Create a crew that automatically reads through customer support tickets, c…" at bounding box center [521, 247] width 1042 height 495
click at [591, 17] on header "**********" at bounding box center [620, 21] width 551 height 43
click at [624, 19] on header "**********" at bounding box center [620, 21] width 551 height 43
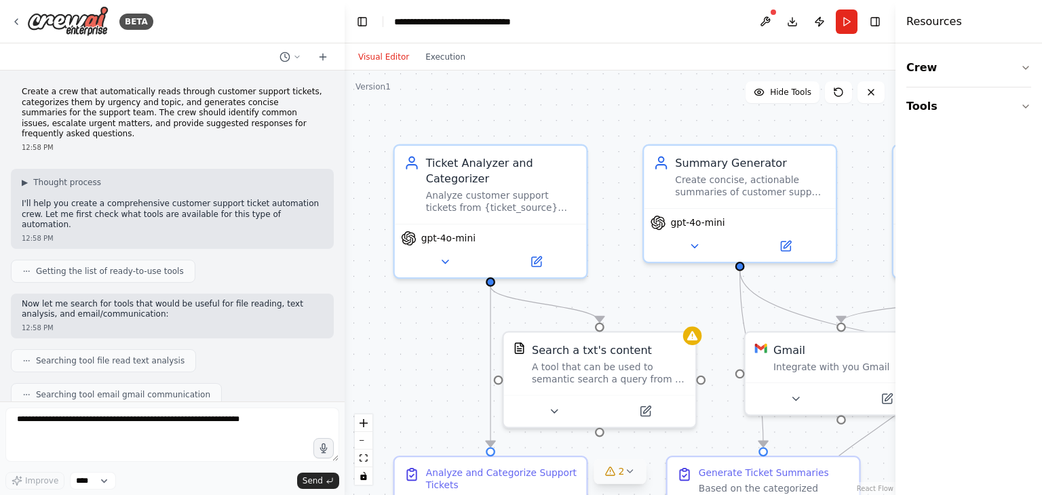
drag, startPoint x: 660, startPoint y: 120, endPoint x: 573, endPoint y: 117, distance: 86.2
click at [573, 117] on div ".deletable-edge-delete-btn { width: 20px; height: 20px; border: 0px solid #ffff…" at bounding box center [620, 283] width 551 height 425
click at [361, 24] on button "Toggle Left Sidebar" at bounding box center [362, 21] width 19 height 19
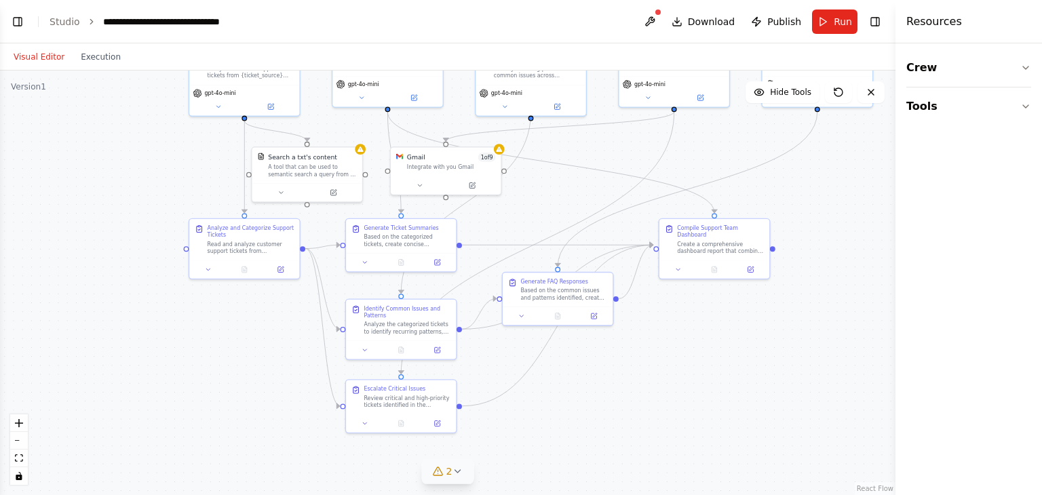
drag, startPoint x: 679, startPoint y: 250, endPoint x: 621, endPoint y: 159, distance: 108.3
click at [621, 159] on div ".deletable-edge-delete-btn { width: 20px; height: 20px; border: 0px solid #ffff…" at bounding box center [448, 283] width 896 height 425
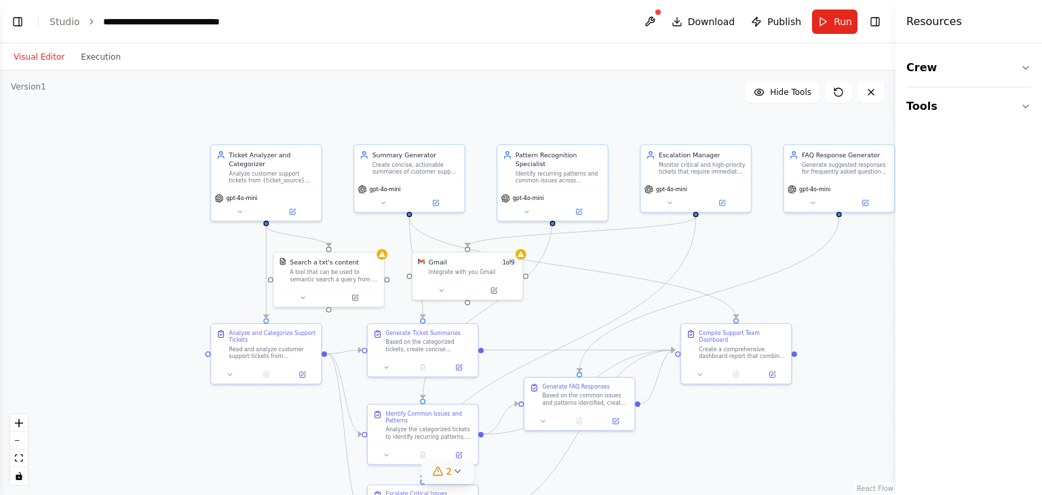
drag, startPoint x: 676, startPoint y: 324, endPoint x: 698, endPoint y: 429, distance: 107.4
click at [698, 429] on div ".deletable-edge-delete-btn { width: 20px; height: 20px; border: 0px solid #ffff…" at bounding box center [448, 283] width 896 height 425
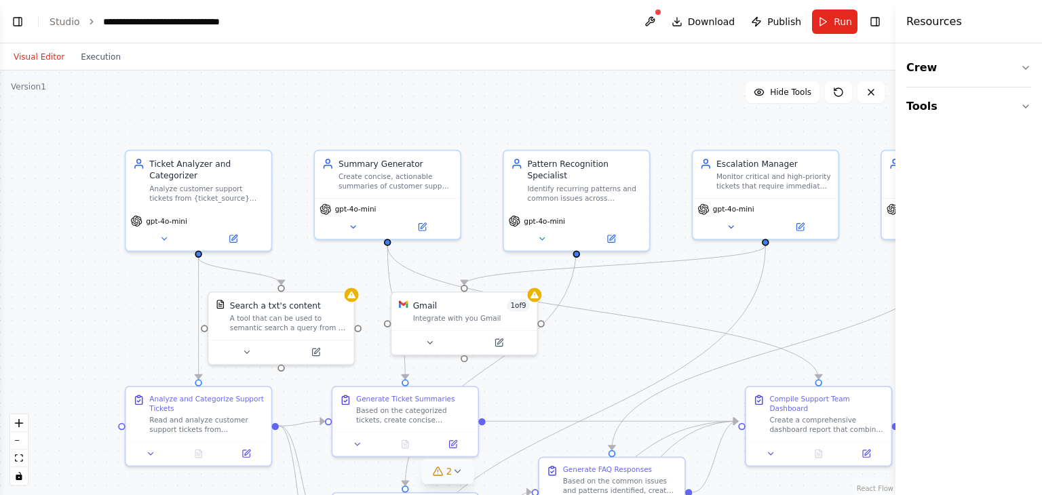
drag, startPoint x: 589, startPoint y: 237, endPoint x: 614, endPoint y: 280, distance: 49.2
click at [614, 280] on div ".deletable-edge-delete-btn { width: 20px; height: 20px; border: 0px solid #ffff…" at bounding box center [448, 283] width 896 height 425
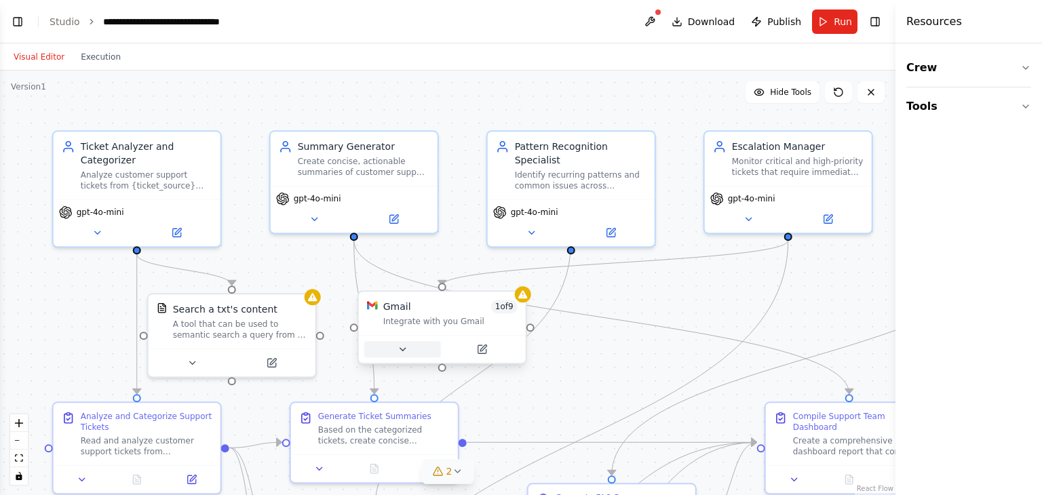
click at [408, 353] on button at bounding box center [402, 349] width 77 height 16
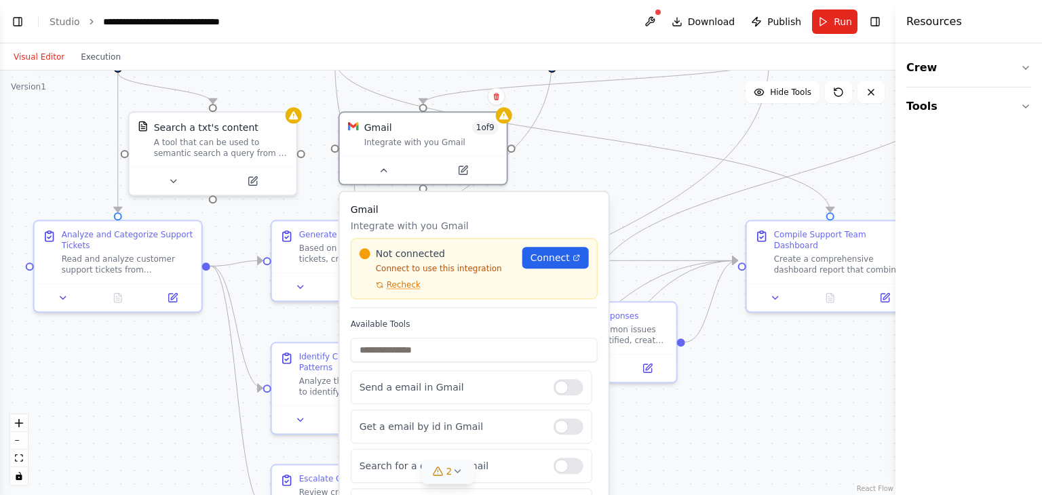
drag, startPoint x: 611, startPoint y: 305, endPoint x: 592, endPoint y: 123, distance: 182.9
click at [592, 123] on div ".deletable-edge-delete-btn { width: 20px; height: 20px; border: 0px solid #ffff…" at bounding box center [448, 283] width 896 height 425
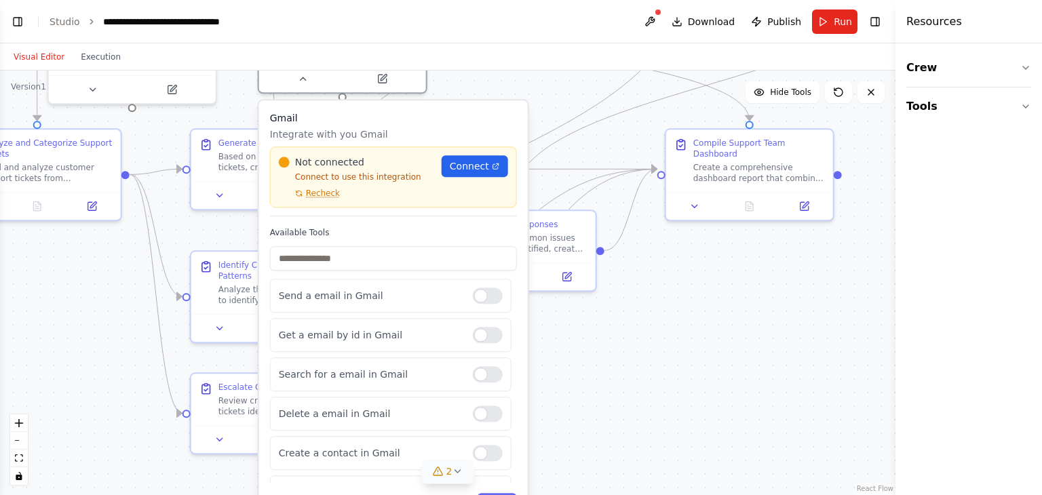
drag, startPoint x: 623, startPoint y: 179, endPoint x: 540, endPoint y: 78, distance: 130.7
click at [540, 78] on div ".deletable-edge-delete-btn { width: 20px; height: 20px; border: 0px solid #ffff…" at bounding box center [448, 283] width 896 height 425
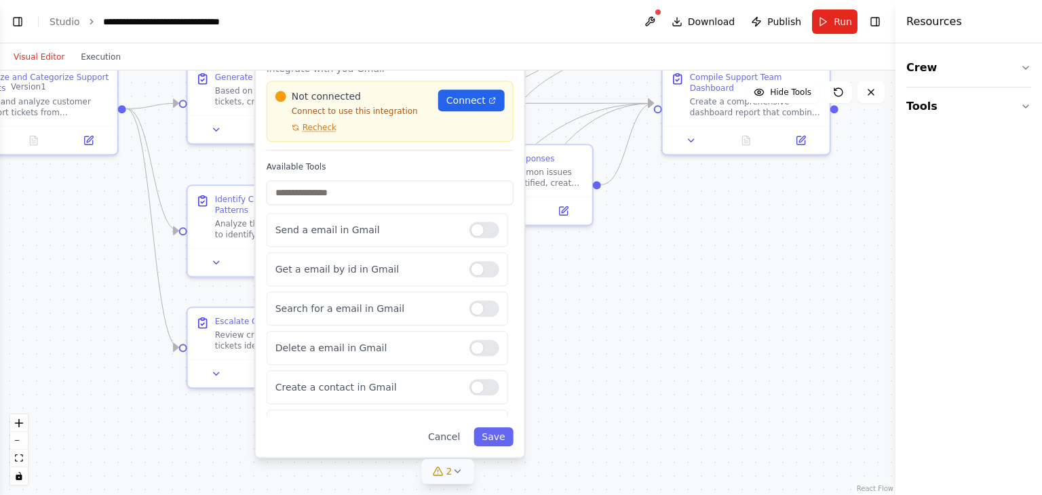
drag, startPoint x: 638, startPoint y: 337, endPoint x: 637, endPoint y: 280, distance: 57.0
click at [637, 280] on div ".deletable-edge-delete-btn { width: 20px; height: 20px; border: 0px solid #ffff…" at bounding box center [448, 283] width 896 height 425
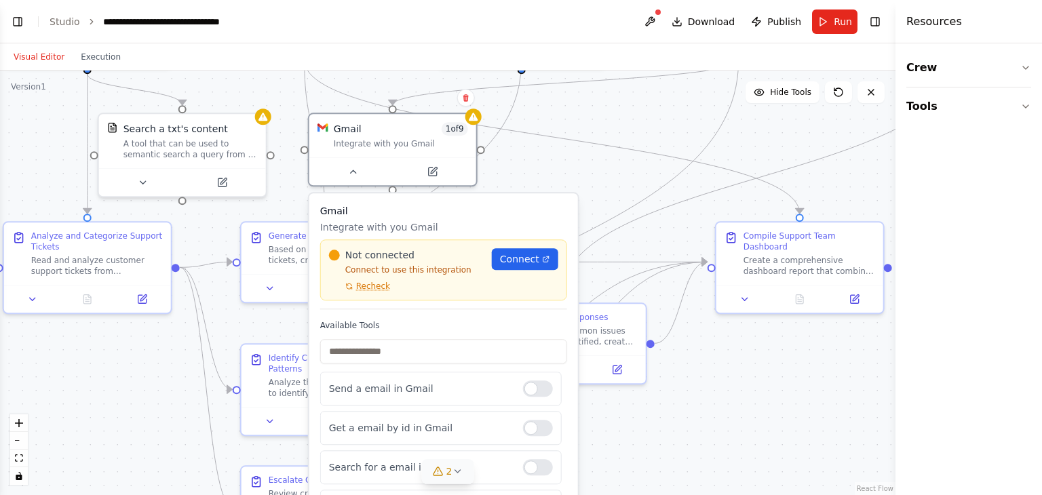
drag, startPoint x: 637, startPoint y: 280, endPoint x: 690, endPoint y: 440, distance: 168.3
click at [690, 440] on div ".deletable-edge-delete-btn { width: 20px; height: 20px; border: 0px solid #ffff…" at bounding box center [448, 283] width 896 height 425
click at [540, 172] on div ".deletable-edge-delete-btn { width: 20px; height: 20px; border: 0px solid #ffff…" at bounding box center [448, 283] width 896 height 425
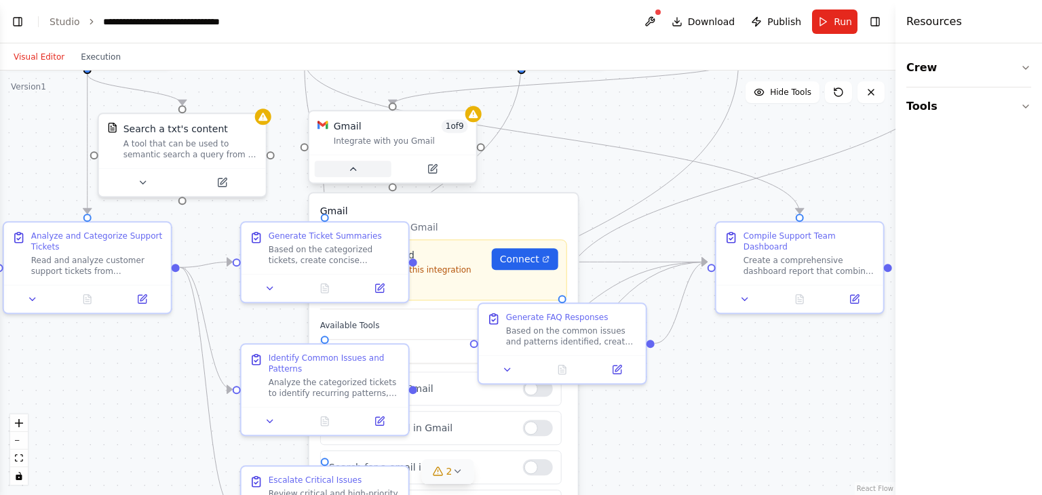
click at [354, 168] on icon at bounding box center [352, 169] width 5 height 3
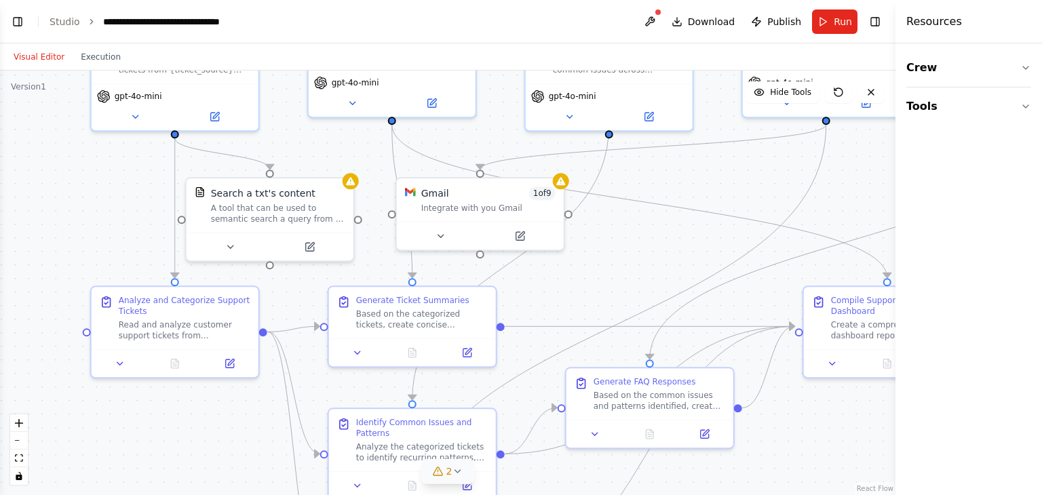
drag, startPoint x: 516, startPoint y: 194, endPoint x: 604, endPoint y: 259, distance: 109.3
click at [604, 259] on div ".deletable-edge-delete-btn { width: 20px; height: 20px; border: 0px solid #ffff…" at bounding box center [448, 283] width 896 height 425
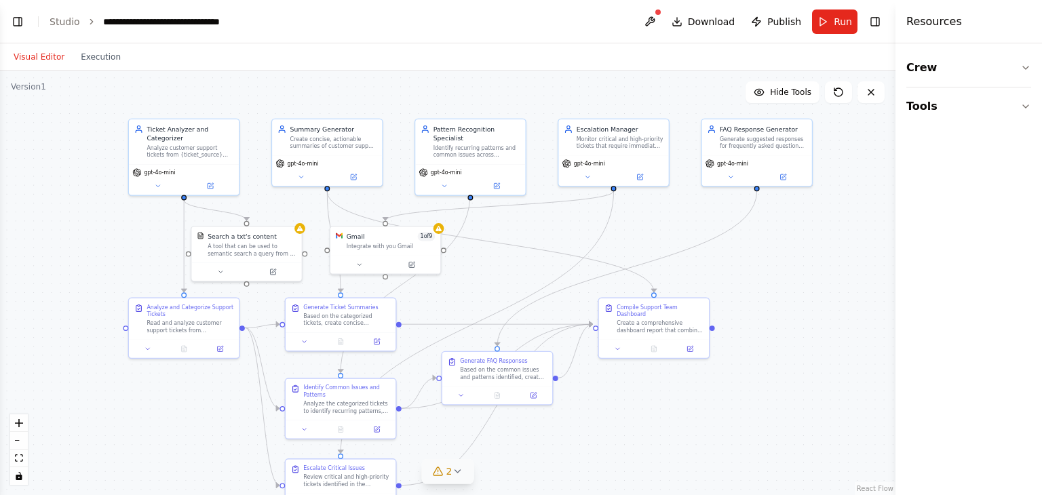
drag, startPoint x: 604, startPoint y: 253, endPoint x: 467, endPoint y: 274, distance: 138.7
click at [467, 274] on div ".deletable-edge-delete-btn { width: 20px; height: 20px; border: 0px solid #ffff…" at bounding box center [448, 283] width 896 height 425
click at [10, 17] on button "Toggle Left Sidebar" at bounding box center [17, 21] width 19 height 19
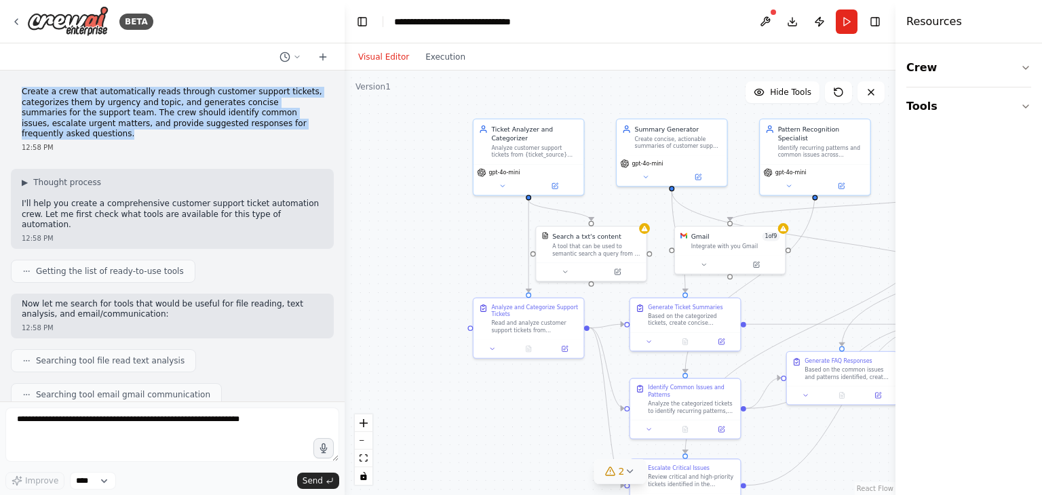
drag, startPoint x: 270, startPoint y: 124, endPoint x: 14, endPoint y: 84, distance: 259.0
click at [14, 84] on div "Create a crew that automatically reads through customer support tickets, catego…" at bounding box center [172, 119] width 323 height 77
click at [99, 104] on p "Create a crew that automatically reads through customer support tickets, catego…" at bounding box center [172, 113] width 301 height 53
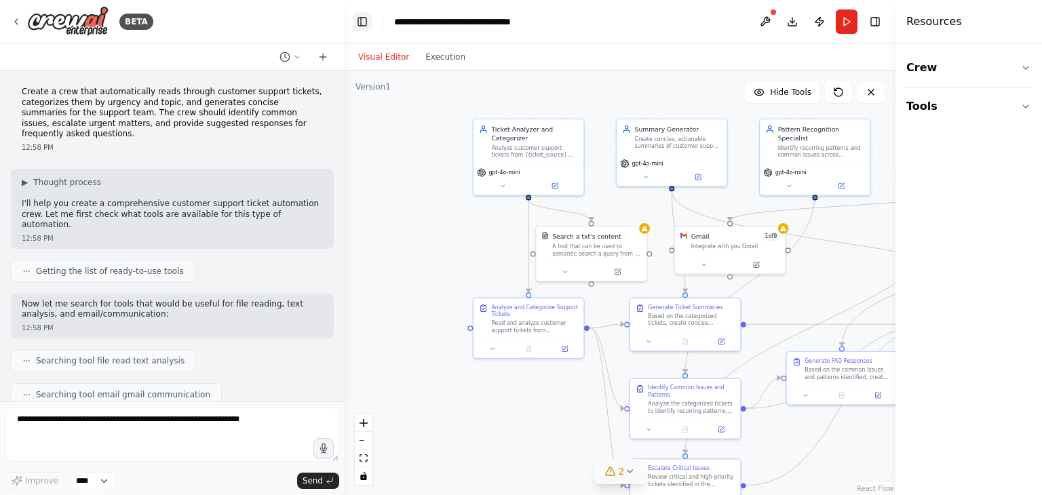
click at [360, 22] on button "Toggle Left Sidebar" at bounding box center [362, 21] width 19 height 19
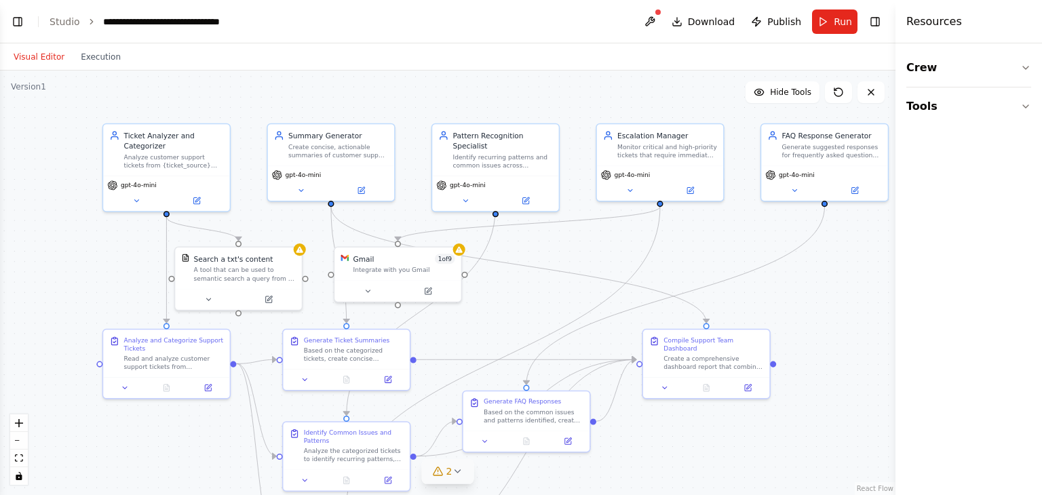
drag, startPoint x: 487, startPoint y: 269, endPoint x: 515, endPoint y: 295, distance: 38.4
click at [515, 295] on div ".deletable-edge-delete-btn { width: 20px; height: 20px; border: 0px solid #ffff…" at bounding box center [448, 283] width 896 height 425
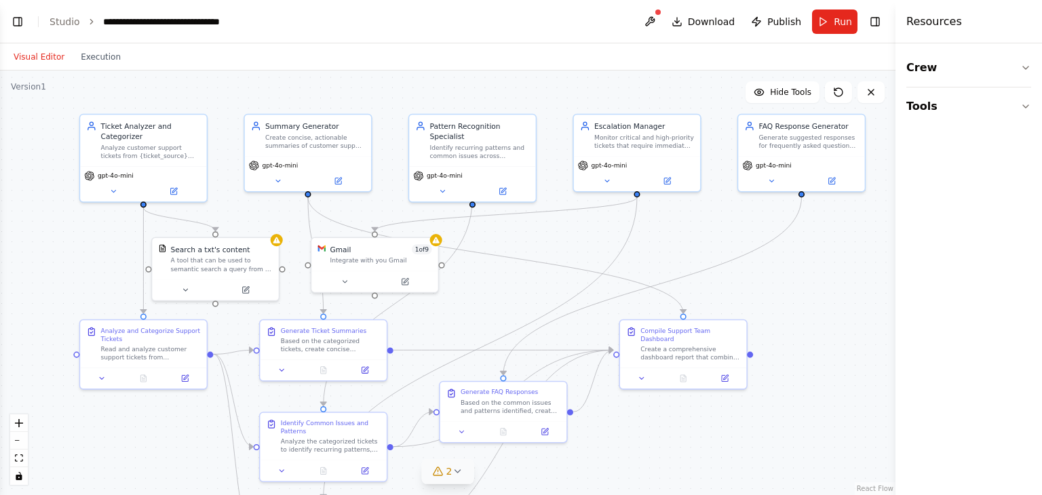
drag, startPoint x: 515, startPoint y: 295, endPoint x: 492, endPoint y: 286, distance: 25.0
click at [492, 286] on div ".deletable-edge-delete-btn { width: 20px; height: 20px; border: 0px solid #ffff…" at bounding box center [448, 283] width 896 height 425
click at [280, 182] on icon at bounding box center [278, 179] width 8 height 8
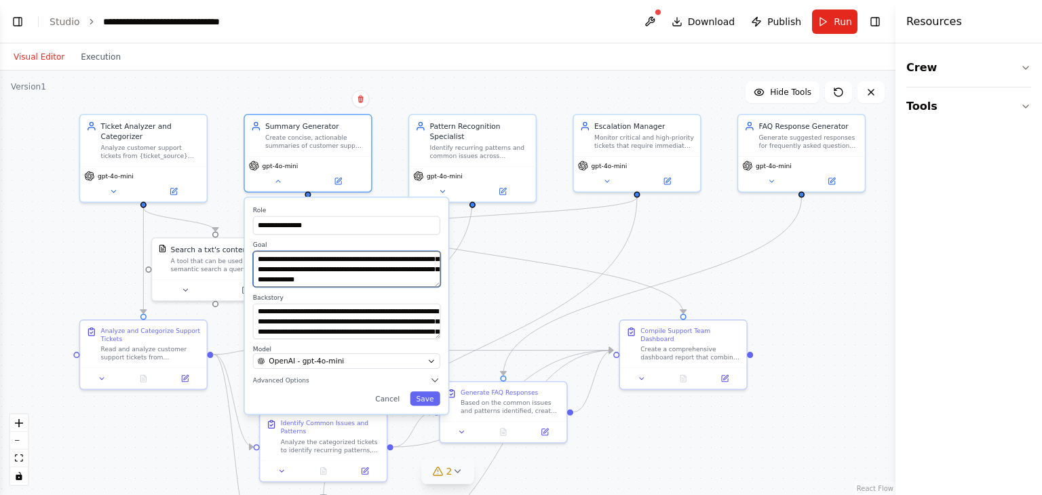
scroll to position [27, 0]
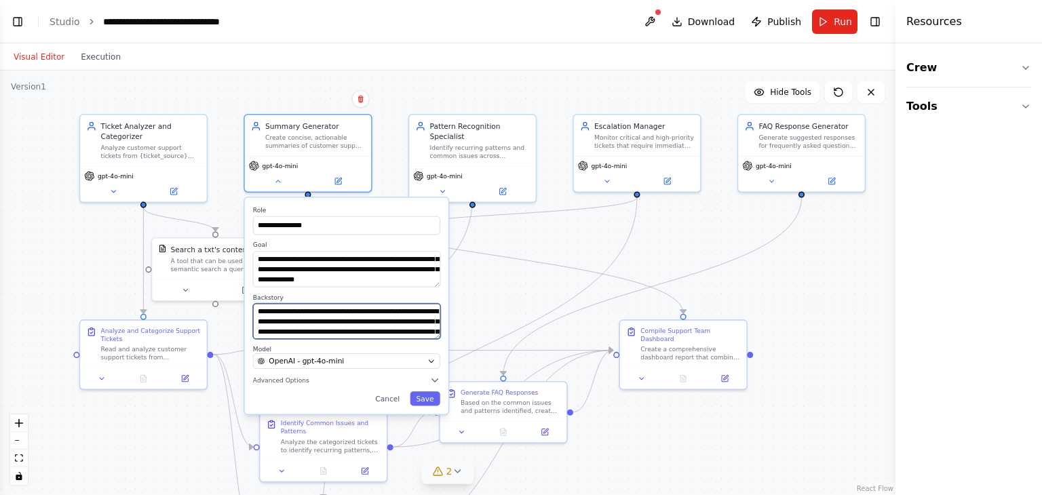
click at [385, 322] on textarea "**********" at bounding box center [346, 321] width 187 height 36
click at [497, 297] on div ".deletable-edge-delete-btn { width: 20px; height: 20px; border: 0px solid #ffff…" at bounding box center [448, 283] width 896 height 425
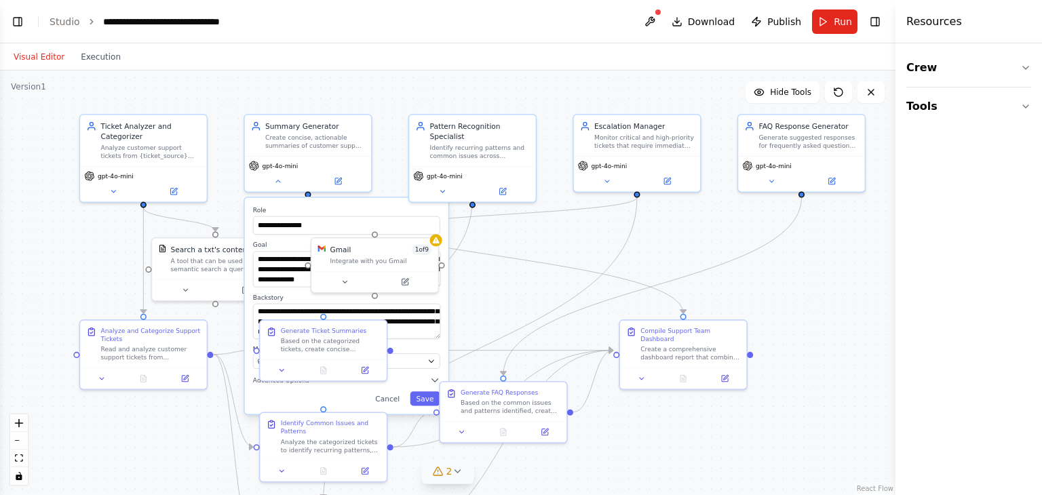
click at [100, 242] on div ".deletable-edge-delete-btn { width: 20px; height: 20px; border: 0px solid #ffff…" at bounding box center [448, 283] width 896 height 425
click at [281, 187] on div "gpt-4o-mini" at bounding box center [308, 171] width 126 height 35
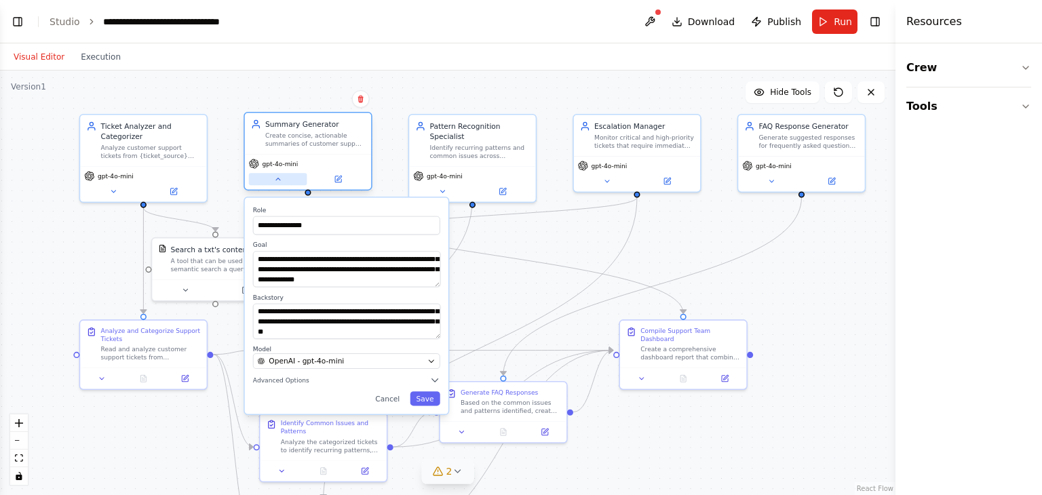
click at [274, 181] on icon at bounding box center [278, 179] width 8 height 8
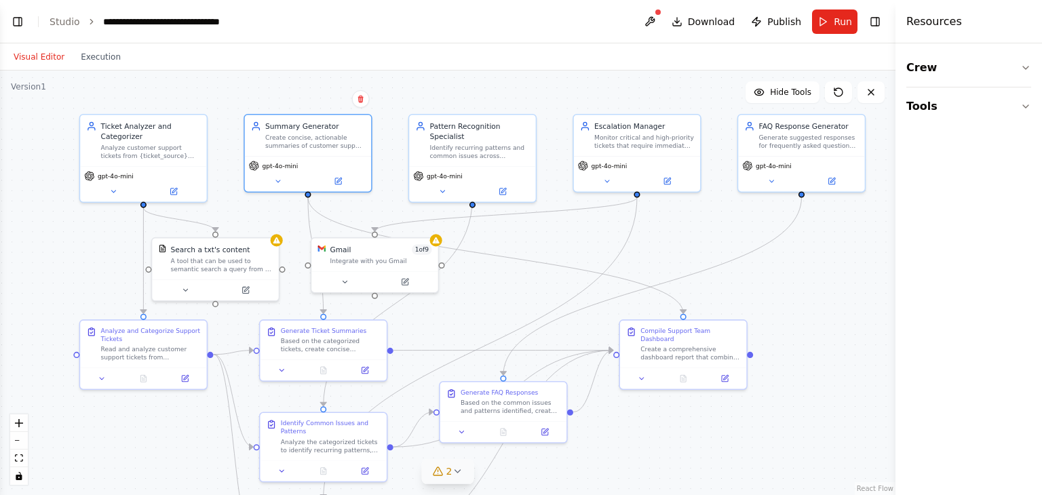
click at [72, 238] on div ".deletable-edge-delete-btn { width: 20px; height: 20px; border: 0px solid #ffff…" at bounding box center [448, 283] width 896 height 425
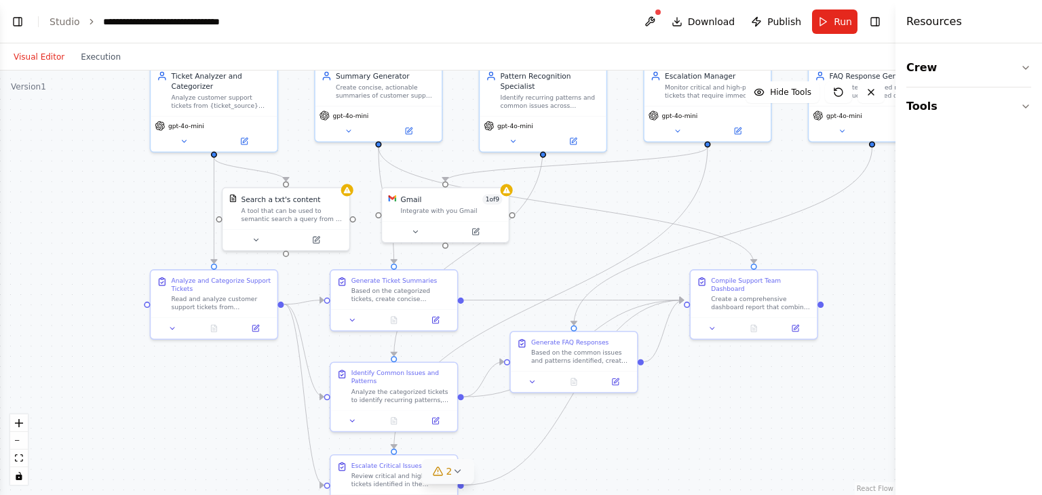
drag, startPoint x: 833, startPoint y: 324, endPoint x: 903, endPoint y: 274, distance: 86.6
click at [903, 274] on div "BETA Create a crew that automatically reads through customer support tickets, c…" at bounding box center [521, 247] width 1042 height 495
click at [5, 20] on header "**********" at bounding box center [448, 21] width 896 height 43
click at [10, 24] on button "Toggle Left Sidebar" at bounding box center [17, 21] width 19 height 19
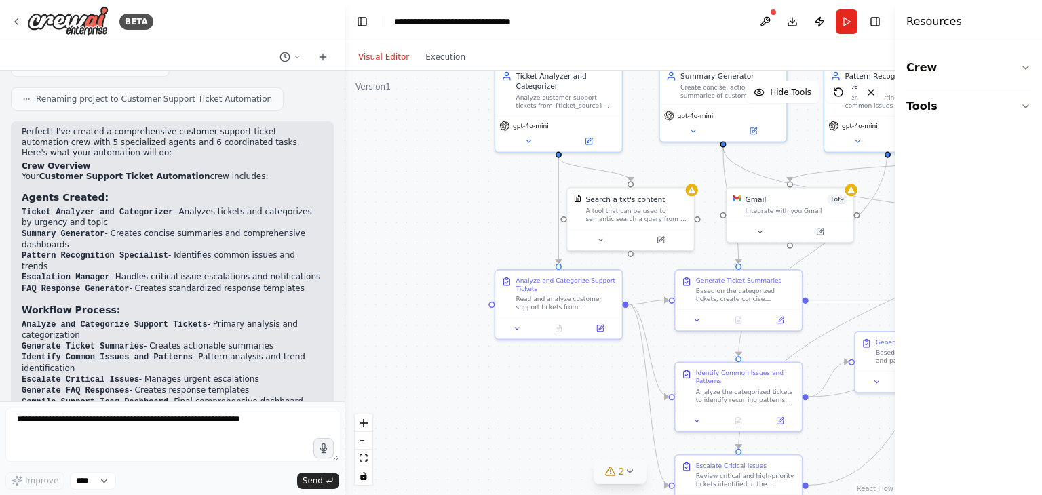
scroll to position [950, 0]
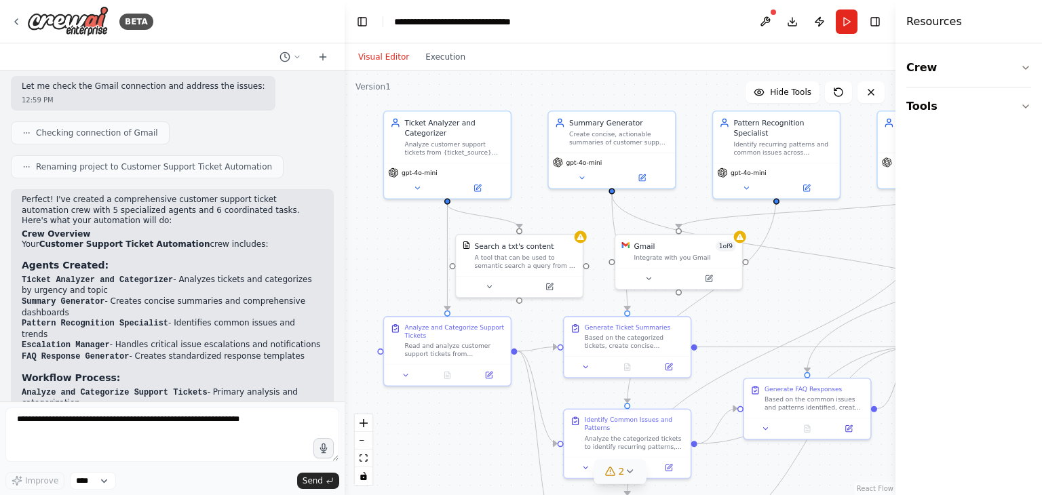
drag, startPoint x: 510, startPoint y: 208, endPoint x: 399, endPoint y: 255, distance: 120.8
click at [399, 255] on div ".deletable-edge-delete-btn { width: 20px; height: 20px; border: 0px solid #ffff…" at bounding box center [620, 283] width 551 height 425
click at [423, 181] on button at bounding box center [417, 186] width 58 height 12
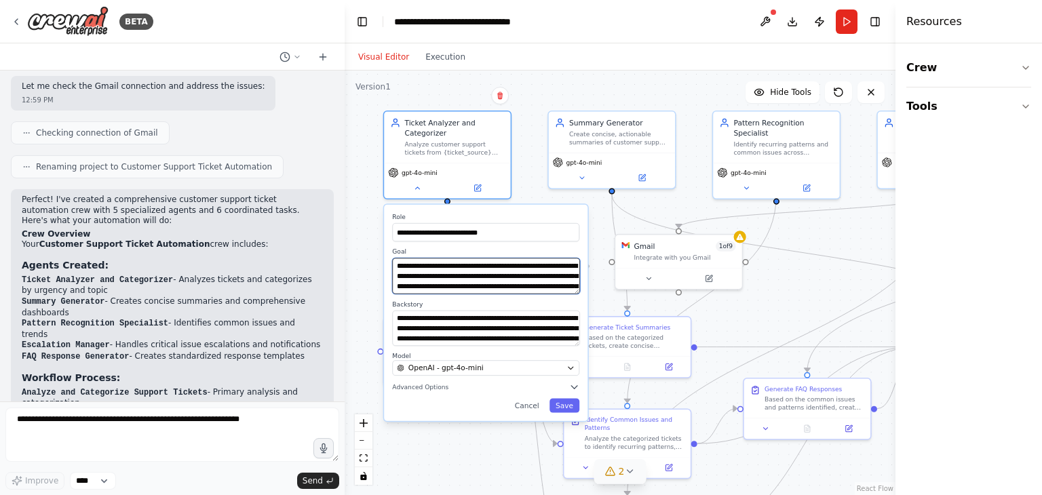
click at [540, 275] on textarea "**********" at bounding box center [485, 276] width 187 height 36
click at [527, 276] on textarea "**********" at bounding box center [485, 276] width 187 height 36
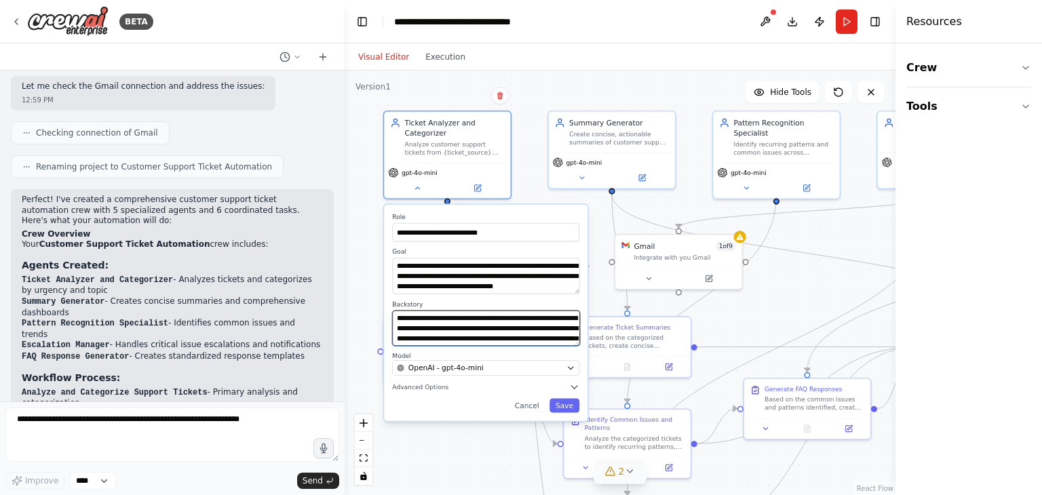
click at [505, 339] on textarea "**********" at bounding box center [485, 328] width 187 height 36
click at [471, 319] on textarea "**********" at bounding box center [485, 328] width 187 height 36
click at [528, 337] on textarea "**********" at bounding box center [485, 328] width 187 height 36
click at [417, 181] on button at bounding box center [417, 186] width 58 height 12
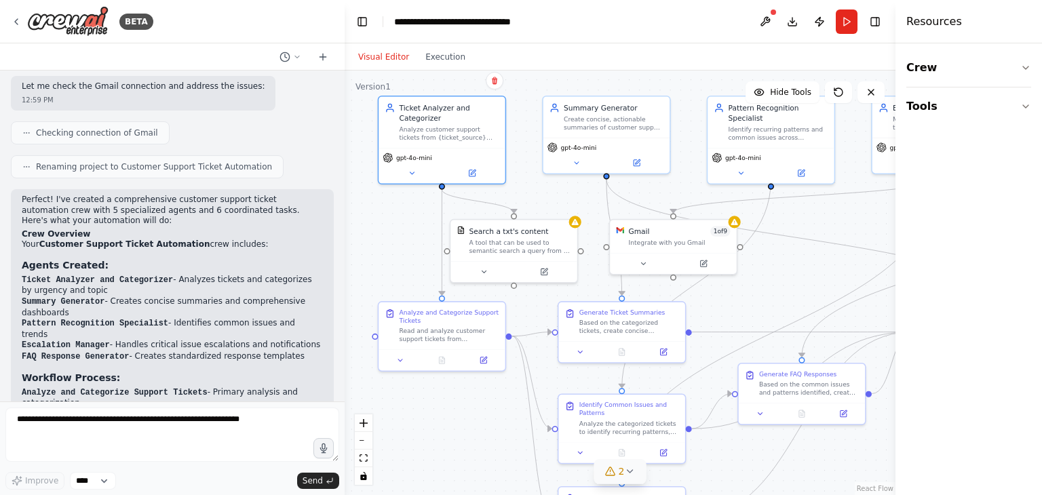
drag, startPoint x: 411, startPoint y: 235, endPoint x: 406, endPoint y: 221, distance: 15.9
click at [406, 221] on div ".deletable-edge-delete-btn { width: 20px; height: 20px; border: 0px solid #ffff…" at bounding box center [620, 283] width 551 height 425
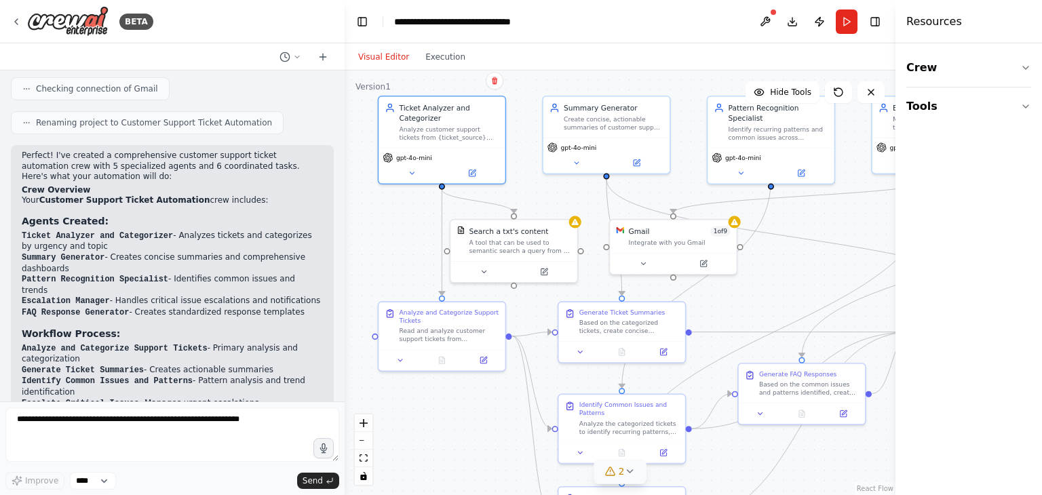
scroll to position [1018, 0]
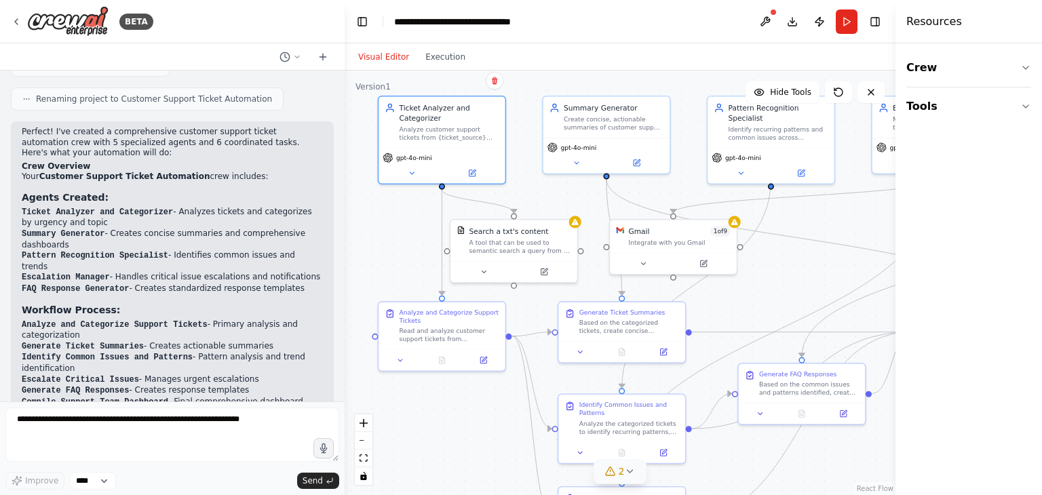
click at [382, 223] on div ".deletable-edge-delete-btn { width: 20px; height: 20px; border: 0px solid #ffff…" at bounding box center [620, 283] width 551 height 425
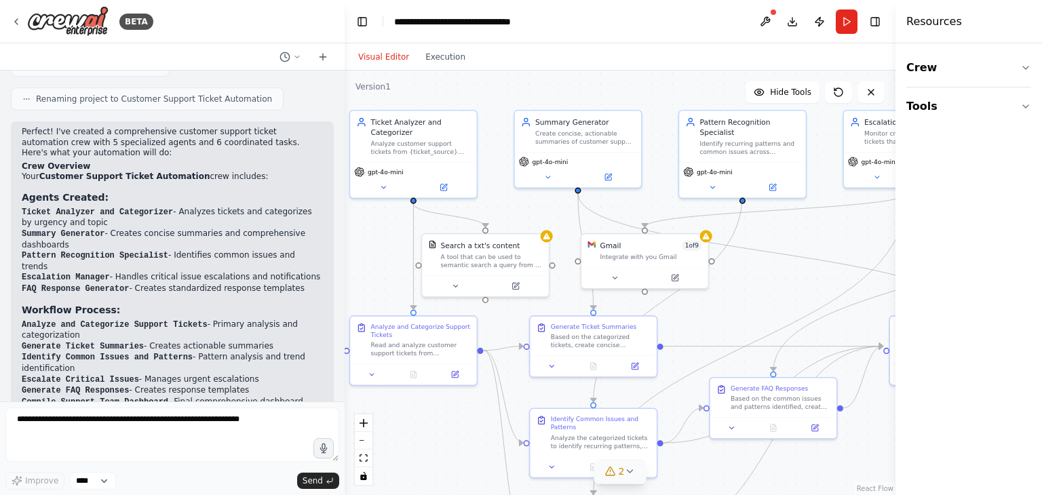
drag, startPoint x: 875, startPoint y: 223, endPoint x: 846, endPoint y: 237, distance: 31.9
click at [846, 237] on div ".deletable-edge-delete-btn { width: 20px; height: 20px; border: 0px solid #ffff…" at bounding box center [620, 283] width 551 height 425
click at [785, 88] on span "Hide Tools" at bounding box center [790, 92] width 41 height 11
click at [785, 88] on span "Show Tools" at bounding box center [789, 92] width 45 height 11
click at [785, 88] on span "Hide Tools" at bounding box center [790, 92] width 41 height 11
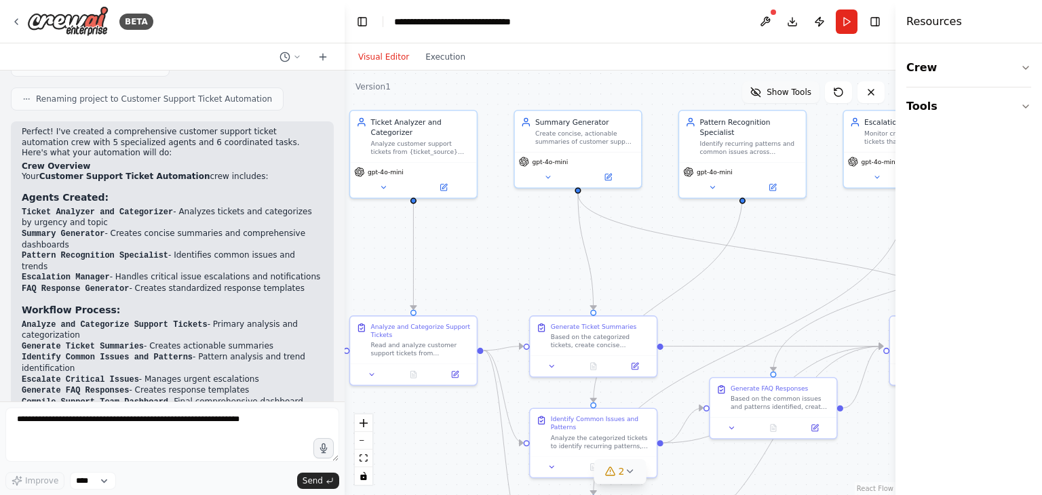
click at [785, 88] on span "Show Tools" at bounding box center [789, 92] width 45 height 11
click at [785, 88] on span "Hide Tools" at bounding box center [790, 92] width 41 height 11
click at [785, 88] on span "Show Tools" at bounding box center [789, 92] width 45 height 11
click at [599, 341] on div "Based on the categorized tickets, create concise summaries for each category an…" at bounding box center [601, 339] width 100 height 16
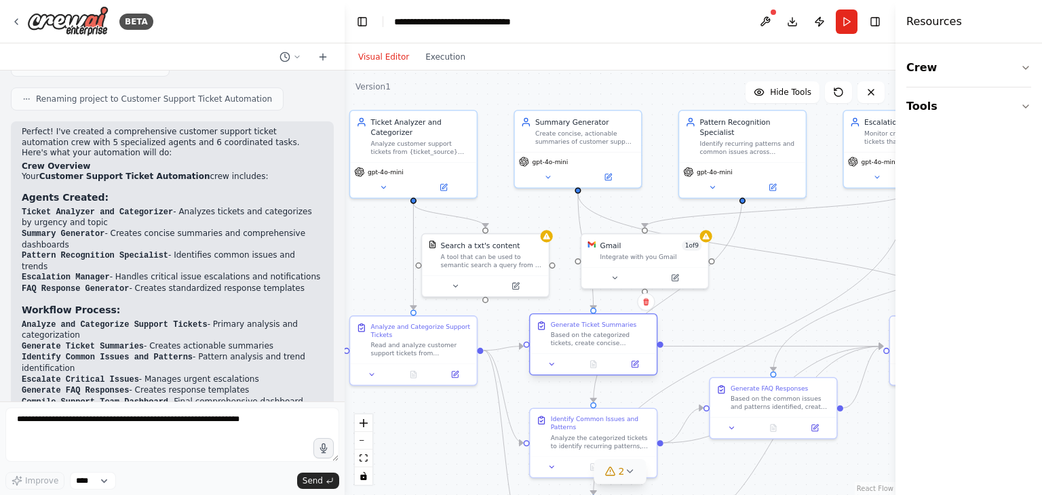
click at [590, 346] on div "Based on the categorized tickets, create concise summaries for each category an…" at bounding box center [601, 339] width 100 height 16
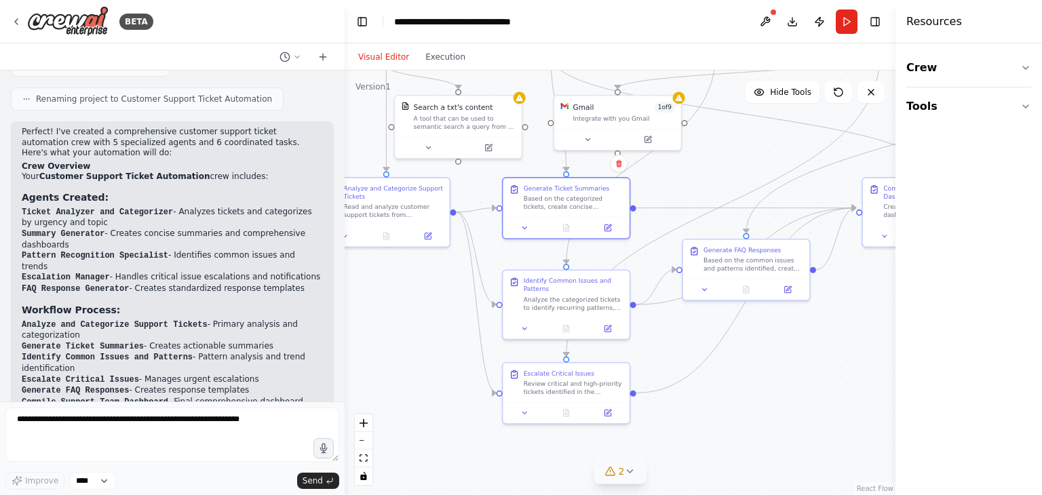
drag, startPoint x: 737, startPoint y: 318, endPoint x: 710, endPoint y: 176, distance: 144.4
click at [710, 176] on div ".deletable-edge-delete-btn { width: 20px; height: 20px; border: 0px solid #ffff…" at bounding box center [620, 283] width 551 height 425
click at [510, 224] on button at bounding box center [525, 222] width 35 height 12
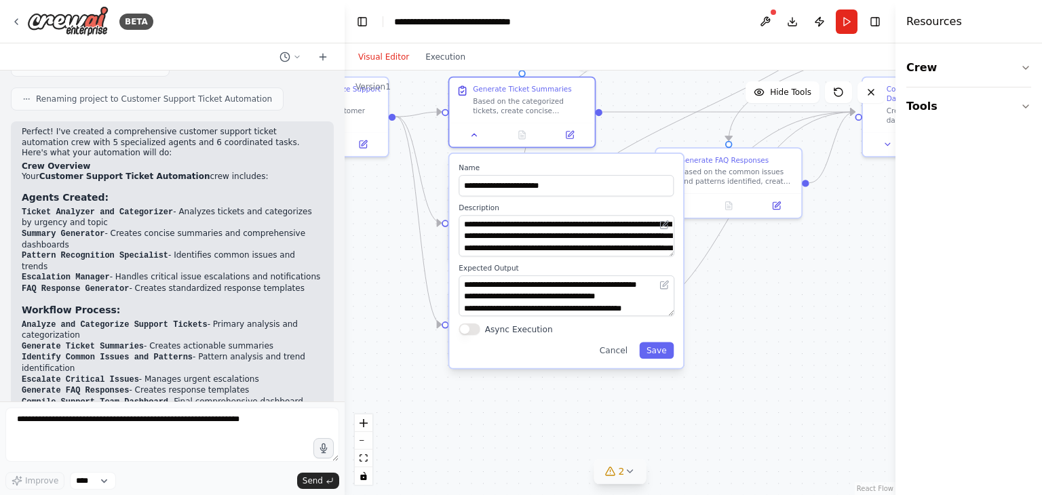
drag, startPoint x: 745, startPoint y: 373, endPoint x: 704, endPoint y: 293, distance: 89.2
click at [704, 293] on div ".deletable-edge-delete-btn { width: 20px; height: 20px; border: 0px solid #ffff…" at bounding box center [620, 283] width 551 height 425
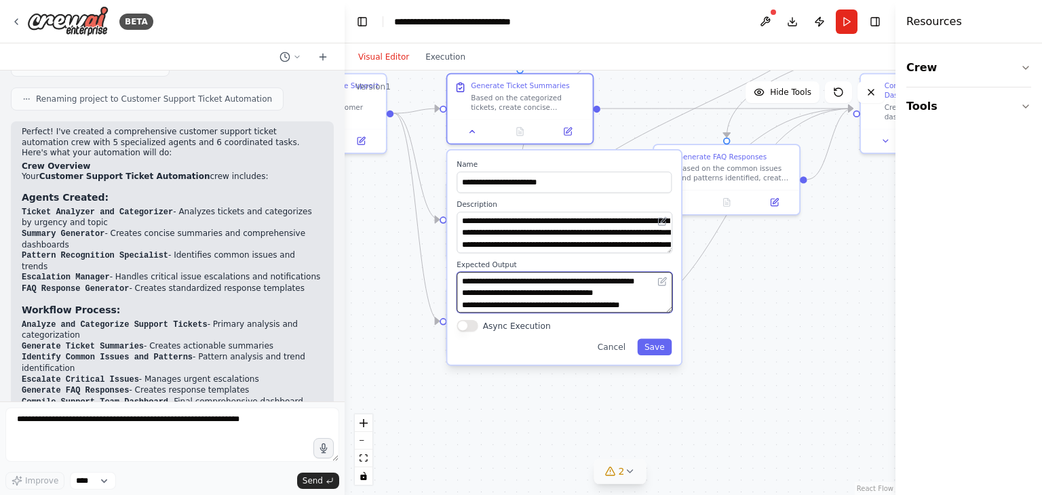
click at [532, 293] on textarea "**********" at bounding box center [565, 292] width 216 height 41
click at [768, 371] on div ".deletable-edge-delete-btn { width: 20px; height: 20px; border: 0px solid #ffff…" at bounding box center [620, 283] width 551 height 425
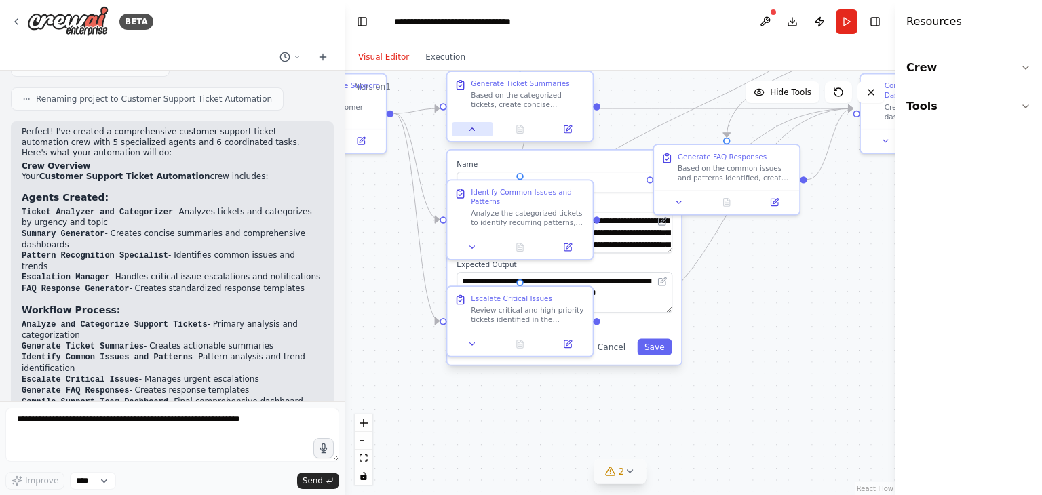
click at [474, 132] on icon at bounding box center [473, 130] width 10 height 10
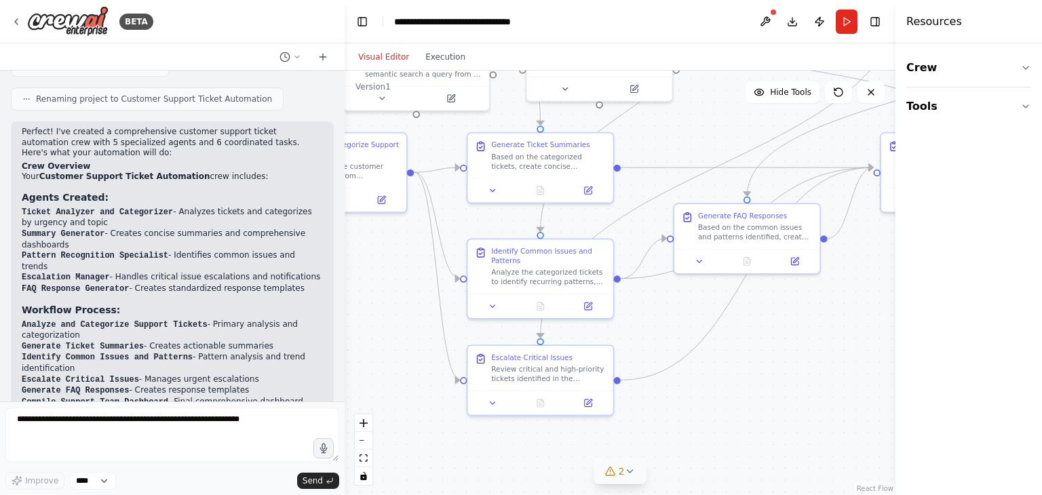
drag, startPoint x: 771, startPoint y: 314, endPoint x: 791, endPoint y: 373, distance: 62.5
click at [791, 373] on div ".deletable-edge-delete-btn { width: 20px; height: 20px; border: 0px solid #ffff…" at bounding box center [620, 283] width 551 height 425
click at [362, 17] on button "Toggle Left Sidebar" at bounding box center [362, 21] width 19 height 19
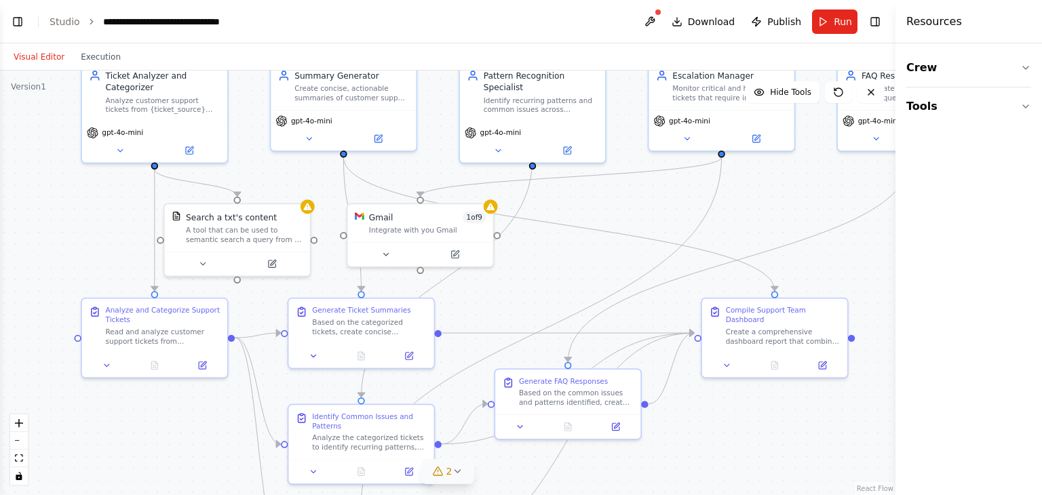
drag, startPoint x: 551, startPoint y: 275, endPoint x: 717, endPoint y: 442, distance: 235.6
click at [717, 442] on div ".deletable-edge-delete-btn { width: 20px; height: 20px; border: 0px solid #ffff…" at bounding box center [448, 283] width 896 height 425
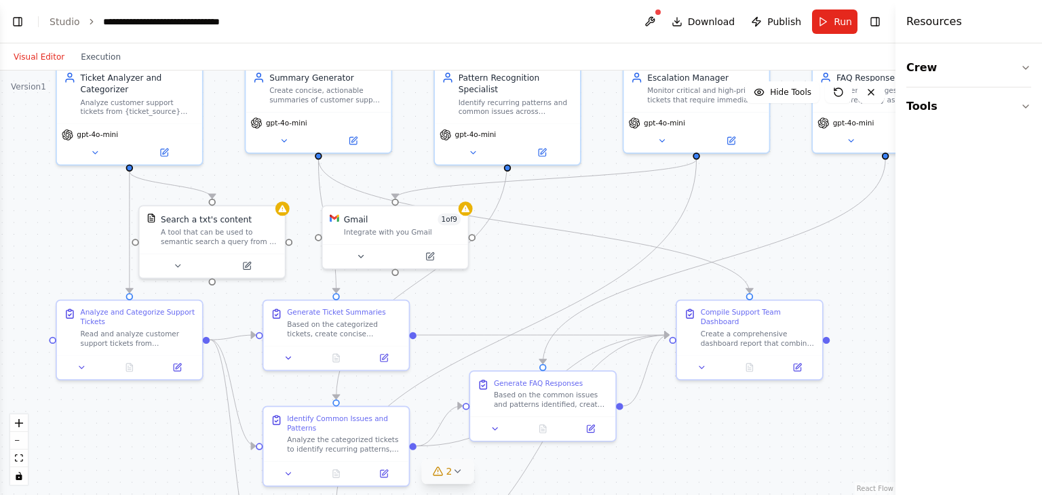
drag, startPoint x: 535, startPoint y: 274, endPoint x: 509, endPoint y: 272, distance: 26.5
click at [509, 272] on div ".deletable-edge-delete-btn { width: 20px; height: 20px; border: 0px solid #ffff…" at bounding box center [448, 283] width 896 height 425
click at [686, 16] on button "Download" at bounding box center [703, 22] width 75 height 24
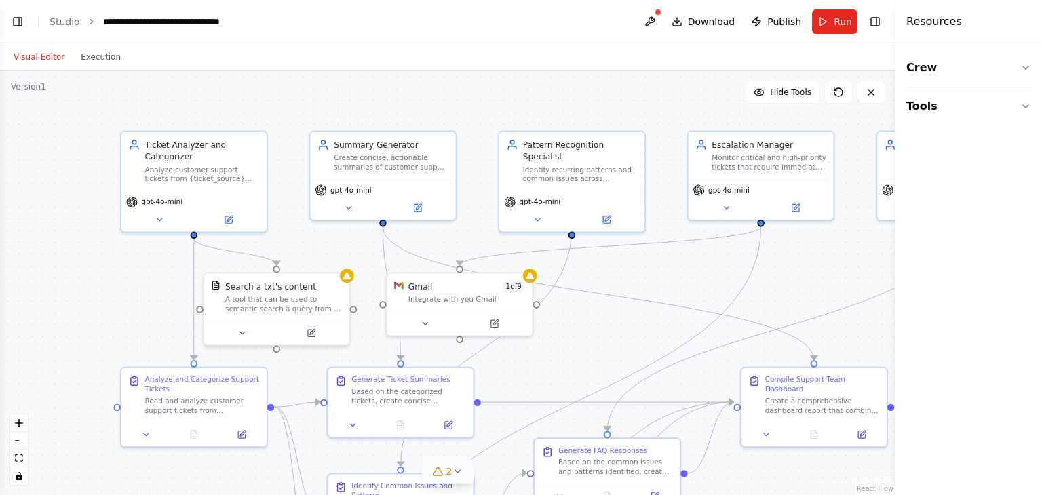
drag, startPoint x: 521, startPoint y: 252, endPoint x: 569, endPoint y: 327, distance: 89.1
click at [579, 324] on div ".deletable-edge-delete-btn { width: 20px; height: 20px; border: 0px solid #ffff…" at bounding box center [448, 283] width 896 height 425
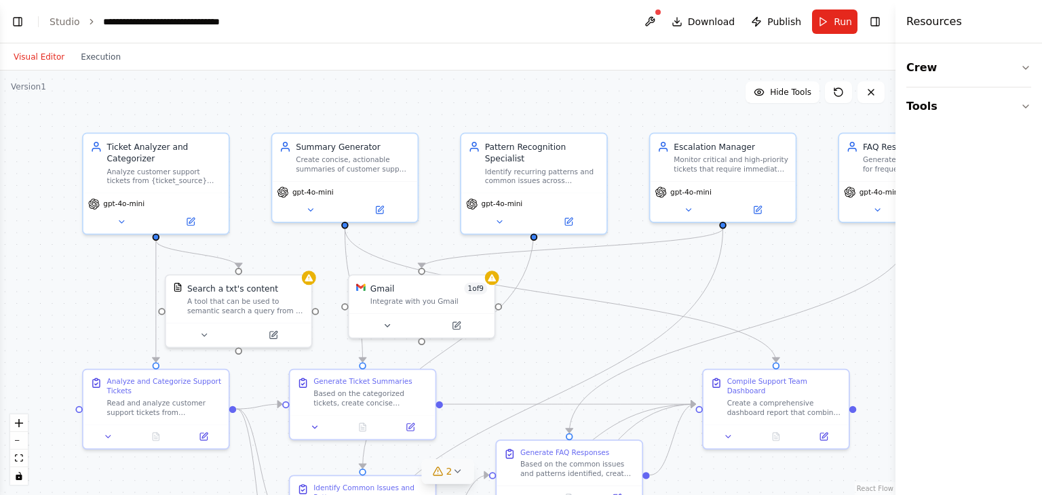
drag, startPoint x: 607, startPoint y: 275, endPoint x: 576, endPoint y: 275, distance: 30.5
click at [576, 275] on div ".deletable-edge-delete-btn { width: 20px; height: 20px; border: 0px solid #ffff…" at bounding box center [448, 283] width 896 height 425
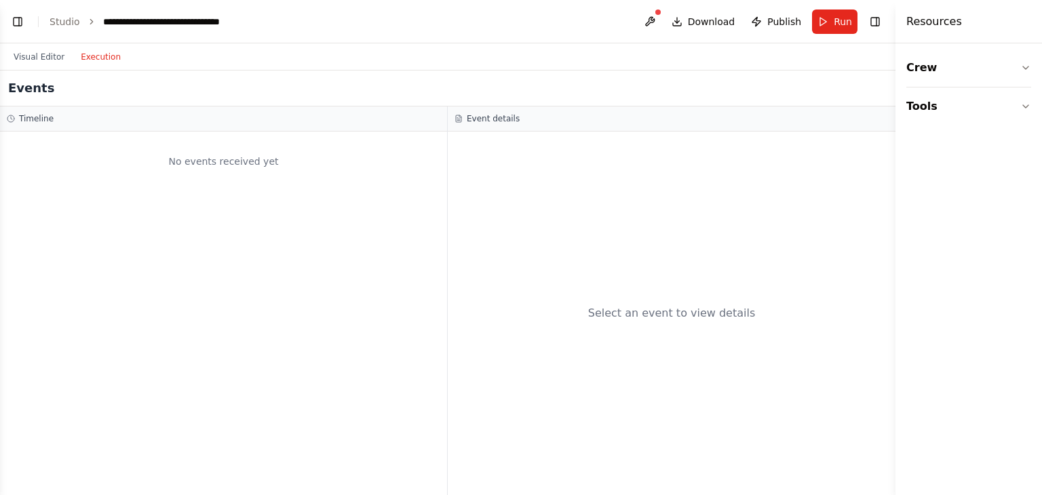
click at [91, 63] on button "Execution" at bounding box center [101, 57] width 56 height 16
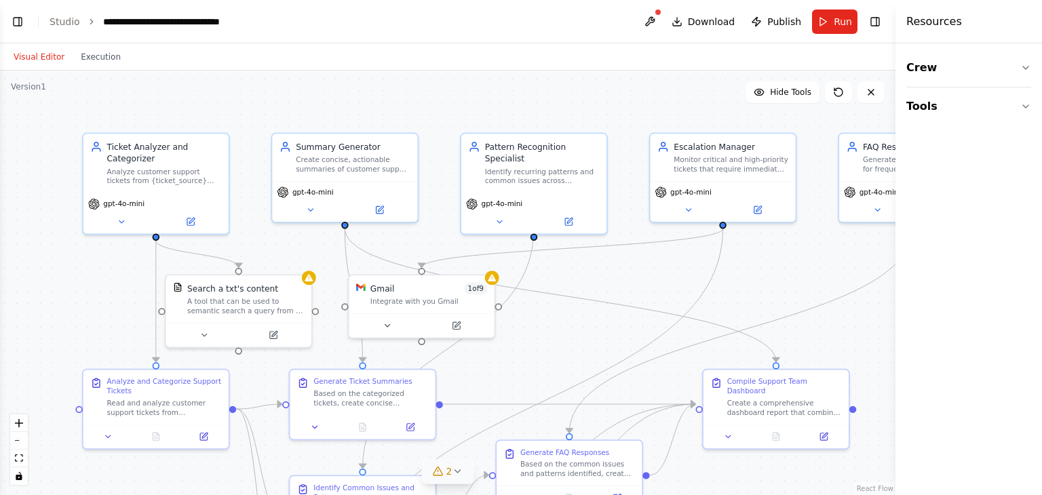
click at [44, 52] on button "Visual Editor" at bounding box center [38, 57] width 67 height 16
drag, startPoint x: 644, startPoint y: 295, endPoint x: 607, endPoint y: 236, distance: 69.3
click at [610, 243] on div ".deletable-edge-delete-btn { width: 20px; height: 20px; border: 0px solid #ffff…" at bounding box center [448, 283] width 896 height 425
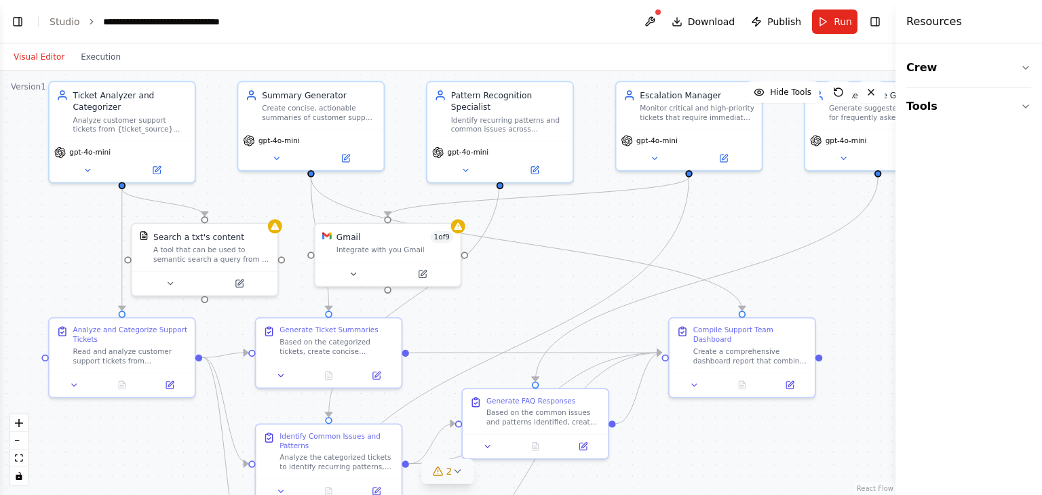
click at [601, 221] on div ".deletable-edge-delete-btn { width: 20px; height: 20px; border: 0px solid #ffff…" at bounding box center [448, 283] width 896 height 425
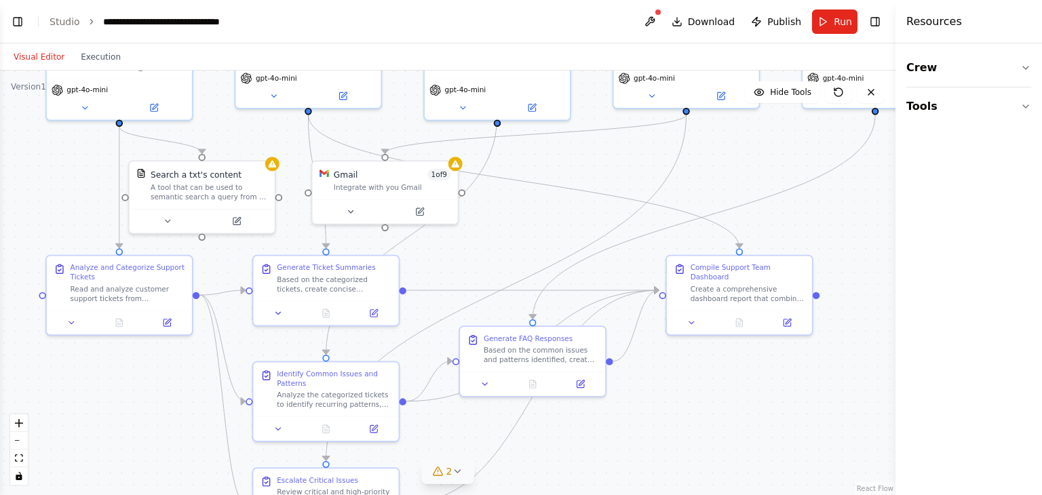
drag, startPoint x: 610, startPoint y: 229, endPoint x: 608, endPoint y: 170, distance: 59.8
click at [608, 170] on div ".deletable-edge-delete-btn { width: 20px; height: 20px; border: 0px solid #ffff…" at bounding box center [448, 283] width 896 height 425
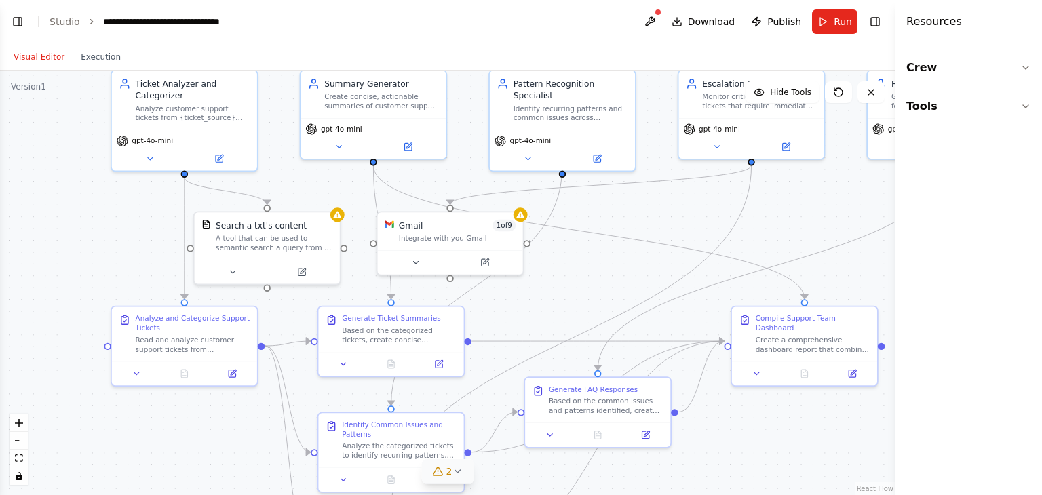
drag, startPoint x: 548, startPoint y: 245, endPoint x: 614, endPoint y: 296, distance: 82.7
click at [614, 296] on div ".deletable-edge-delete-btn { width: 20px; height: 20px; border: 0px solid #ffff…" at bounding box center [448, 283] width 896 height 425
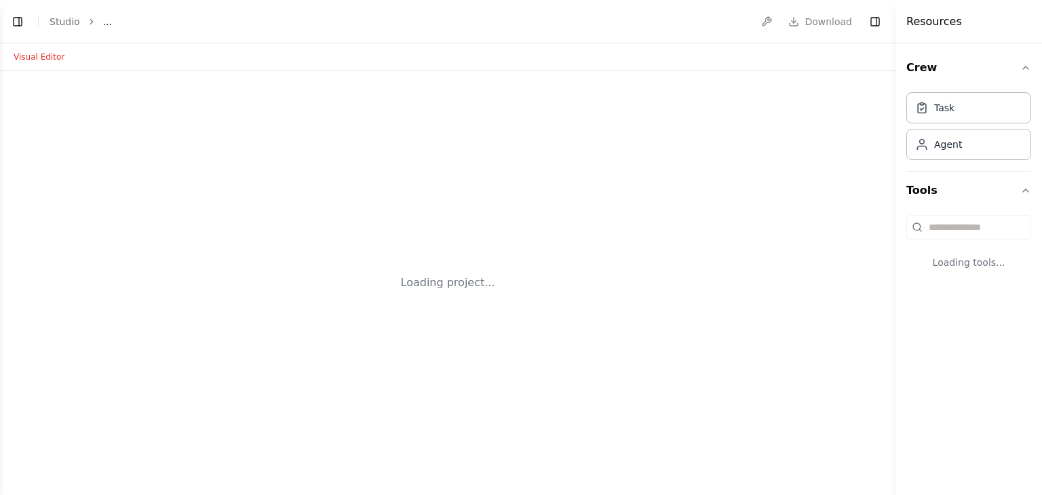
select select "****"
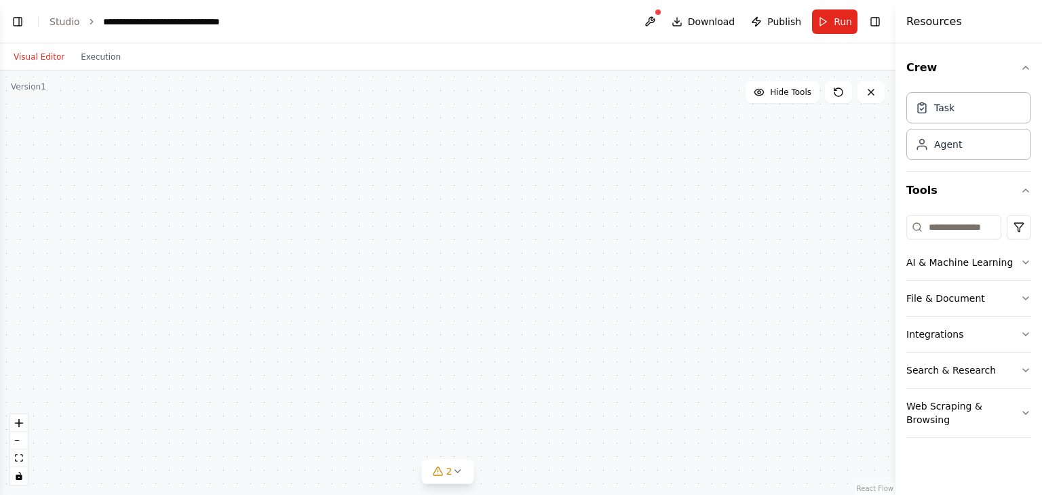
scroll to position [1205, 0]
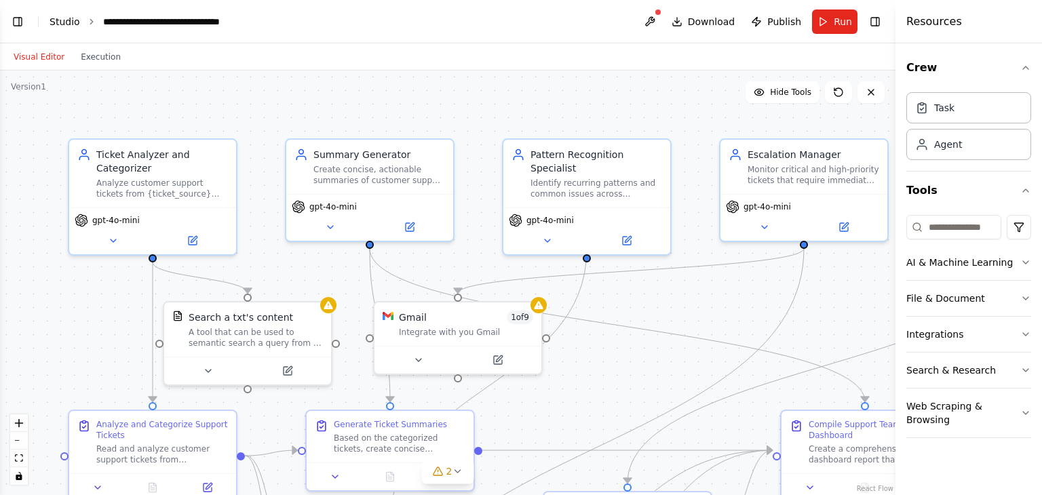
click at [62, 22] on link "Studio" at bounding box center [65, 21] width 31 height 11
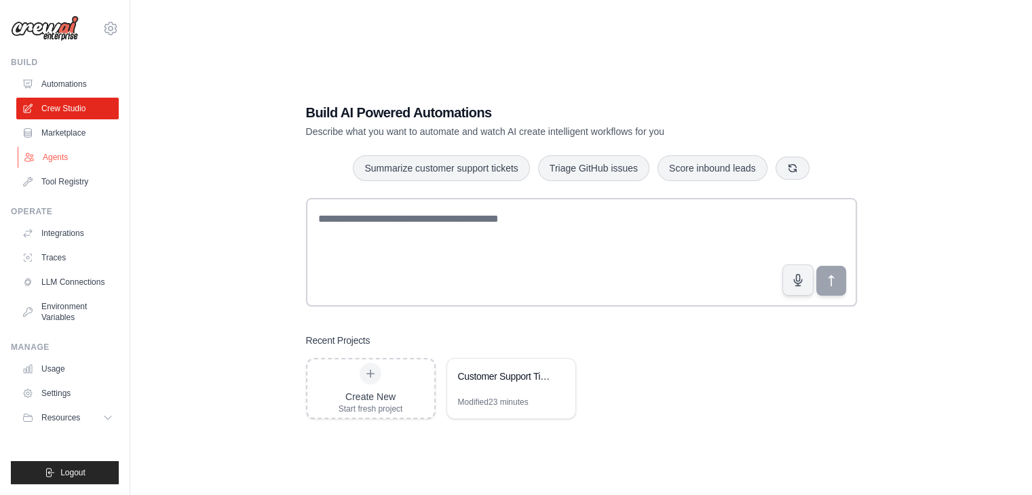
click at [58, 154] on link "Agents" at bounding box center [69, 158] width 102 height 22
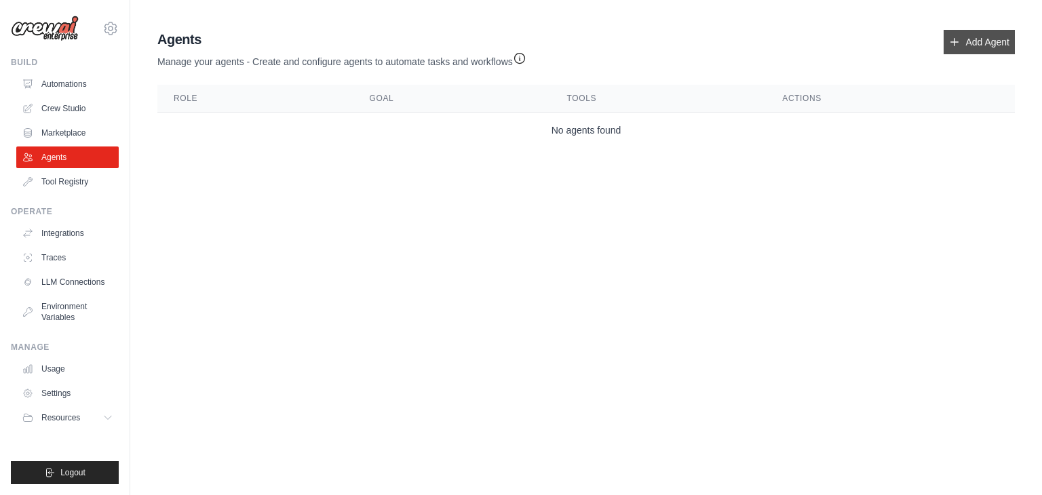
click at [987, 41] on link "Add Agent" at bounding box center [979, 42] width 71 height 24
click at [977, 37] on link "Add Agent" at bounding box center [979, 42] width 71 height 24
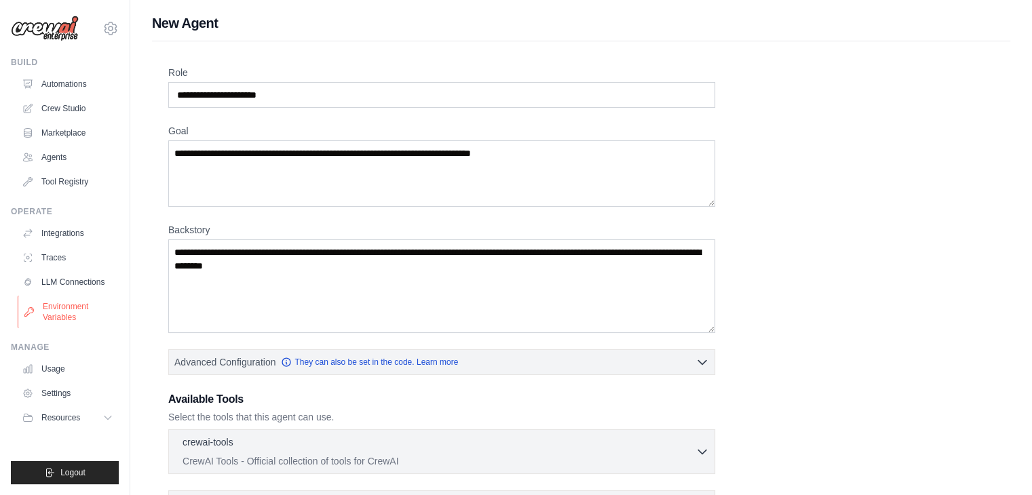
click at [53, 319] on link "Environment Variables" at bounding box center [69, 312] width 102 height 33
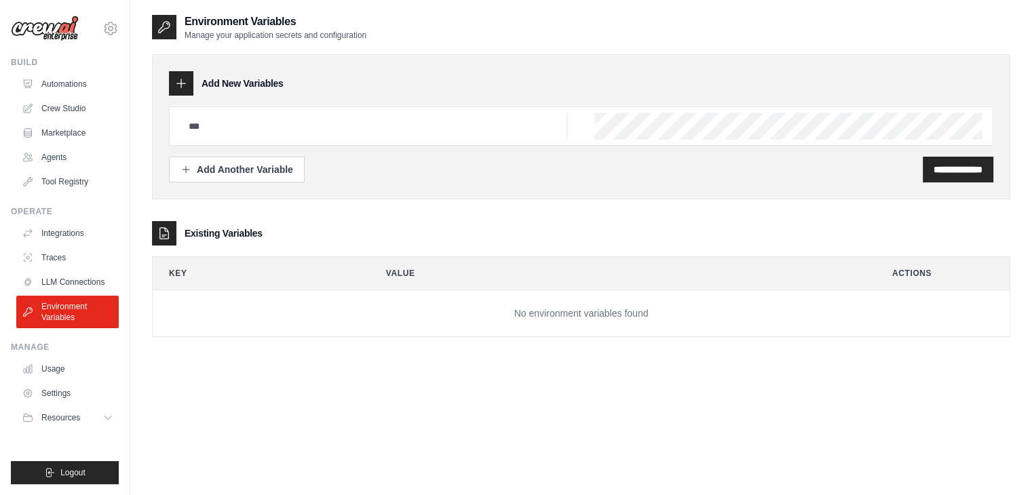
click at [307, 411] on div "**********" at bounding box center [581, 261] width 859 height 495
click at [54, 286] on link "LLM Connections" at bounding box center [69, 282] width 102 height 22
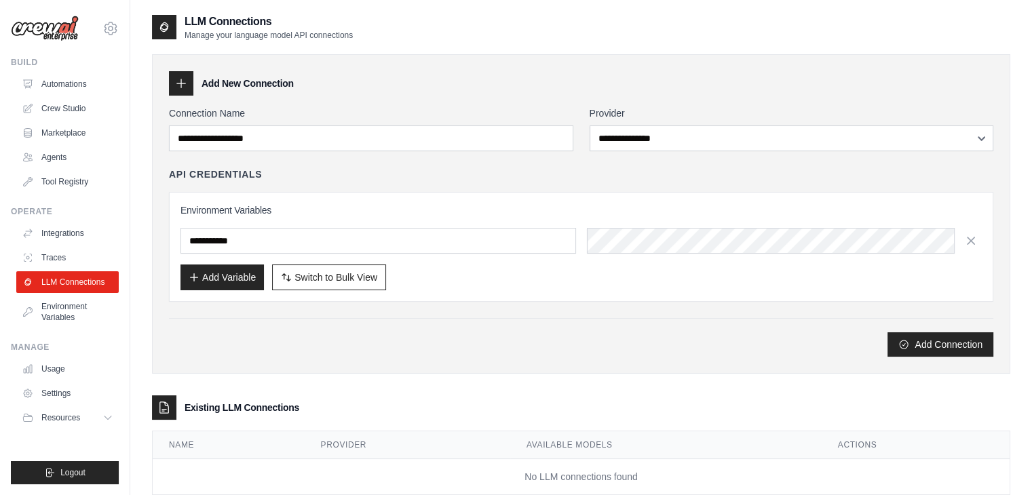
click at [347, 337] on div "Add Connection" at bounding box center [581, 345] width 825 height 24
click at [37, 176] on link "Tool Registry" at bounding box center [69, 182] width 102 height 22
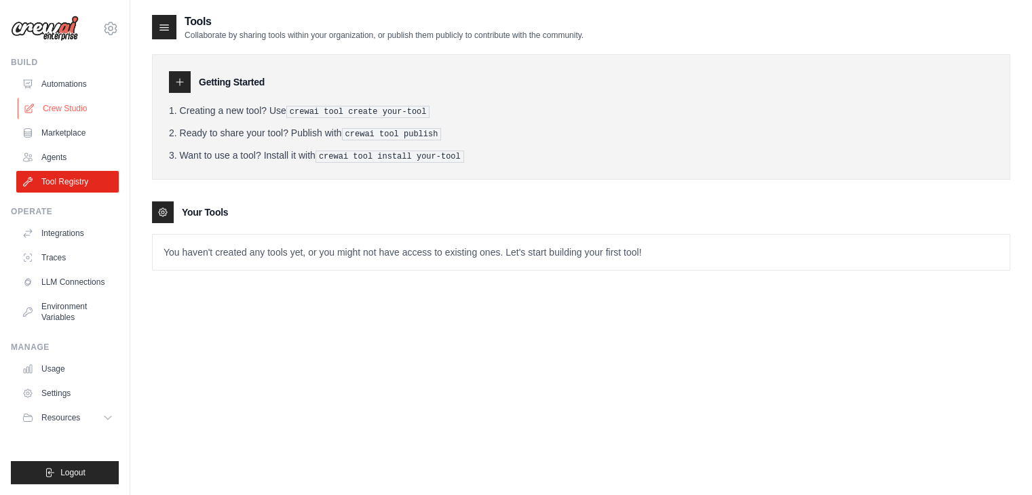
click at [61, 104] on link "Crew Studio" at bounding box center [69, 109] width 102 height 22
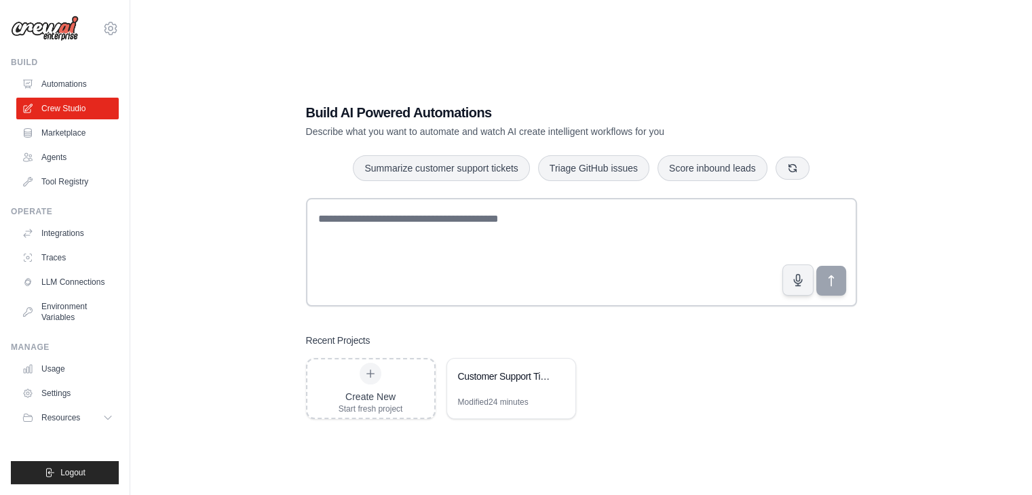
click at [464, 115] on h1 "Build AI Powered Automations" at bounding box center [534, 112] width 456 height 19
drag, startPoint x: 464, startPoint y: 115, endPoint x: 314, endPoint y: 109, distance: 150.1
click at [314, 109] on h1 "Build AI Powered Automations" at bounding box center [534, 112] width 456 height 19
click at [252, 117] on div "Build AI Powered Automations Describe what you want to automate and watch AI cr…" at bounding box center [581, 261] width 859 height 495
drag, startPoint x: 300, startPoint y: 107, endPoint x: 536, endPoint y: 107, distance: 236.2
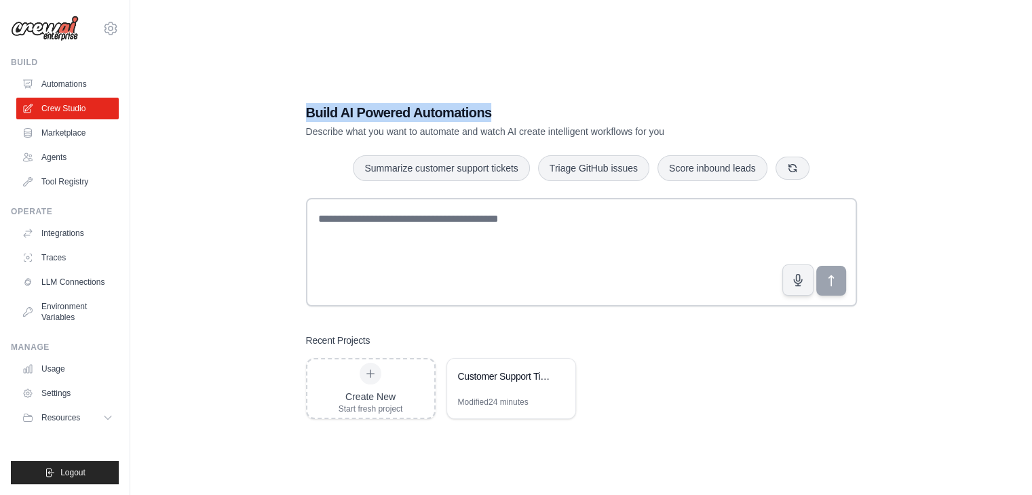
click at [536, 107] on div "Build AI Powered Automations Describe what you want to automate and watch AI cr…" at bounding box center [582, 261] width 584 height 360
click at [536, 107] on h1 "Build AI Powered Automations" at bounding box center [534, 112] width 456 height 19
click at [64, 153] on link "Agents" at bounding box center [69, 158] width 102 height 22
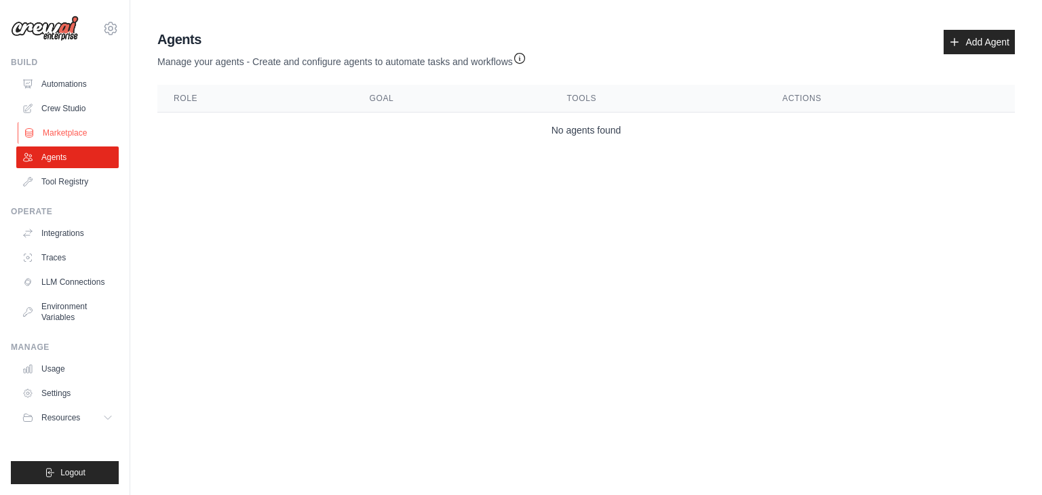
click at [55, 131] on link "Marketplace" at bounding box center [69, 133] width 102 height 22
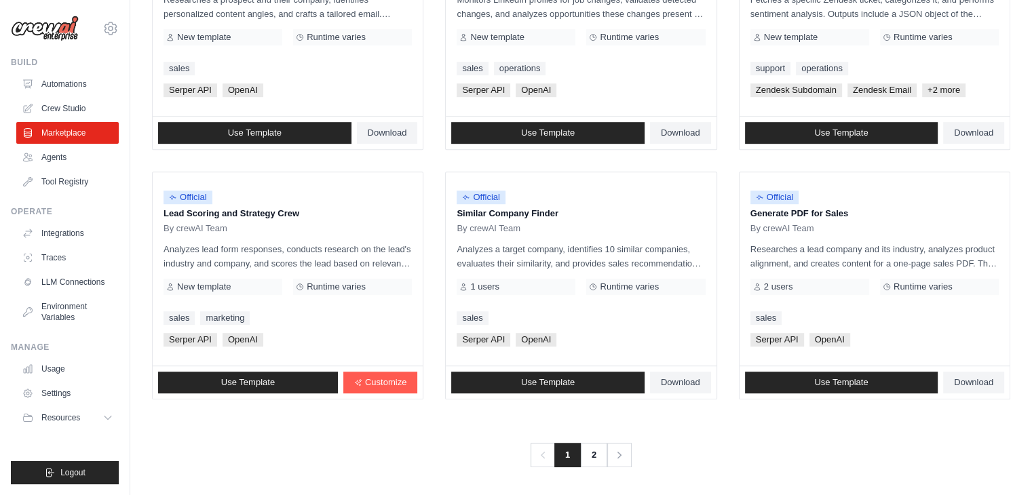
scroll to position [760, 0]
click at [39, 231] on link "Integrations" at bounding box center [69, 234] width 102 height 22
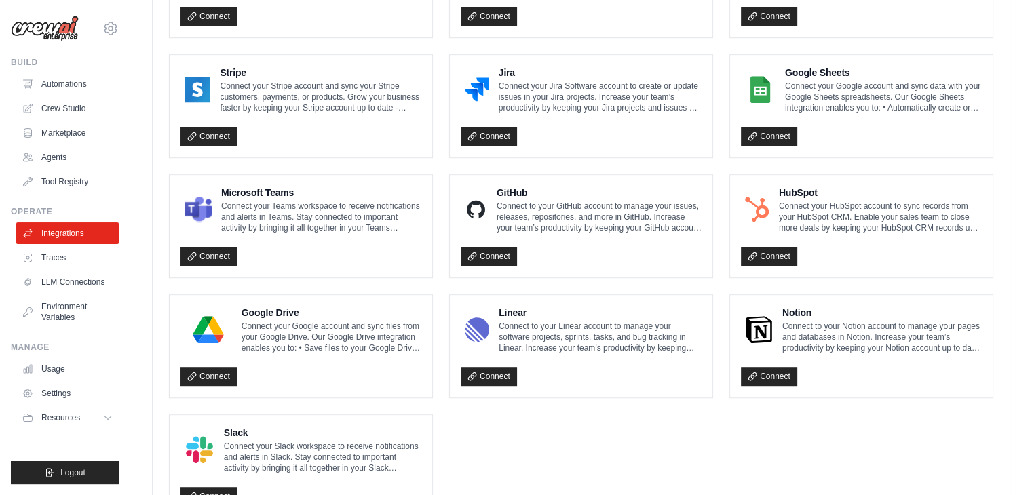
scroll to position [778, 0]
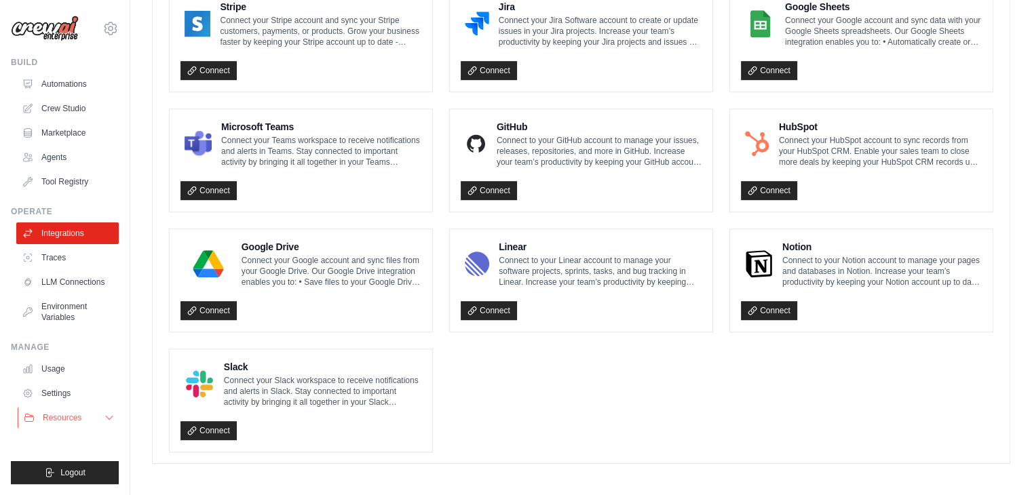
click at [52, 421] on span "Resources" at bounding box center [62, 418] width 39 height 11
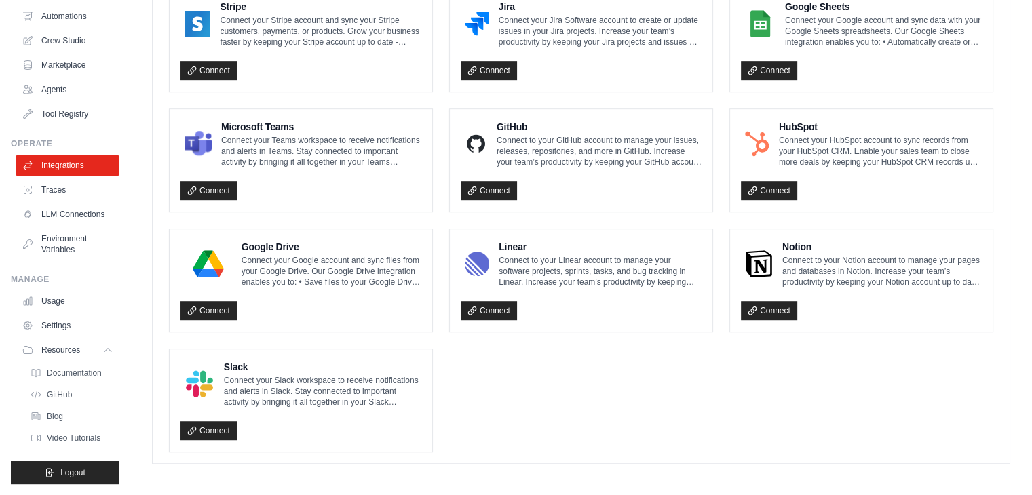
scroll to position [79, 0]
click at [46, 416] on link "Blog" at bounding box center [73, 416] width 94 height 19
click at [104, 348] on icon at bounding box center [109, 350] width 11 height 11
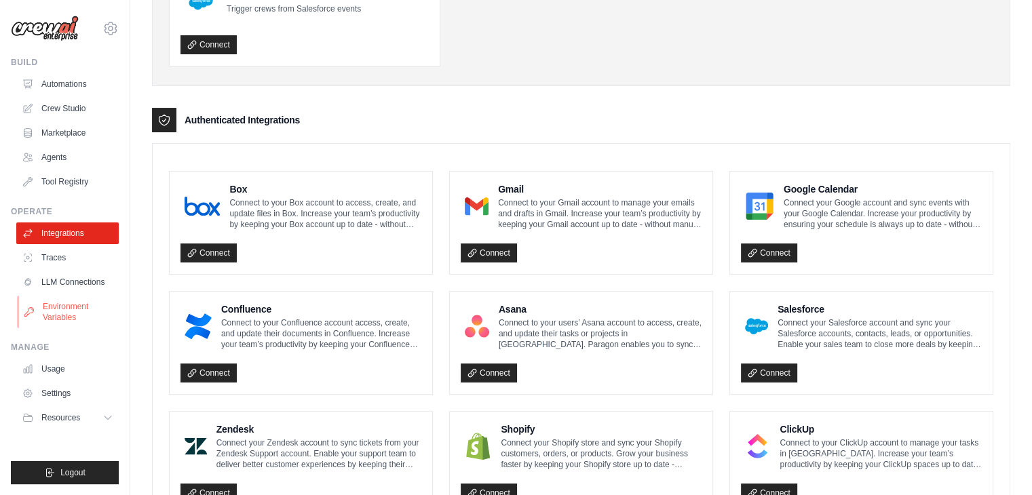
scroll to position [0, 0]
